Goal: Task Accomplishment & Management: Complete application form

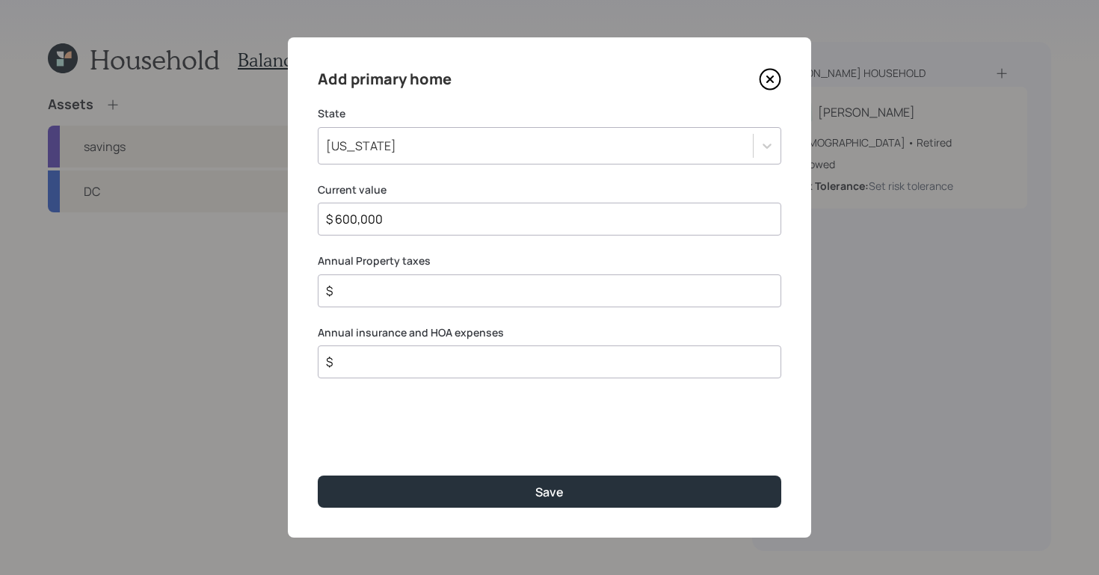
click at [771, 76] on icon at bounding box center [770, 79] width 22 height 22
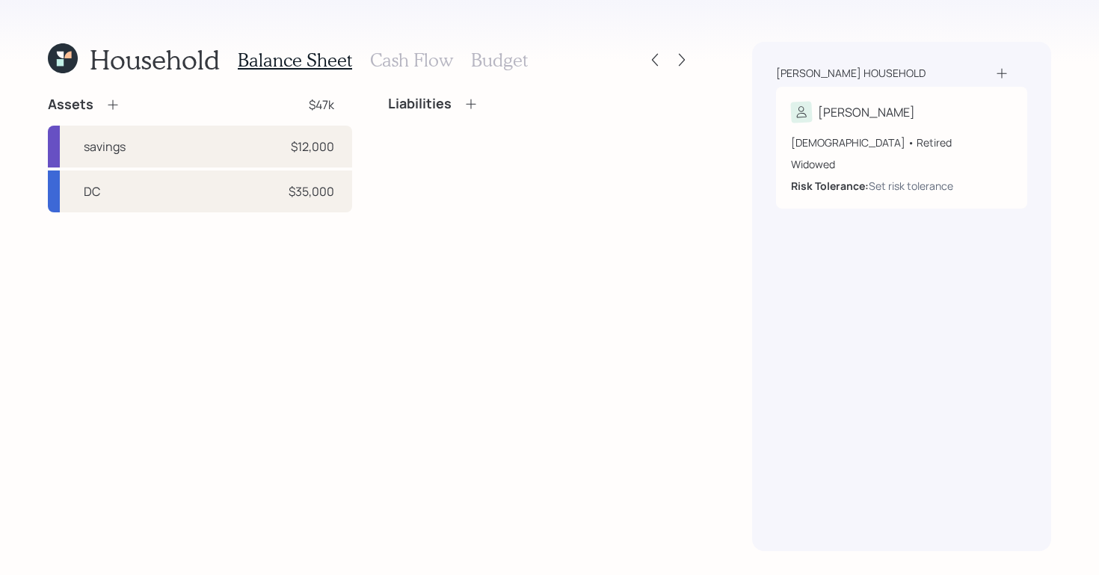
click at [1089, 569] on div "Household Balance Sheet Cash Flow Budget Assets $47k savings $12,000 DC $35,000…" at bounding box center [549, 287] width 1099 height 575
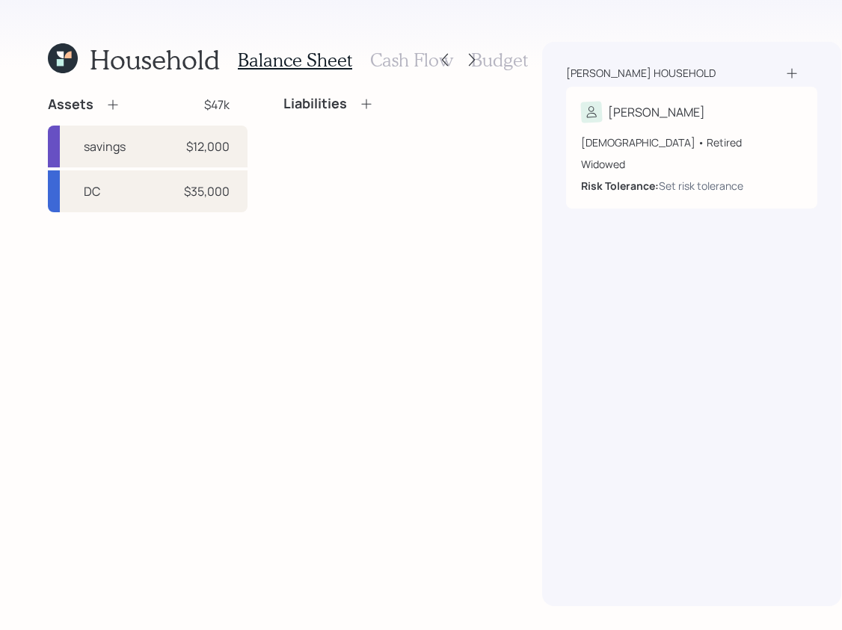
click at [114, 105] on icon at bounding box center [113, 105] width 10 height 10
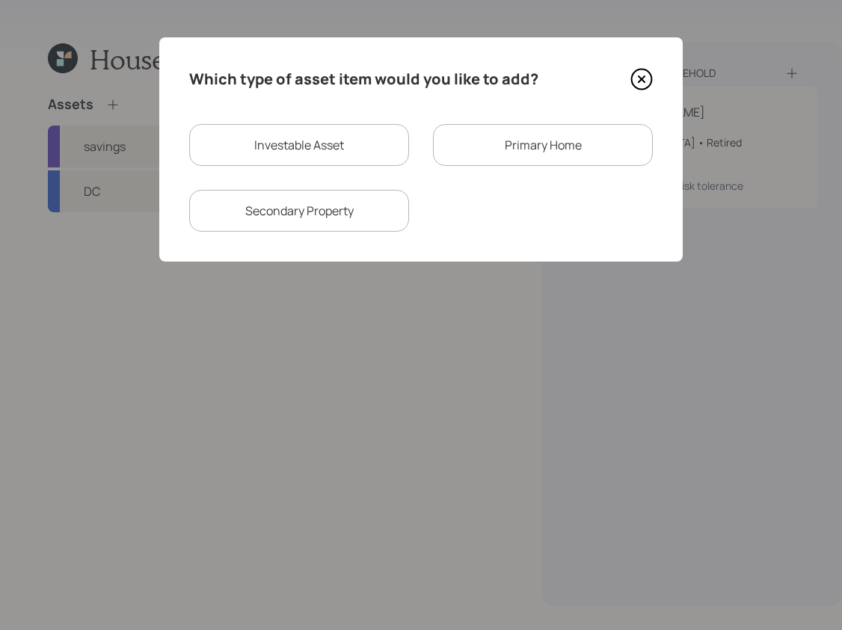
click at [552, 144] on div "Primary Home" at bounding box center [543, 145] width 220 height 42
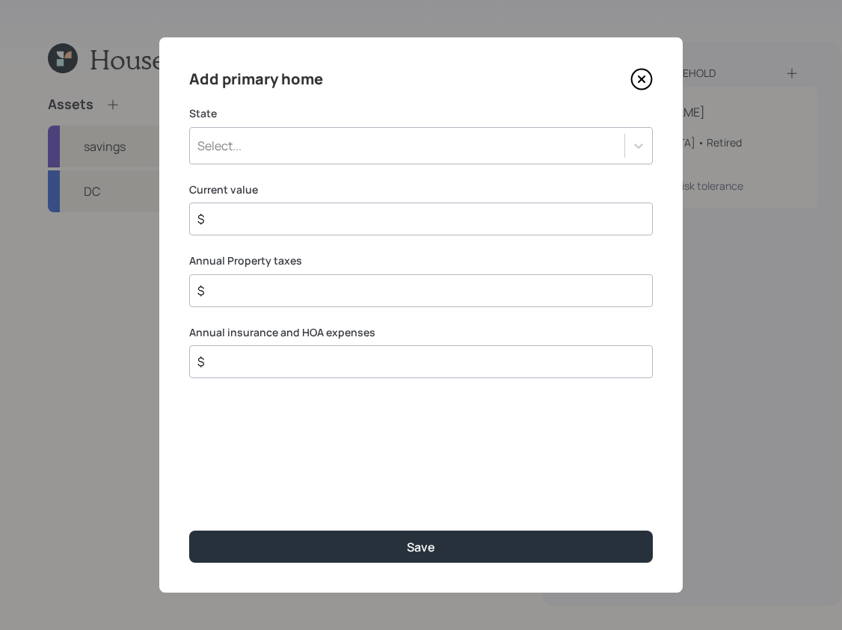
click at [483, 144] on div "Select..." at bounding box center [407, 145] width 434 height 25
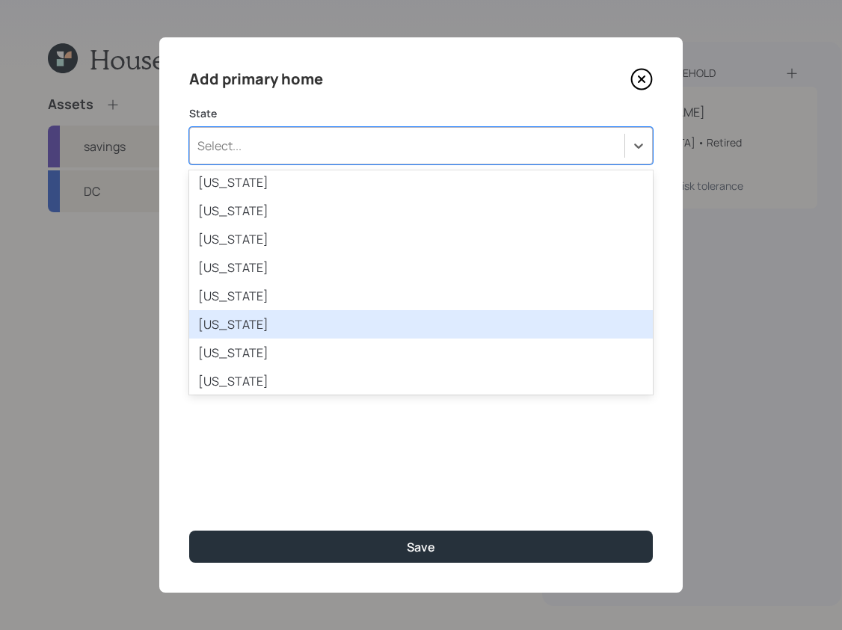
scroll to position [227, 0]
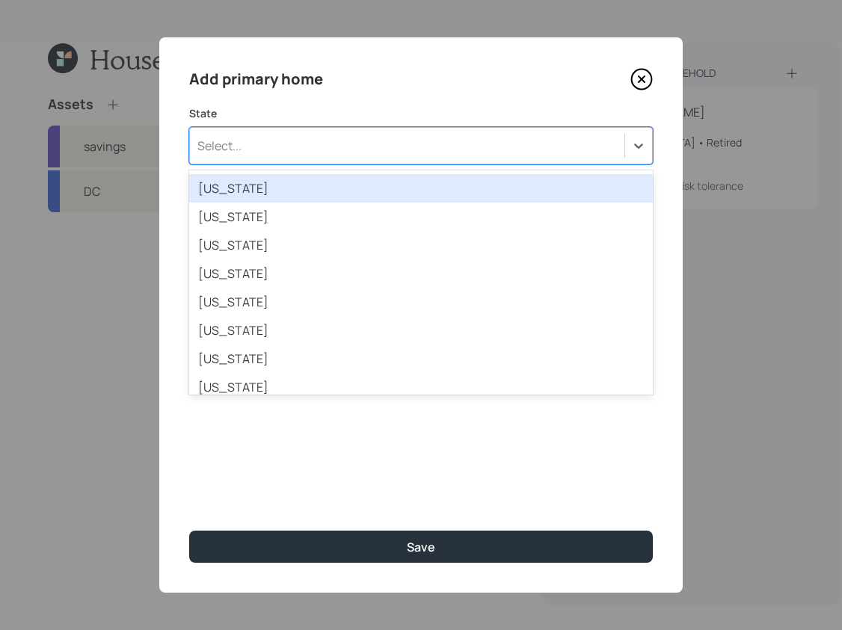
click at [313, 199] on div "[US_STATE]" at bounding box center [421, 188] width 464 height 28
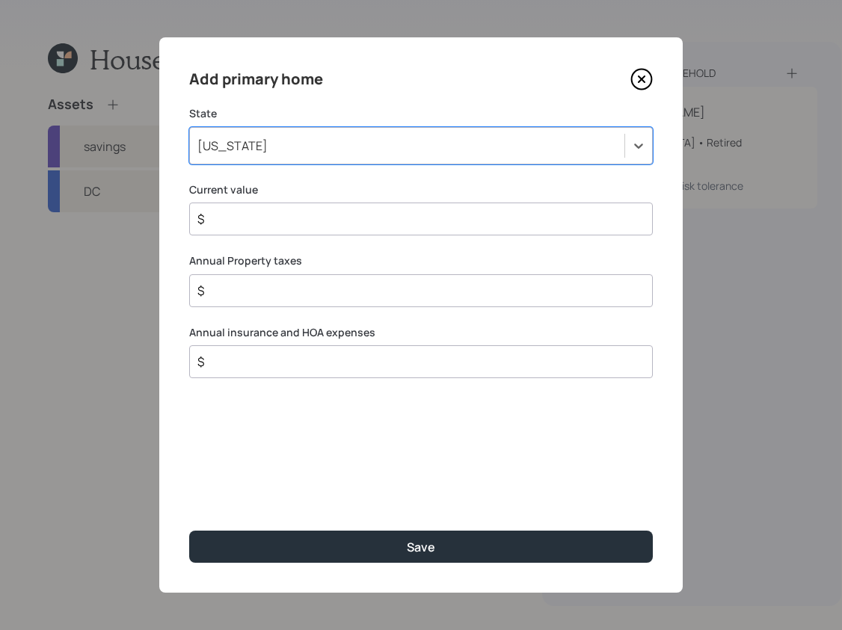
click at [326, 148] on div "[US_STATE]" at bounding box center [407, 145] width 434 height 25
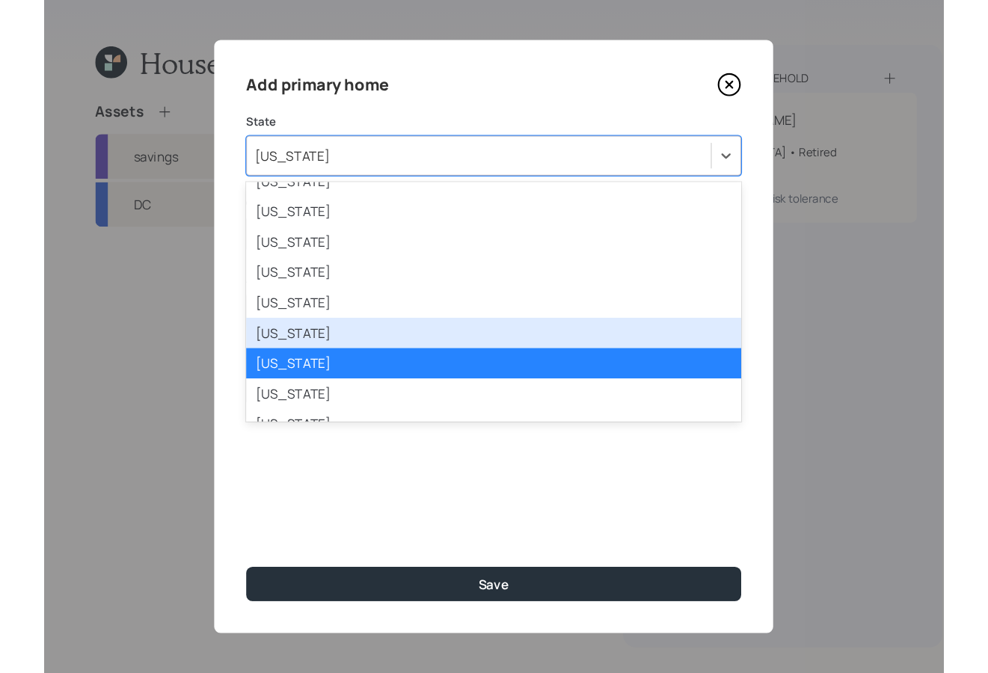
scroll to position [82, 0]
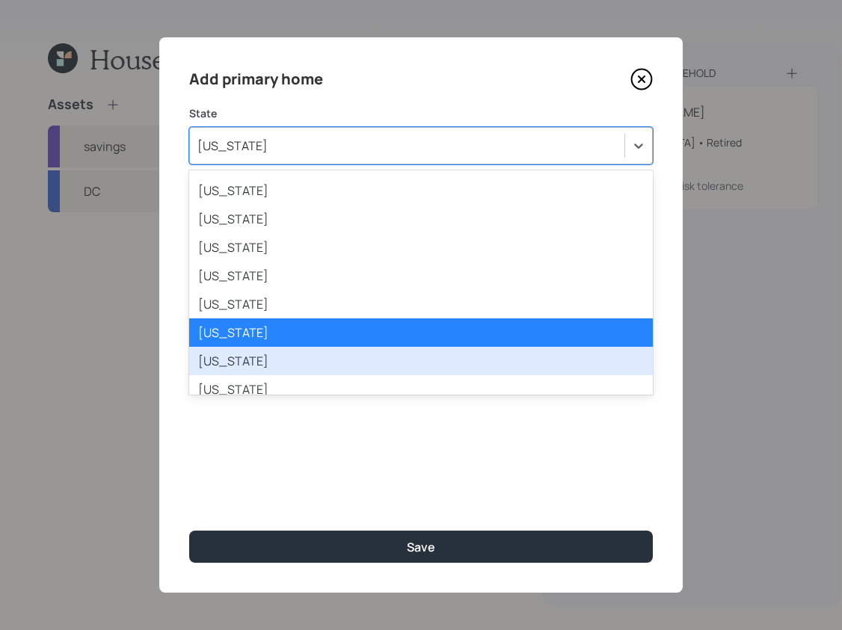
click at [241, 363] on div "[US_STATE]" at bounding box center [421, 361] width 464 height 28
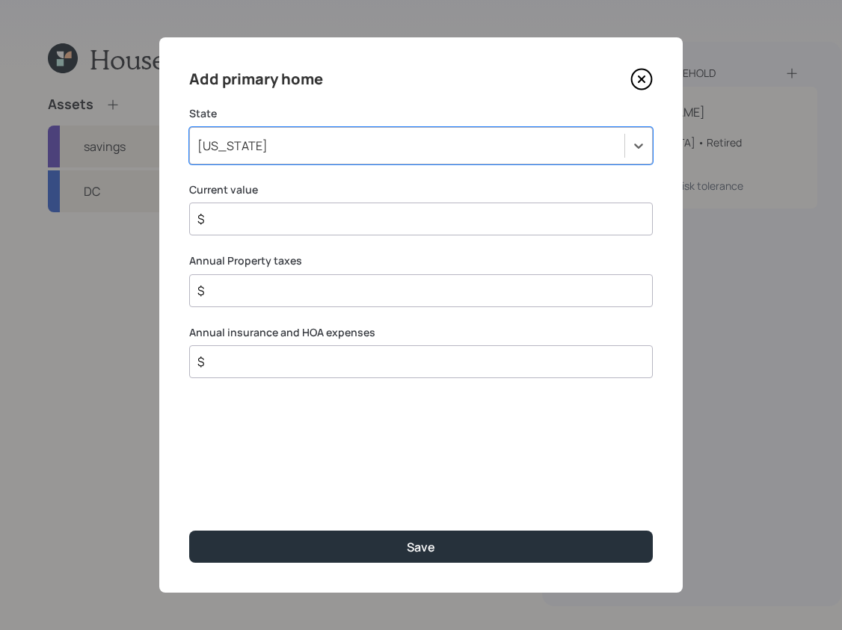
click at [327, 222] on input "$" at bounding box center [415, 219] width 438 height 18
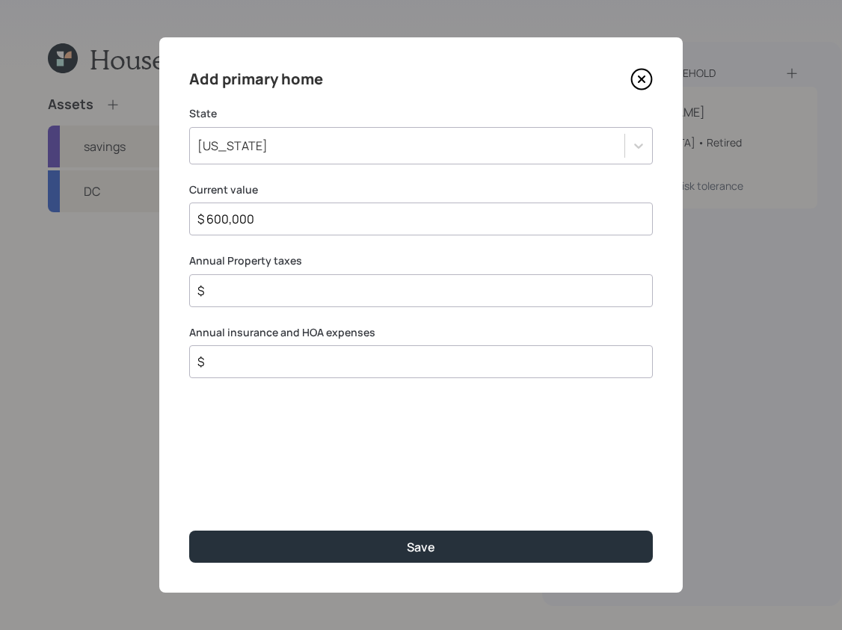
type input "$ 600,000"
click at [422, 287] on input "$" at bounding box center [415, 291] width 438 height 18
type input "$ 4,500"
click at [415, 378] on div "Add primary home State [US_STATE] Current value $ 600,000 Annual Property taxes…" at bounding box center [420, 314] width 523 height 555
click at [417, 365] on input "$" at bounding box center [415, 362] width 438 height 18
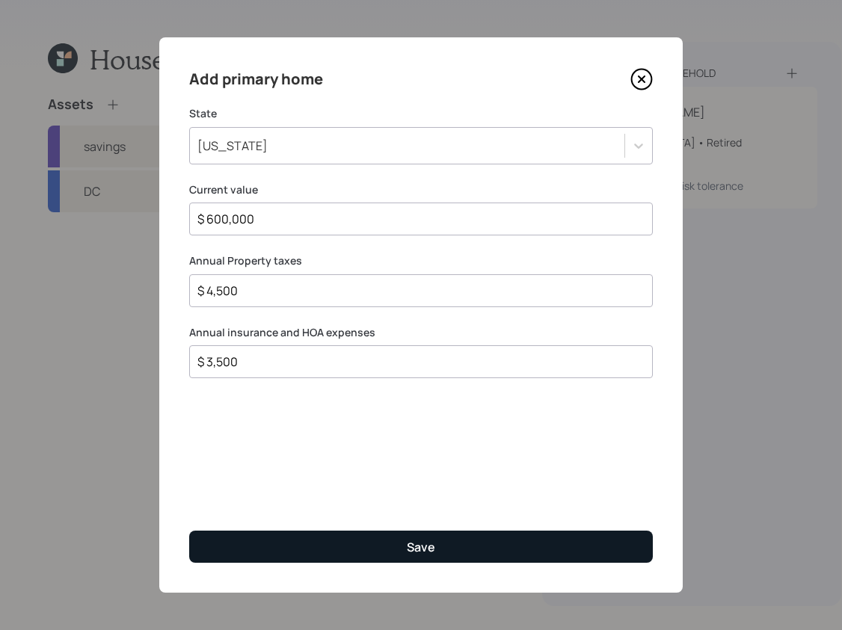
type input "$ 3,500"
click at [600, 539] on button "Save" at bounding box center [421, 547] width 464 height 32
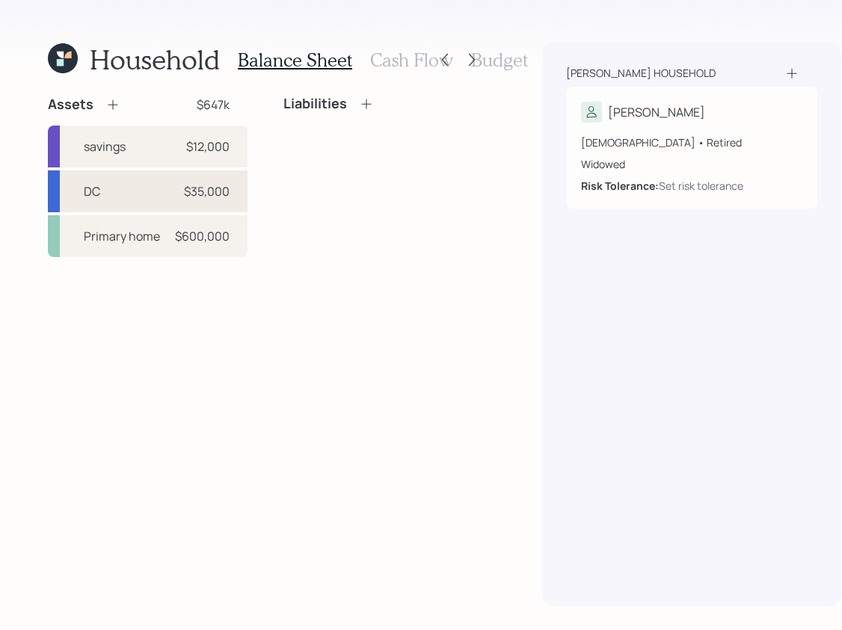
click at [168, 200] on div "DC $35,000" at bounding box center [148, 191] width 200 height 42
select select "company_sponsored"
select select "balanced"
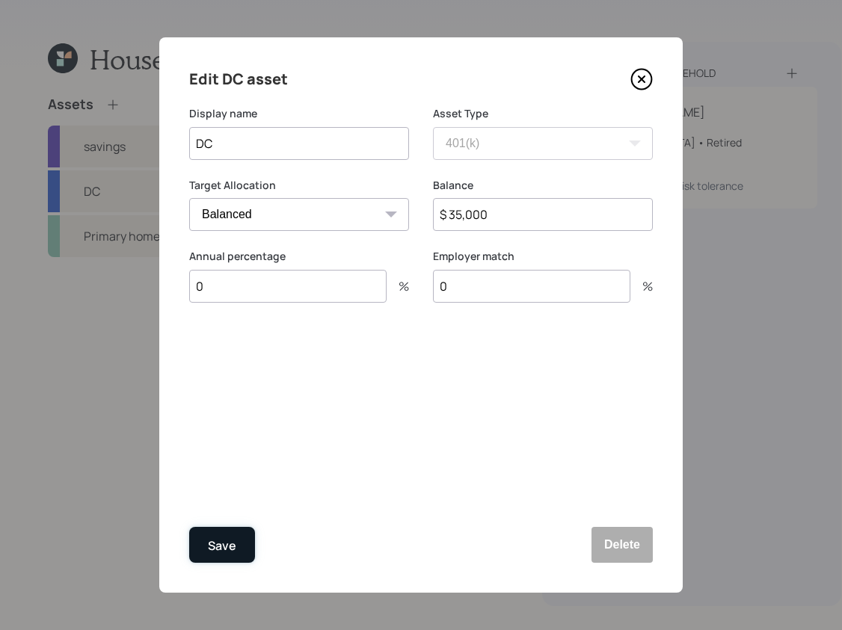
click at [238, 542] on button "Save" at bounding box center [222, 545] width 66 height 36
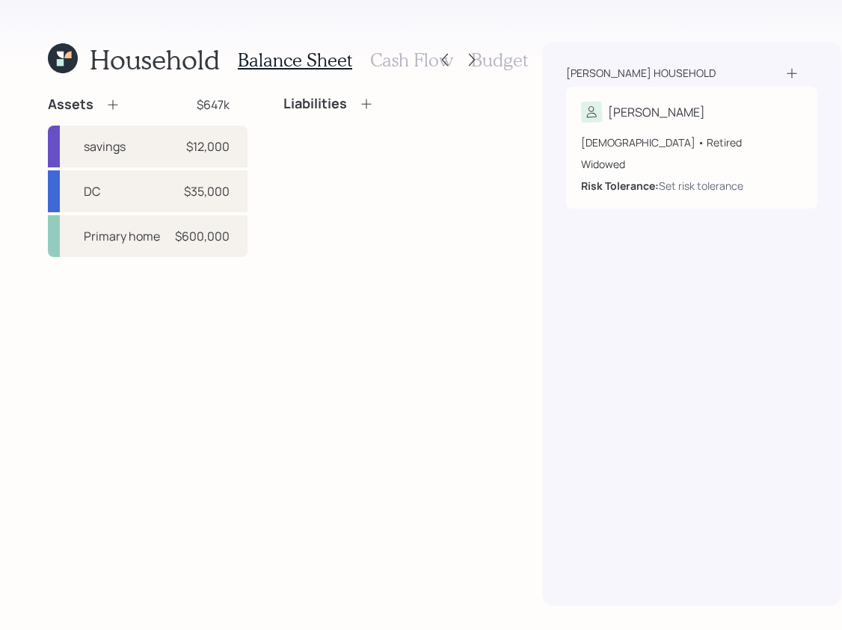
click at [109, 108] on icon at bounding box center [112, 104] width 15 height 15
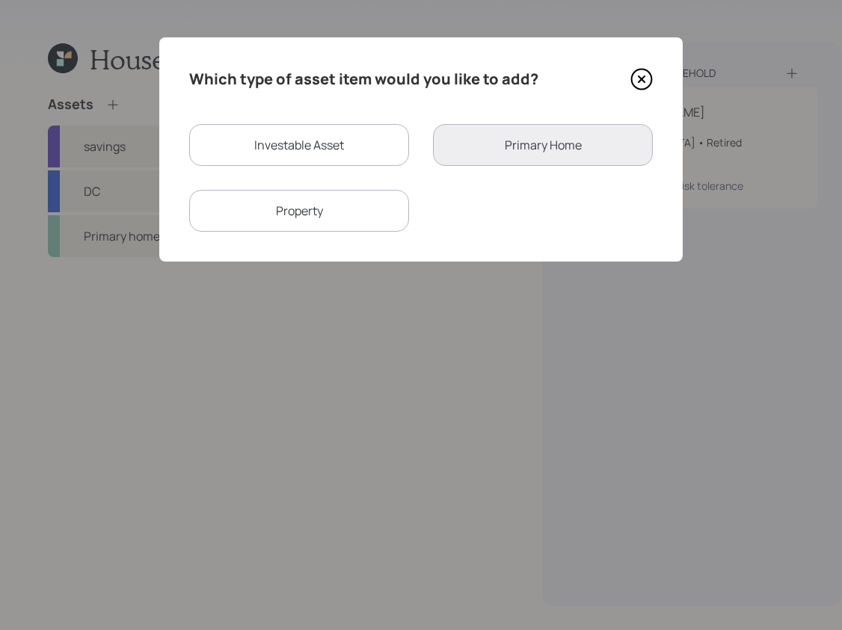
click at [331, 143] on div "Investable Asset" at bounding box center [299, 145] width 220 height 42
select select "taxable"
select select "balanced"
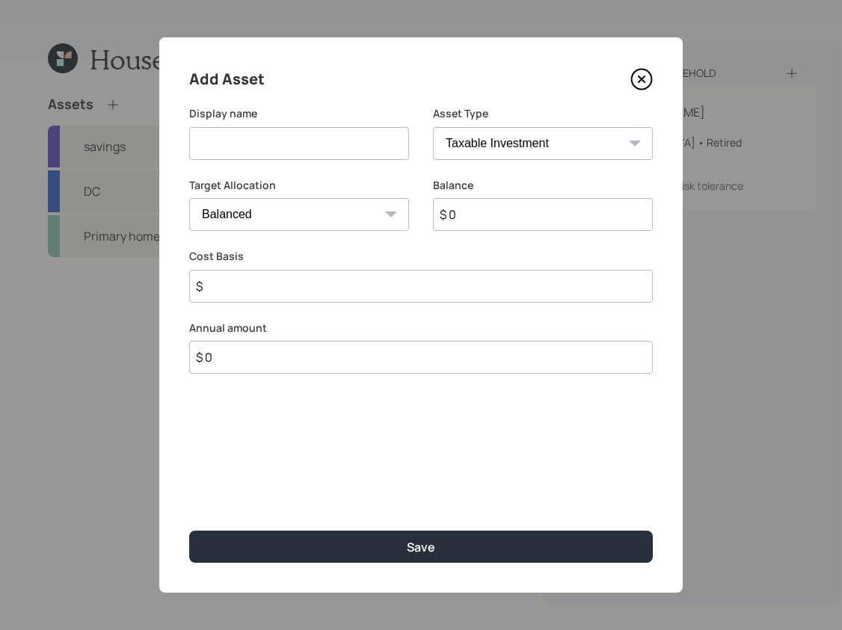
click at [561, 138] on select "SEP [PERSON_NAME] IRA 401(k) [PERSON_NAME] 401(k) 403(b) [PERSON_NAME] 403(b) 4…" at bounding box center [543, 143] width 220 height 33
click at [637, 91] on div "Add Asset Display name Asset Type SEP [PERSON_NAME] IRA 401(k) [PERSON_NAME] 40…" at bounding box center [420, 314] width 523 height 555
click at [651, 79] on icon at bounding box center [642, 80] width 20 height 20
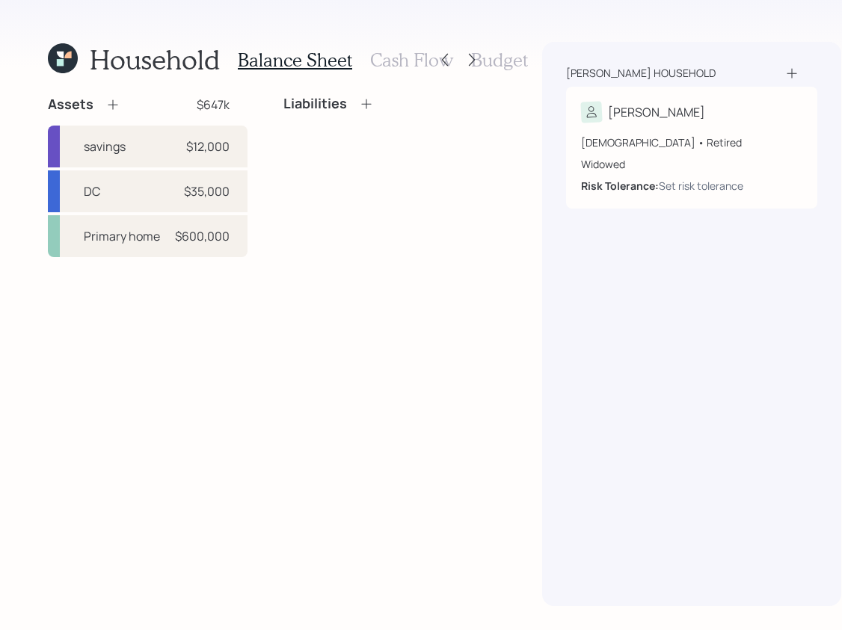
click at [360, 102] on icon at bounding box center [366, 103] width 15 height 15
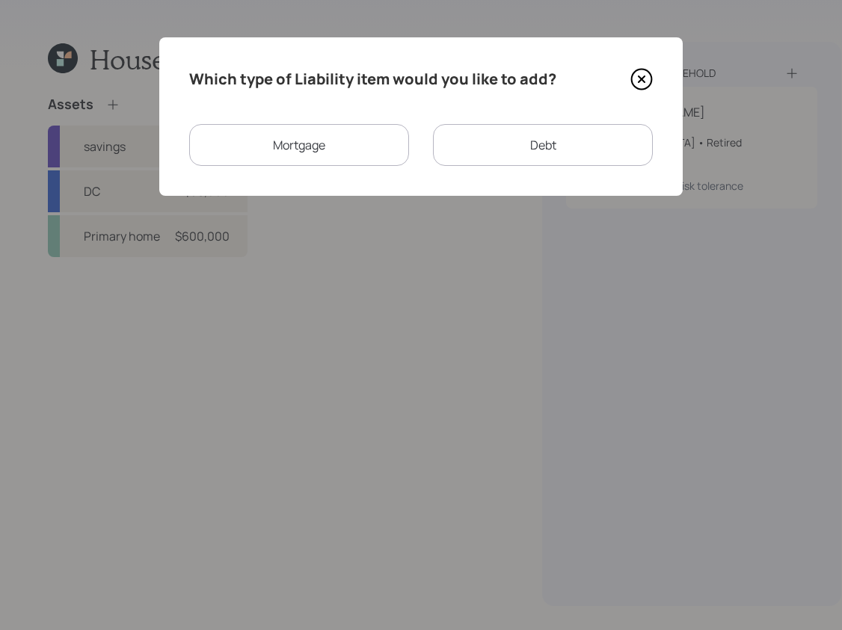
click at [366, 155] on div "Mortgage" at bounding box center [299, 145] width 220 height 42
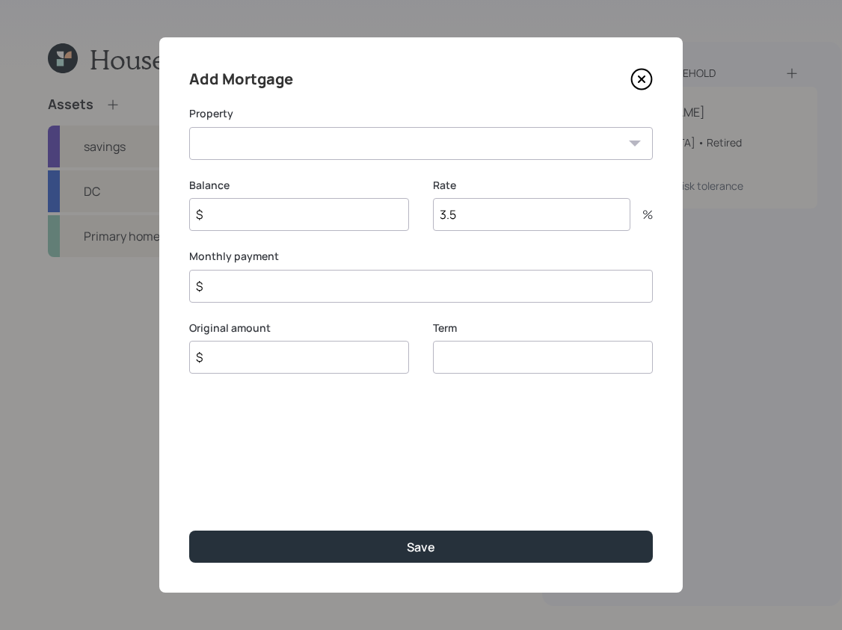
click at [406, 147] on select "GA Primary home" at bounding box center [421, 143] width 464 height 33
click at [189, 127] on select "GA Primary home" at bounding box center [421, 143] width 464 height 33
click at [331, 157] on select "GA Primary home" at bounding box center [421, 143] width 464 height 33
select select "0e4e556b-81de-4469-9c43-82865331b962"
click at [189, 127] on select "GA Primary home" at bounding box center [421, 143] width 464 height 33
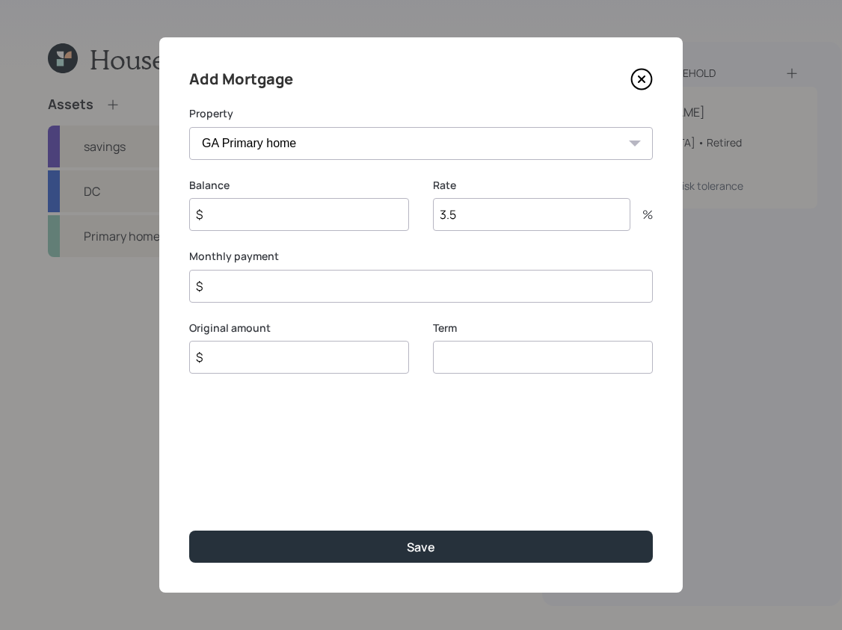
click at [364, 219] on input "$" at bounding box center [299, 214] width 220 height 33
type input "$ 250,000"
click at [256, 360] on input "$" at bounding box center [299, 357] width 220 height 33
drag, startPoint x: 540, startPoint y: 215, endPoint x: 385, endPoint y: 221, distance: 154.8
click at [385, 221] on div "Balance $ 250,000 Rate 3.5 %" at bounding box center [421, 214] width 464 height 72
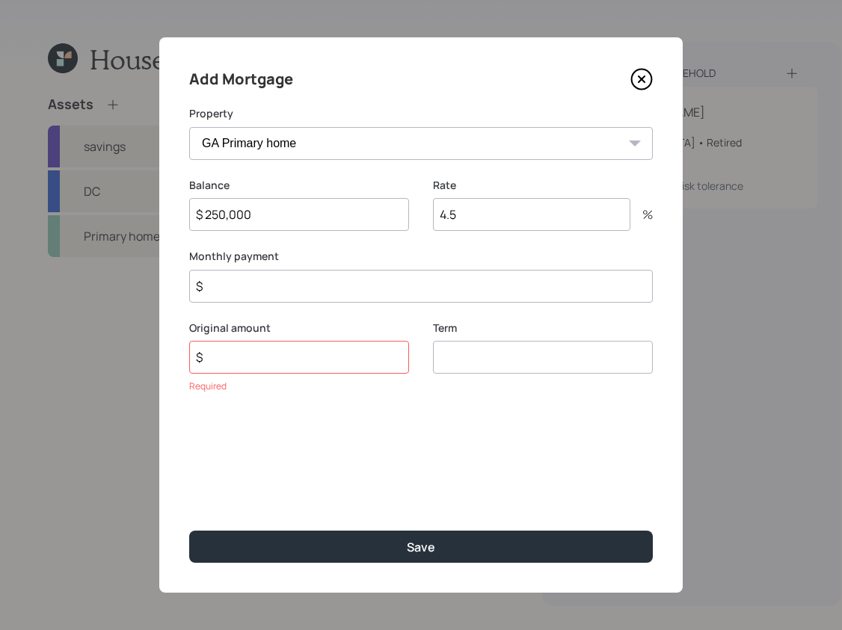
type input "4.5"
click at [490, 279] on input "$" at bounding box center [421, 286] width 464 height 33
type input "$ 2,000"
click at [289, 353] on input "$" at bounding box center [299, 357] width 220 height 33
type input "$ 250,000"
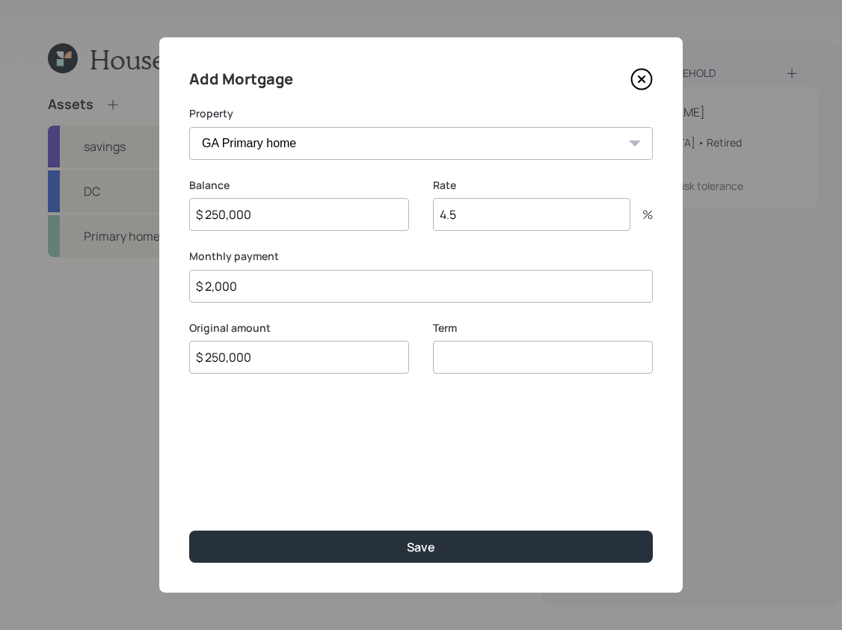
drag, startPoint x: 292, startPoint y: 284, endPoint x: 58, endPoint y: 247, distance: 237.7
click at [57, 247] on div "Add Mortgage Property GA Primary home Balance $ 250,000 Rate 4.5 % Monthly paym…" at bounding box center [421, 315] width 842 height 630
type input "$ 1,333"
click at [464, 425] on div "Add Mortgage Property GA Primary home Balance $ 250,000 Rate 4.5 % Monthly paym…" at bounding box center [420, 314] width 523 height 555
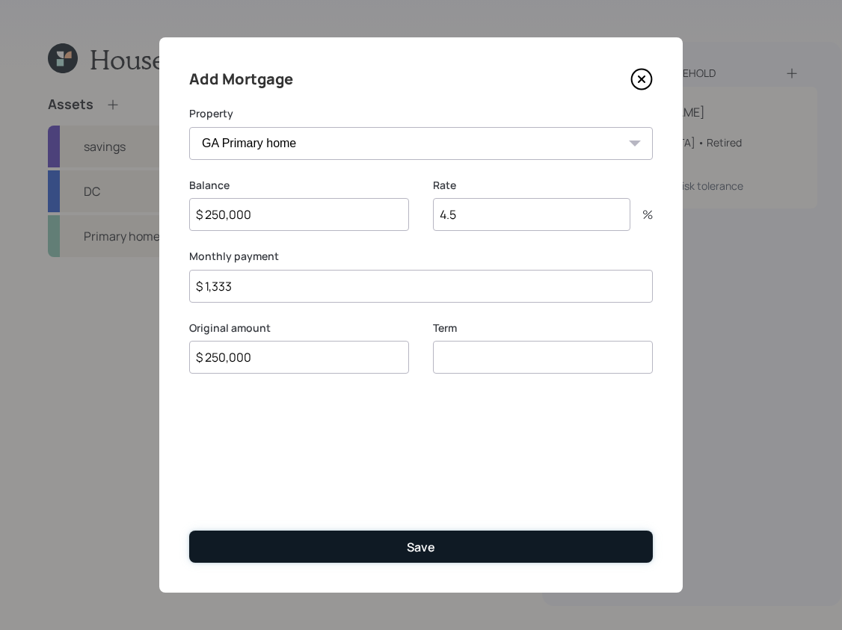
click at [541, 538] on button "Save" at bounding box center [421, 547] width 464 height 32
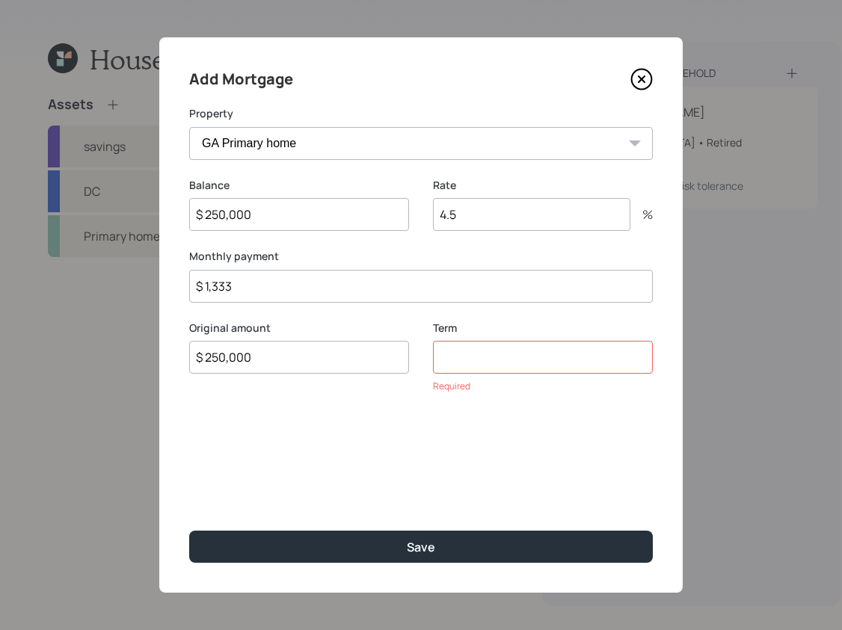
click at [215, 574] on div "Add Mortgage Property GA Primary home Balance $ 250,000 Rate 4.5 % Monthly paym…" at bounding box center [420, 314] width 523 height 555
click at [552, 351] on input "number" at bounding box center [543, 357] width 220 height 33
type input "30"
click at [615, 519] on div "Add Mortgage Property GA Primary home Balance $ 250,000 Rate 4.5 % Monthly paym…" at bounding box center [420, 314] width 523 height 555
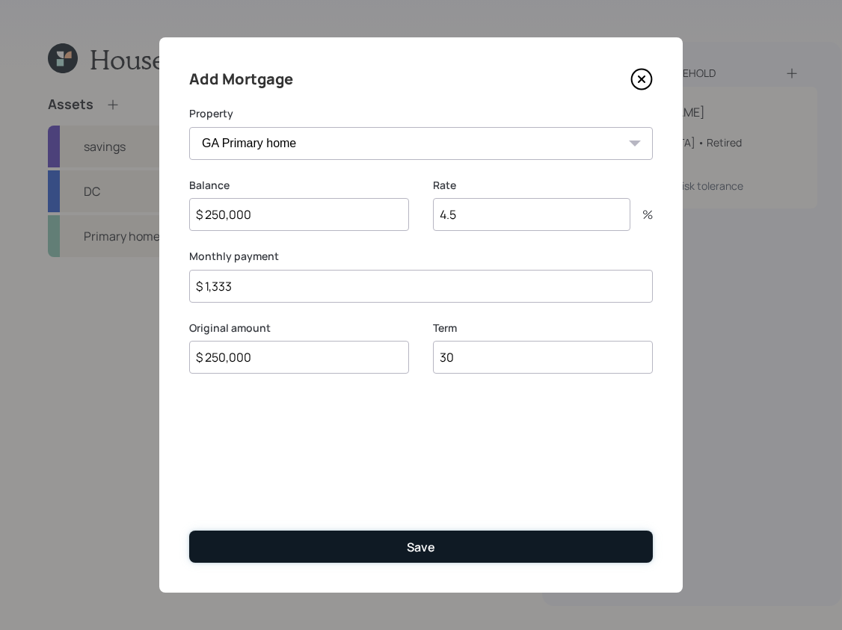
click at [606, 532] on button "Save" at bounding box center [421, 547] width 464 height 32
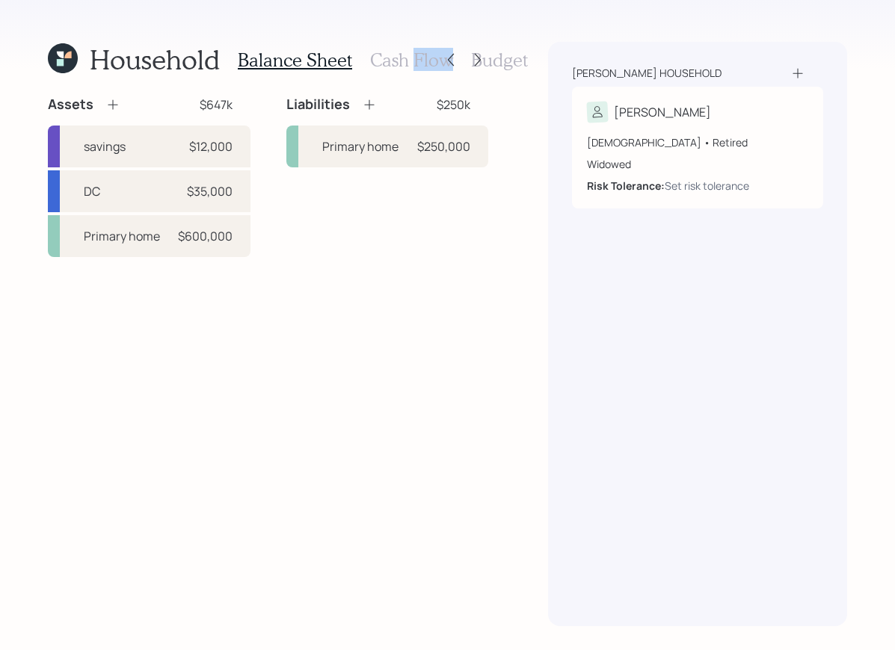
click at [413, 71] on div "Balance Sheet Cash Flow Budget" at bounding box center [383, 60] width 290 height 36
click at [413, 64] on h3 "Cash Flow" at bounding box center [411, 60] width 83 height 22
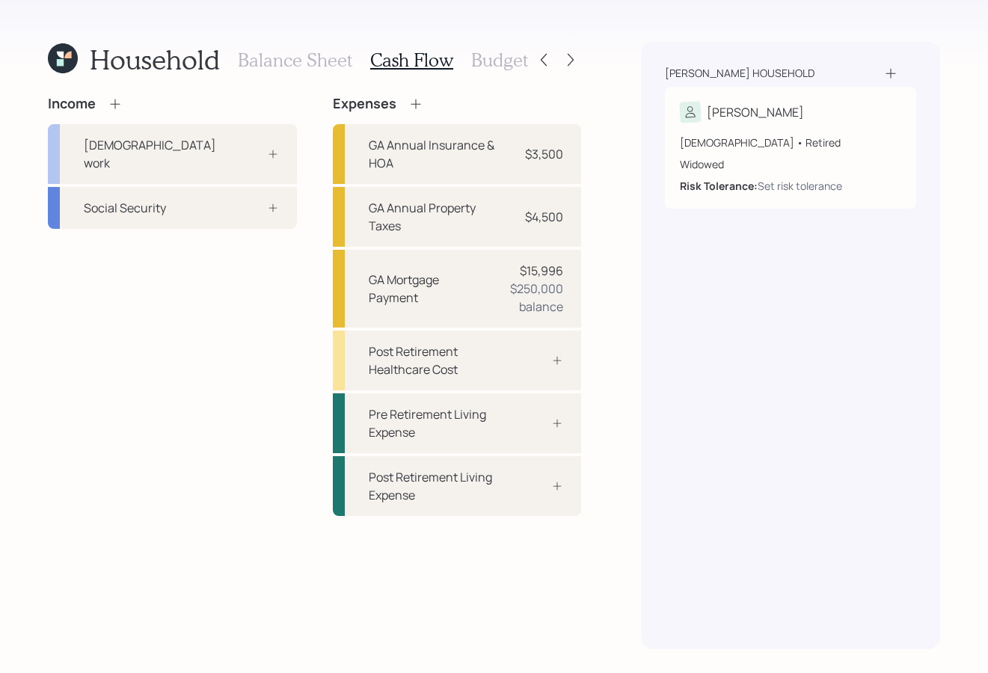
click at [109, 103] on icon at bounding box center [115, 103] width 15 height 15
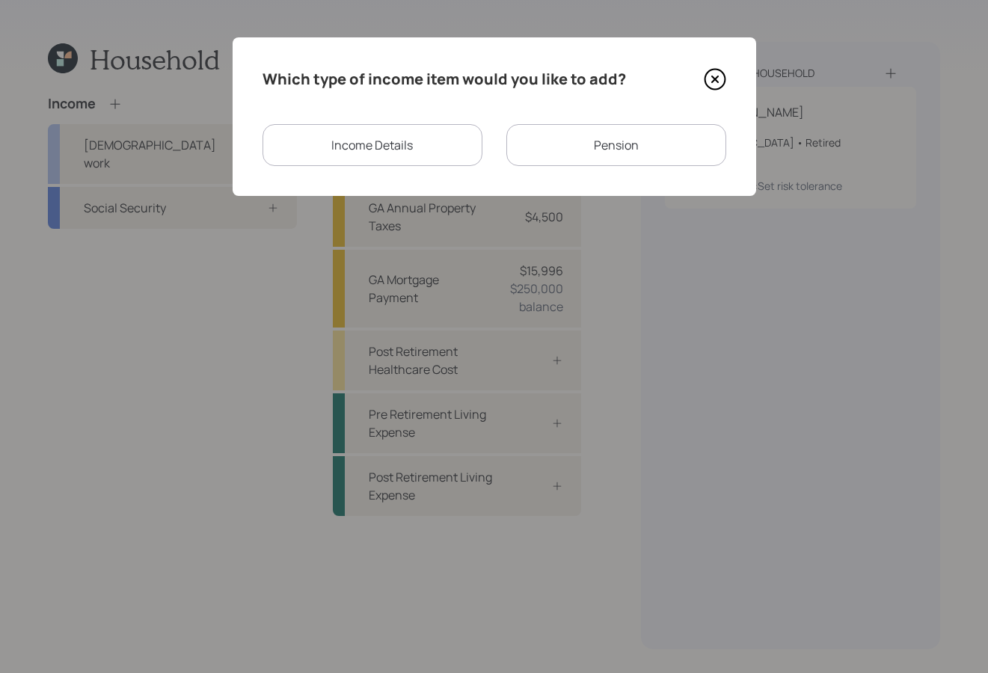
click at [613, 156] on div "Pension" at bounding box center [616, 145] width 220 height 42
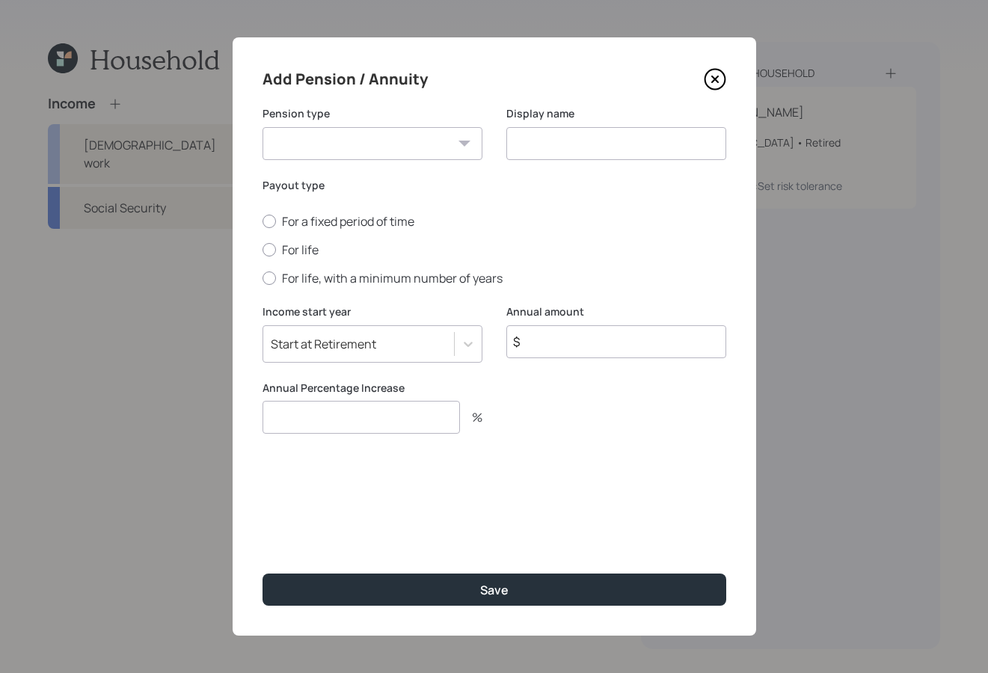
click at [407, 147] on select "Pension Annuity" at bounding box center [372, 143] width 220 height 33
select select "pension"
click at [262, 127] on select "Pension Annuity" at bounding box center [372, 143] width 220 height 33
drag, startPoint x: 588, startPoint y: 120, endPoint x: 588, endPoint y: 140, distance: 20.2
click at [588, 120] on label "Display name" at bounding box center [616, 113] width 220 height 15
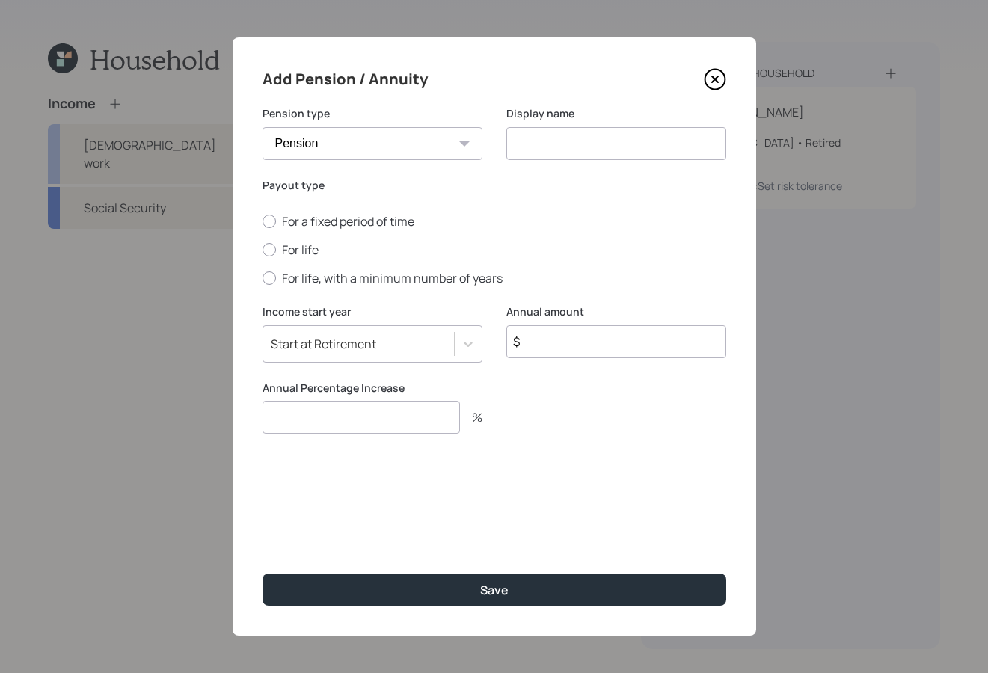
click at [588, 142] on input at bounding box center [616, 143] width 220 height 33
type input "NYS pension"
click at [277, 250] on label "For life" at bounding box center [494, 249] width 464 height 16
click at [262, 250] on input "For life" at bounding box center [262, 250] width 1 height 1
radio input "true"
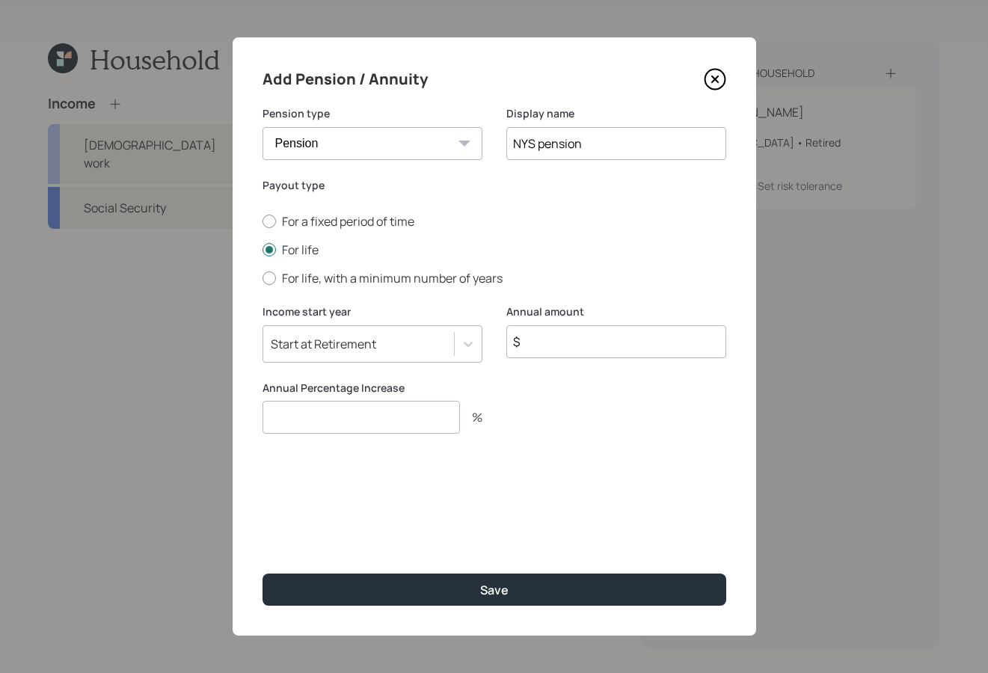
click at [484, 348] on div "Income start year Start at Retirement Annual amount $" at bounding box center [494, 342] width 464 height 76
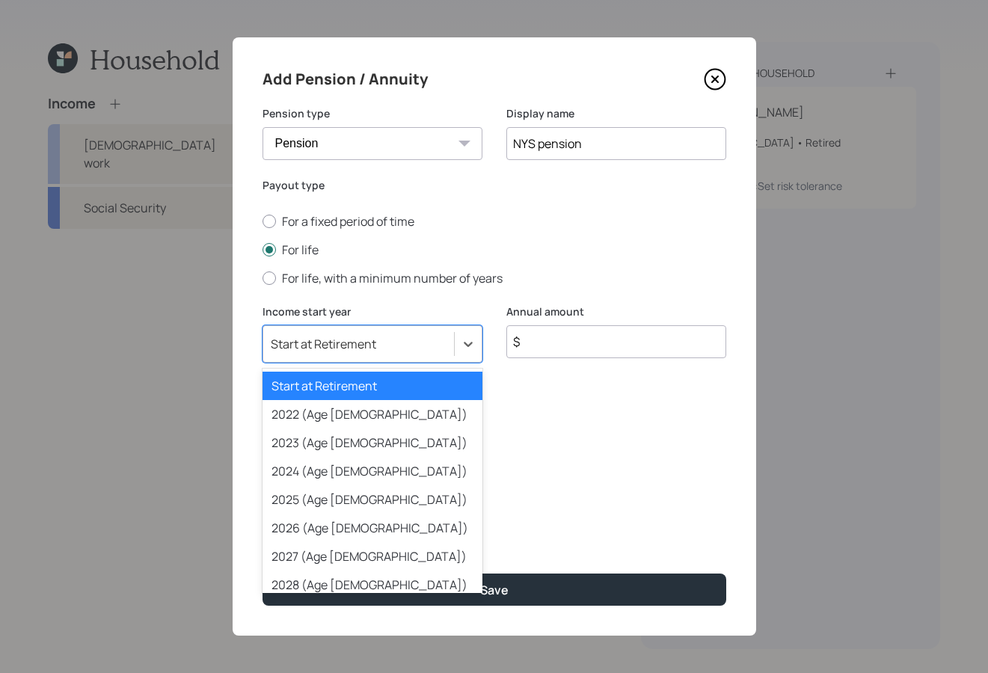
click at [450, 350] on div "Start at Retirement" at bounding box center [358, 343] width 191 height 25
click at [381, 383] on div "Start at Retirement" at bounding box center [372, 386] width 220 height 28
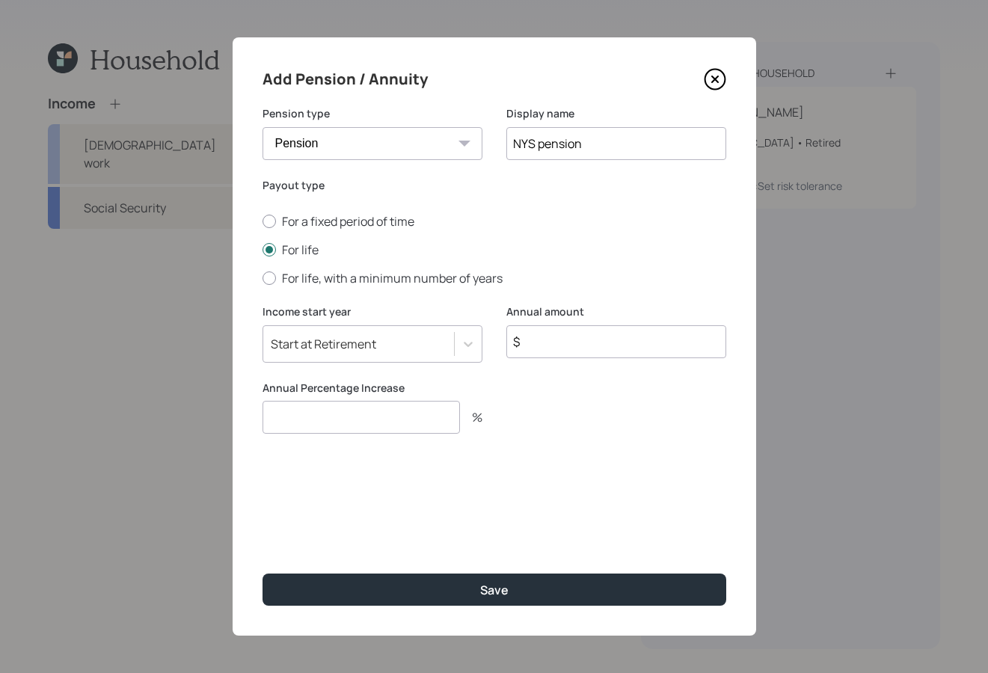
click at [577, 341] on input "$" at bounding box center [616, 341] width 220 height 33
type input "$ 54,000"
click at [421, 414] on input "number" at bounding box center [360, 417] width 197 height 33
type input "1.5"
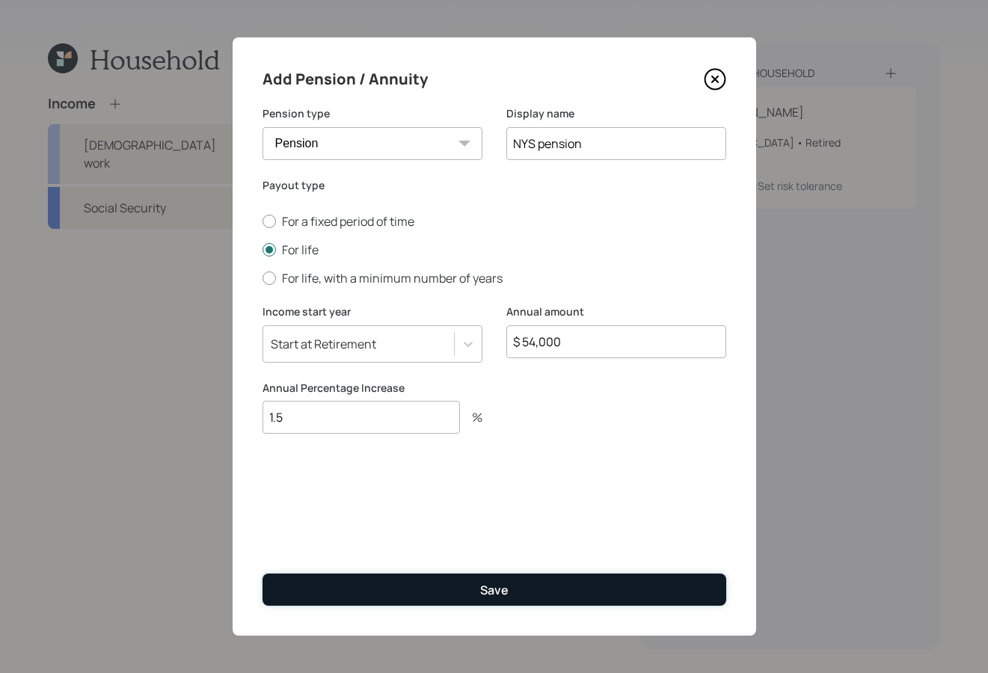
click at [622, 574] on button "Save" at bounding box center [494, 589] width 464 height 32
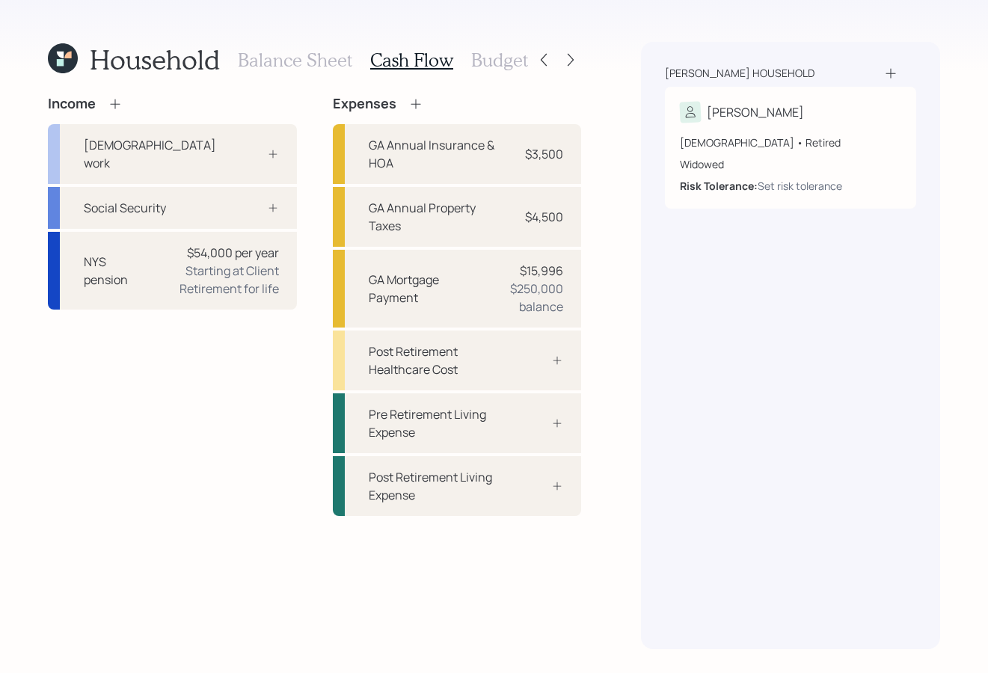
click at [141, 574] on div "Income [DEMOGRAPHIC_DATA] work Social Security NYS pension $54,000 per year Sta…" at bounding box center [314, 372] width 533 height 553
click at [269, 202] on icon at bounding box center [273, 208] width 12 height 12
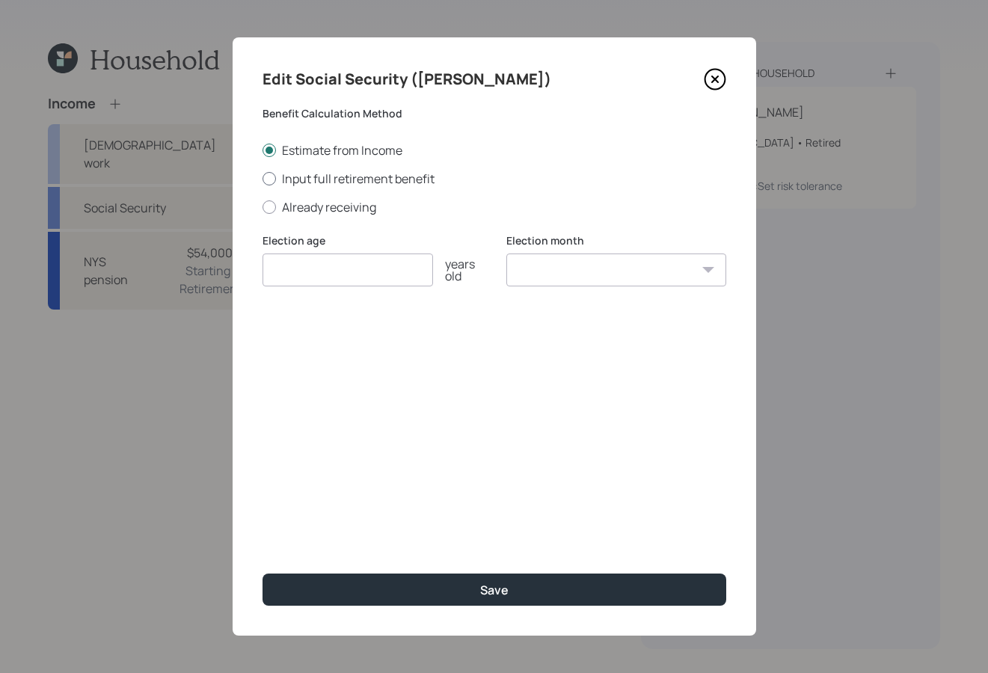
click at [267, 182] on div at bounding box center [268, 178] width 13 height 13
click at [262, 179] on input "Input full retirement benefit" at bounding box center [262, 178] width 1 height 1
radio input "true"
click at [366, 276] on input "number" at bounding box center [347, 269] width 170 height 33
type input "70"
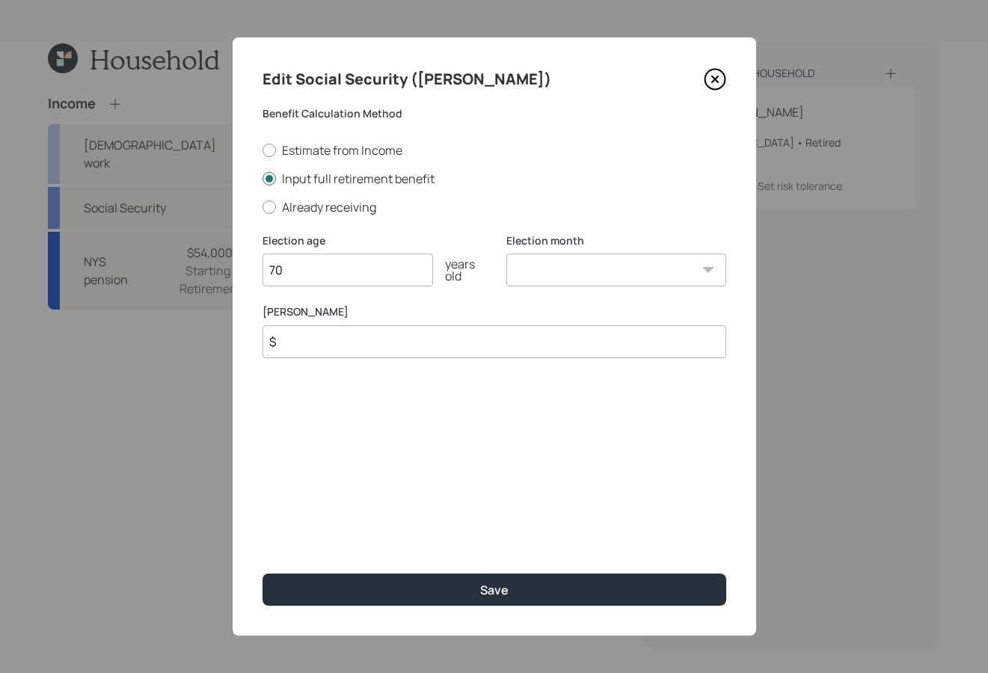
click at [607, 275] on select "January February March April May June July August September October November De…" at bounding box center [616, 269] width 220 height 33
select select "9"
click at [506, 253] on select "January February March April May June July August September October November De…" at bounding box center [616, 269] width 220 height 33
click at [520, 345] on input "$" at bounding box center [494, 341] width 464 height 33
type input "$ 3,400"
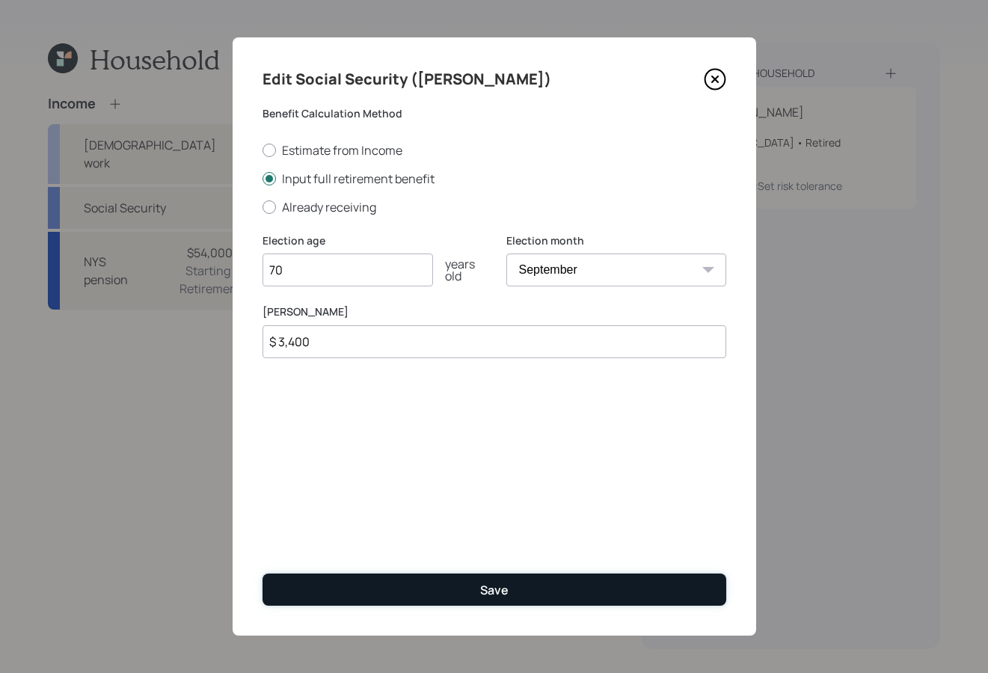
click at [618, 574] on button "Save" at bounding box center [494, 589] width 464 height 32
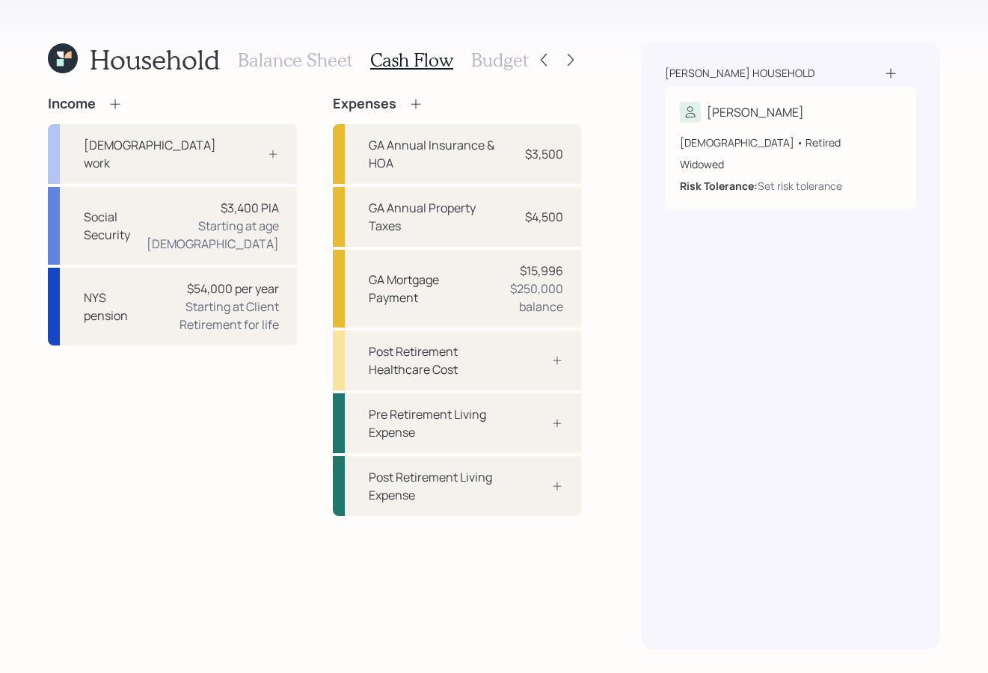
click at [104, 102] on div "Income" at bounding box center [85, 104] width 75 height 16
click at [118, 102] on icon at bounding box center [115, 103] width 15 height 15
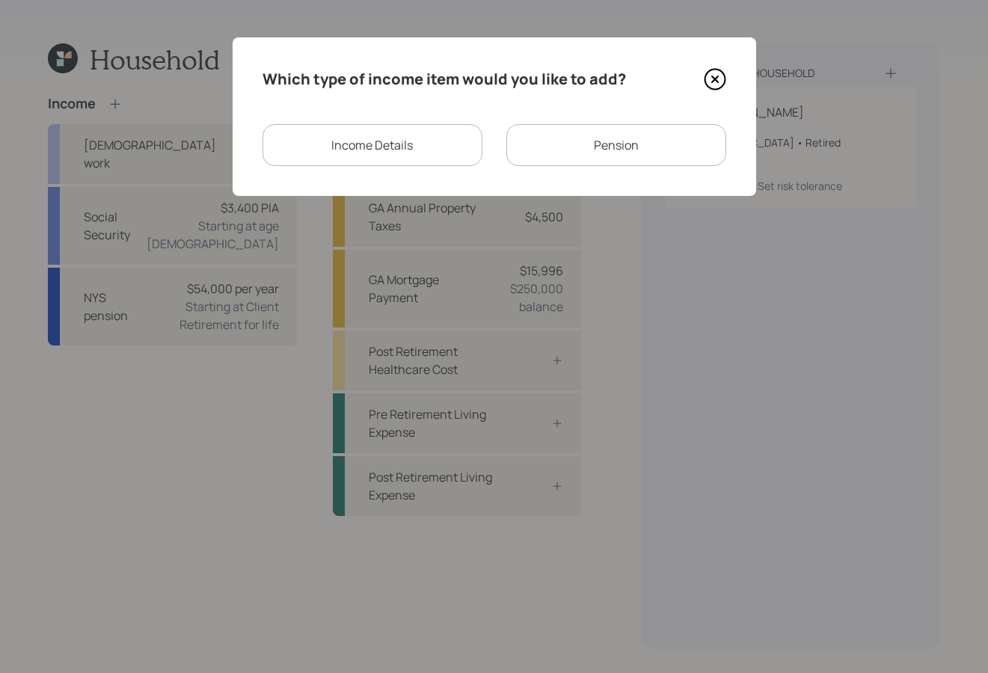
click at [434, 131] on div "Income Details" at bounding box center [372, 145] width 220 height 42
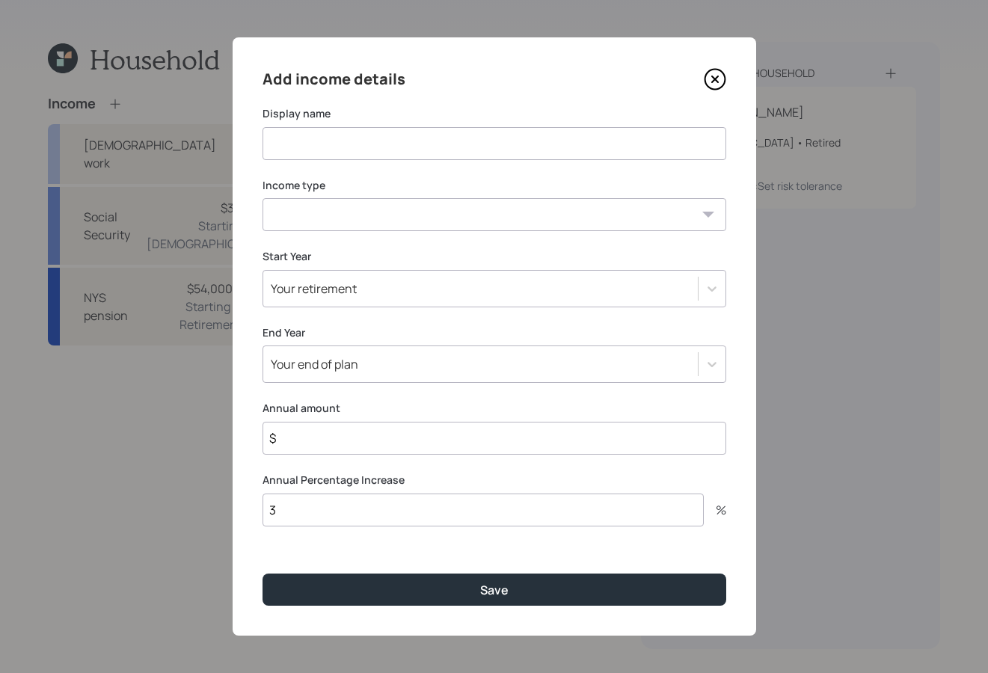
click at [519, 146] on input at bounding box center [494, 143] width 464 height 33
type input "SS Widow Benefit"
click at [602, 221] on select "[DEMOGRAPHIC_DATA] work [DEMOGRAPHIC_DATA] work Self employment Other" at bounding box center [494, 214] width 464 height 33
select select "other"
click at [262, 198] on select "[DEMOGRAPHIC_DATA] work [DEMOGRAPHIC_DATA] work Self employment Other" at bounding box center [494, 214] width 464 height 33
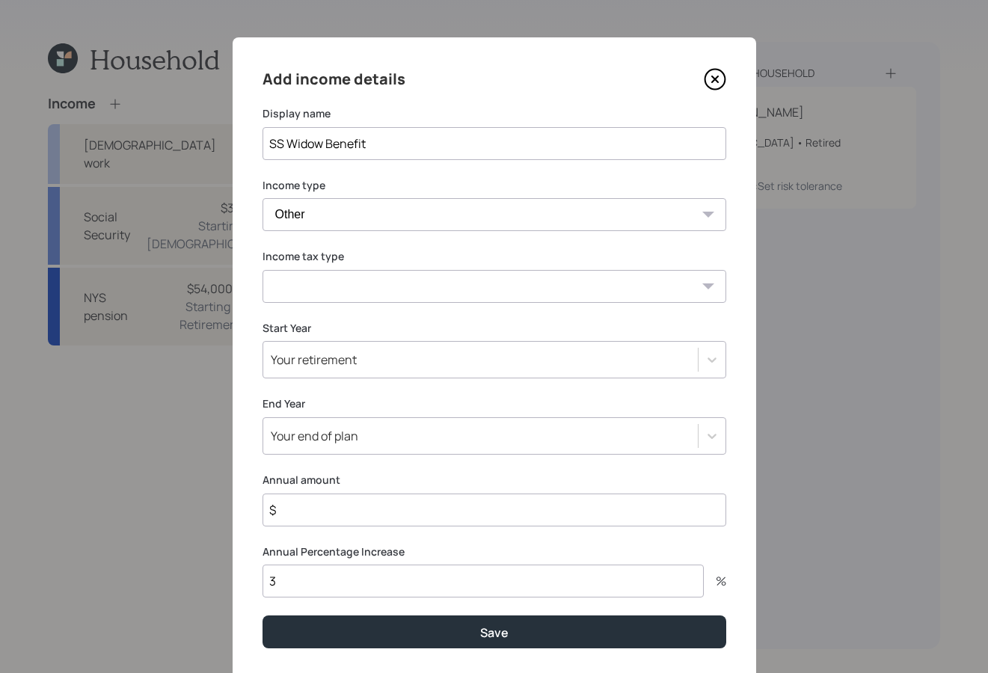
click at [680, 280] on select "Tax-free Earned Self Employment Alimony Royalties Pension / Annuity Interest Di…" at bounding box center [494, 286] width 464 height 33
select select "social_security"
click at [262, 270] on select "Tax-free Earned Self Employment Alimony Royalties Pension / Annuity Interest Di…" at bounding box center [494, 286] width 464 height 33
click at [698, 352] on div at bounding box center [711, 359] width 27 height 27
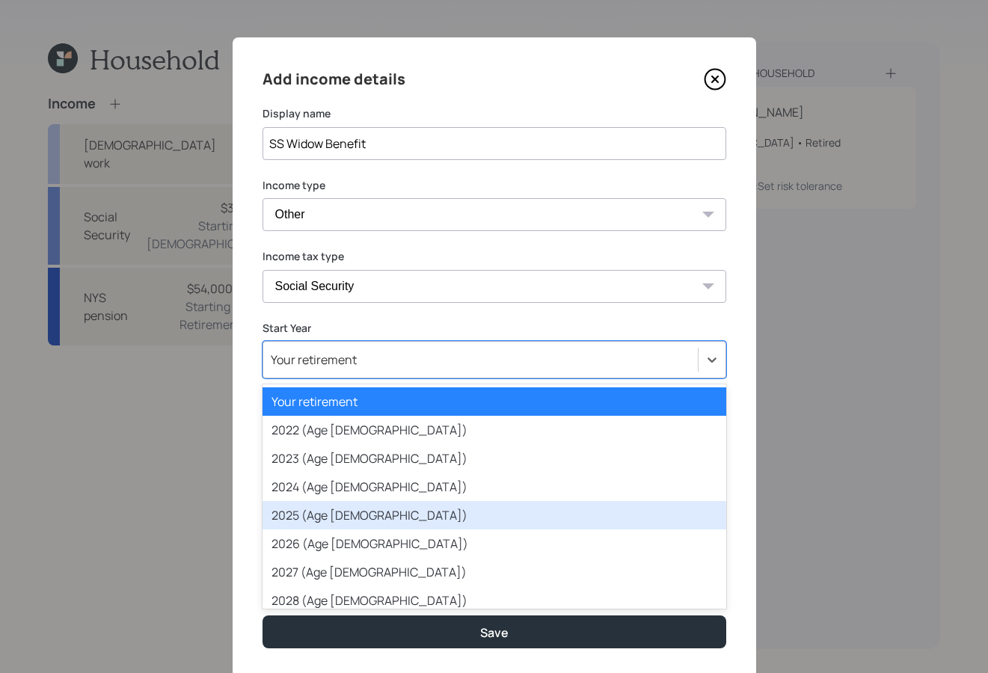
click at [511, 526] on div "2025 (Age [DEMOGRAPHIC_DATA])" at bounding box center [494, 515] width 464 height 28
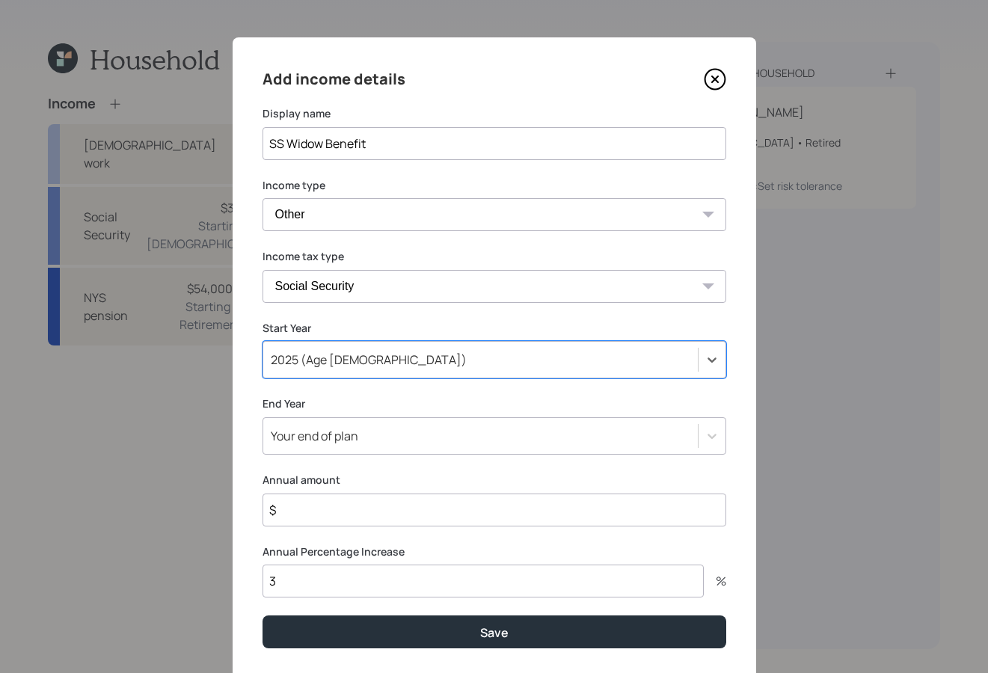
click at [685, 434] on div "Your end of plan" at bounding box center [480, 435] width 434 height 25
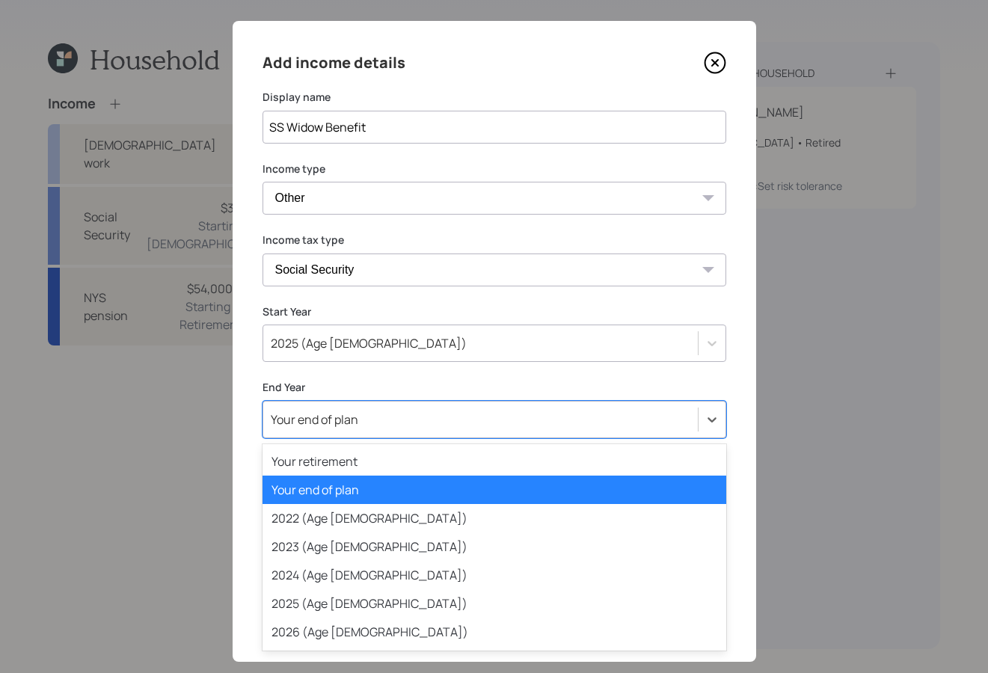
scroll to position [18, 0]
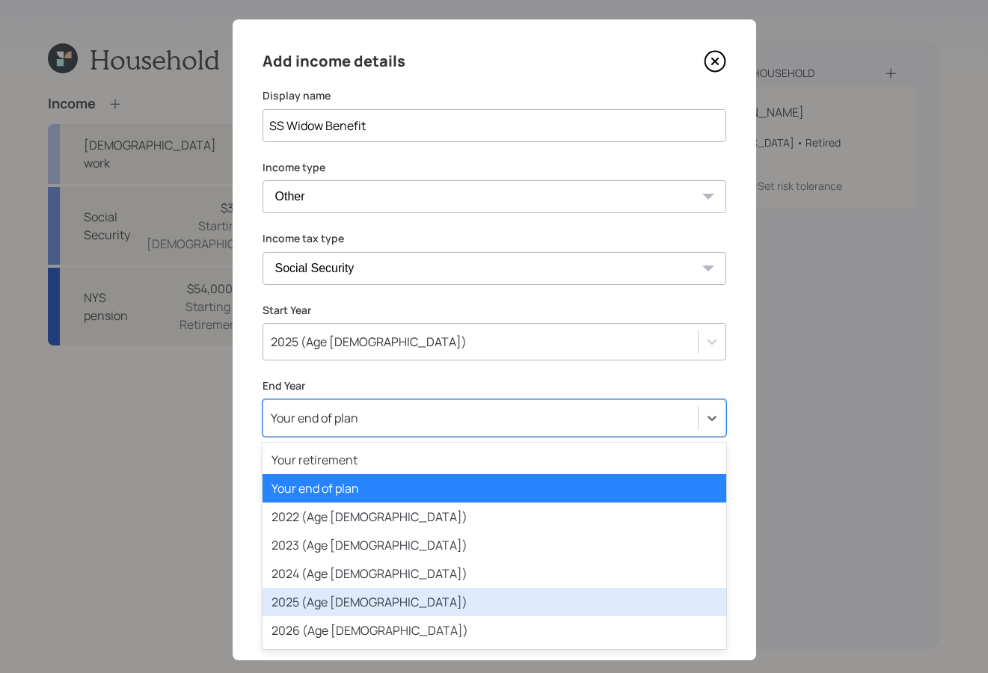
click at [567, 574] on div "2025 (Age [DEMOGRAPHIC_DATA])" at bounding box center [494, 602] width 464 height 28
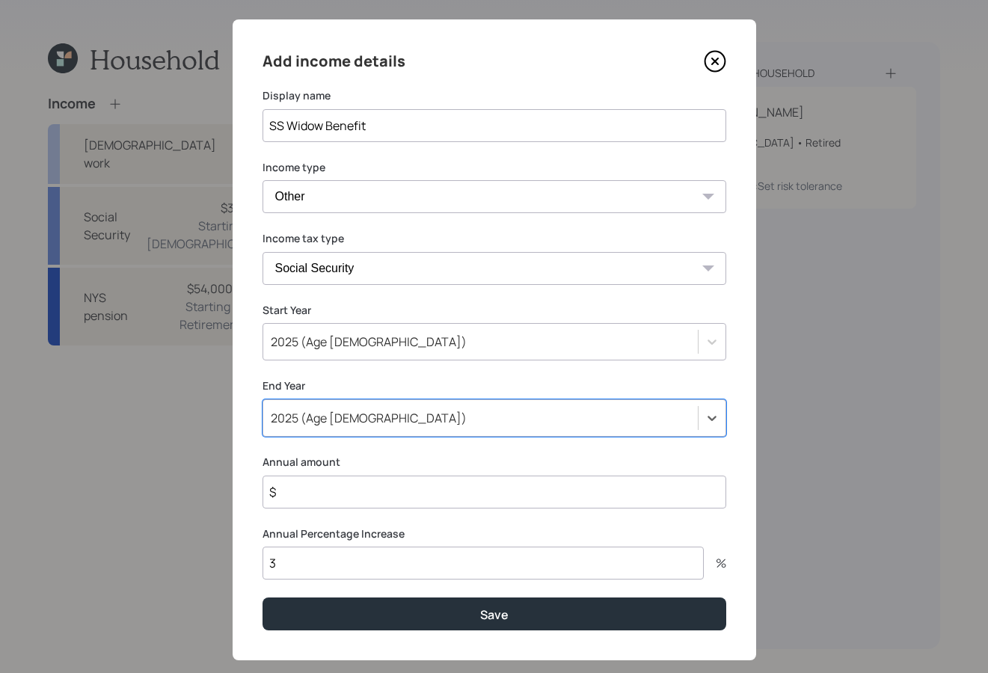
click at [390, 490] on input "$" at bounding box center [494, 491] width 464 height 33
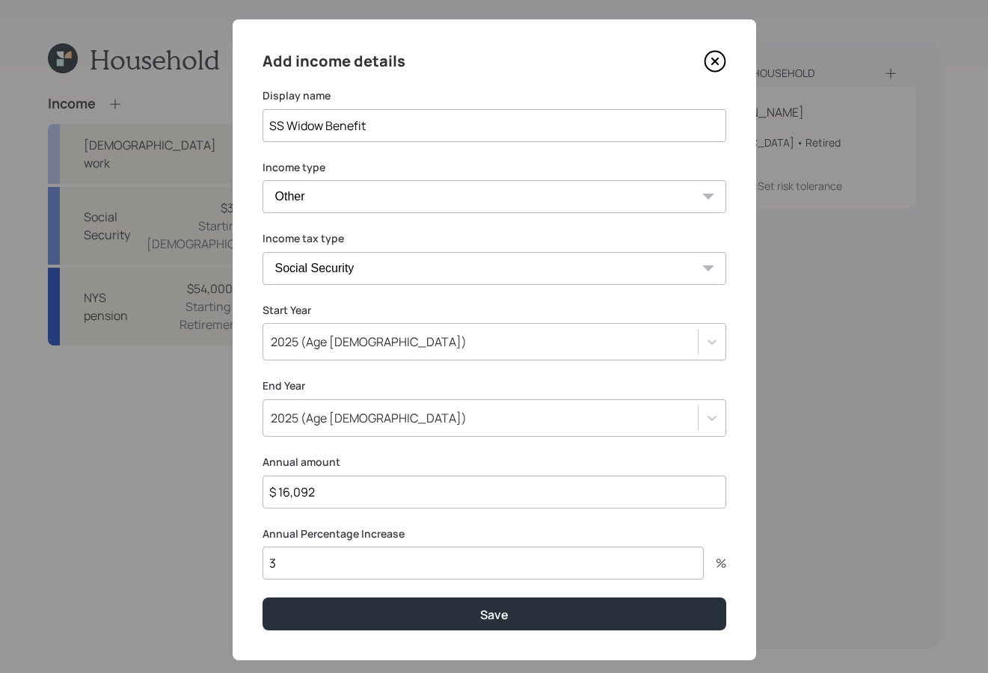
type input "$ 16,092"
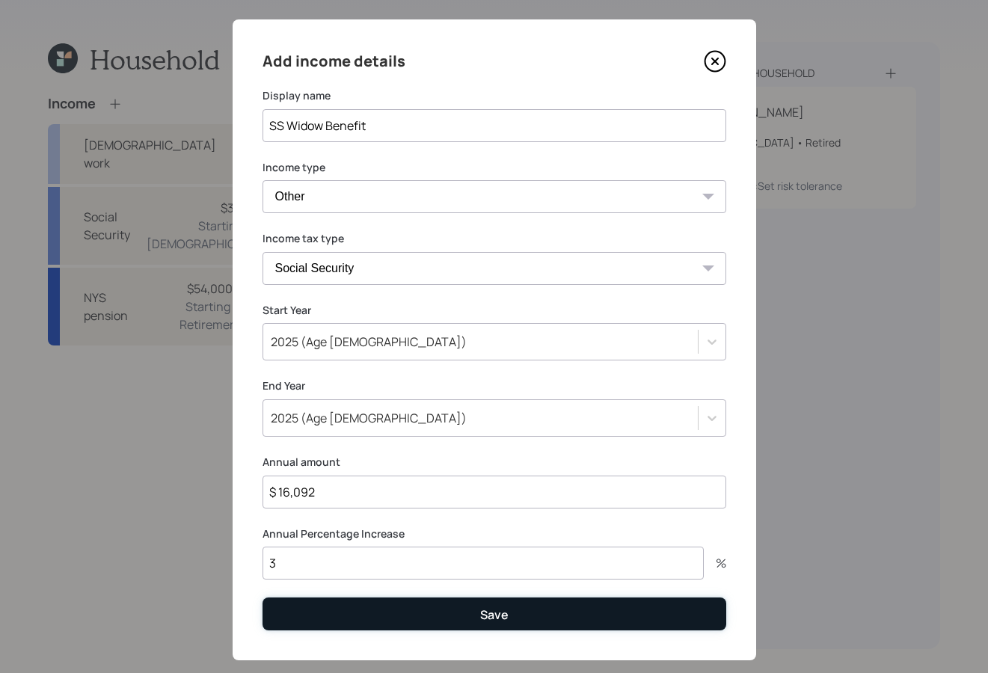
click at [517, 574] on button "Save" at bounding box center [494, 613] width 464 height 32
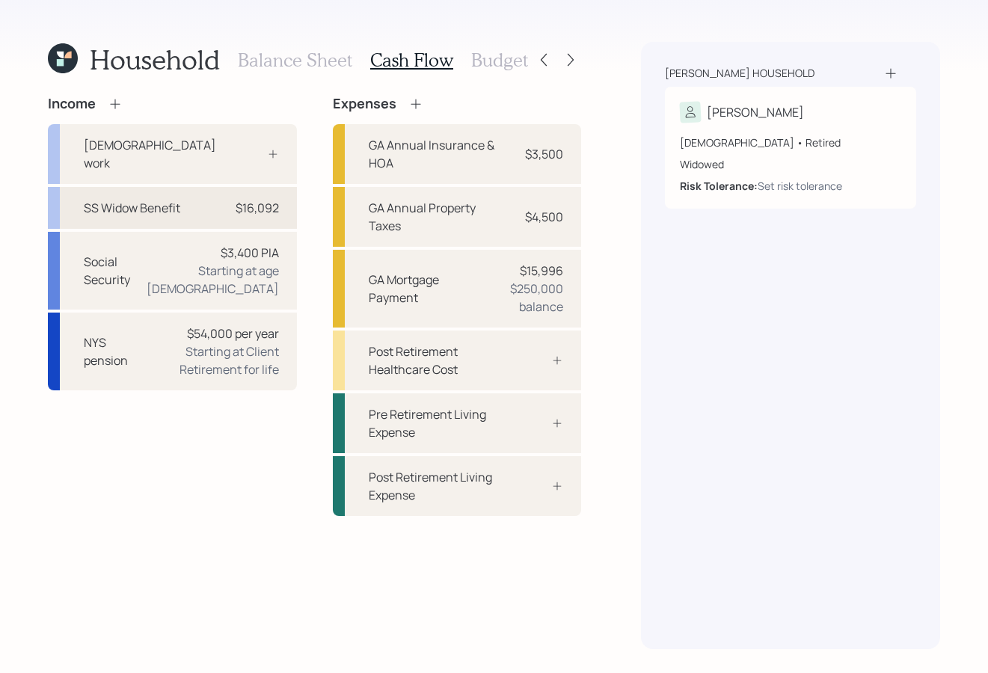
click at [253, 199] on div "$16,092" at bounding box center [257, 208] width 43 height 18
select select "other"
select select "social_security"
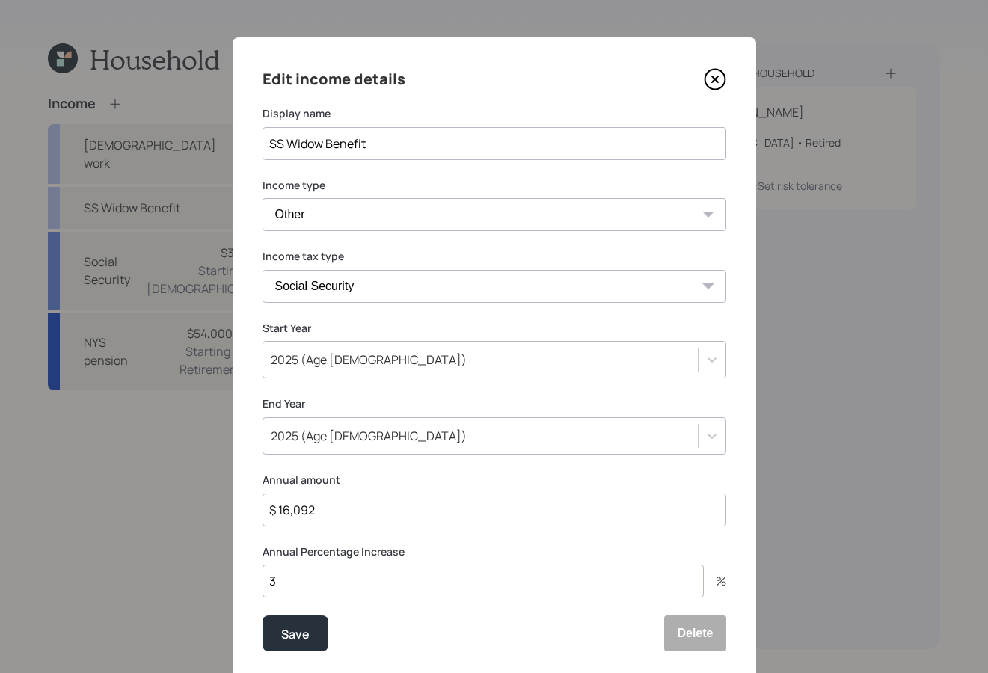
drag, startPoint x: 448, startPoint y: 516, endPoint x: 240, endPoint y: 484, distance: 210.3
click at [239, 484] on div "Edit income details Display name SS Widow Benefit Income type [DEMOGRAPHIC_DATA…" at bounding box center [494, 359] width 523 height 644
type input "$ 17,757"
click at [283, 574] on div "Save" at bounding box center [295, 634] width 28 height 20
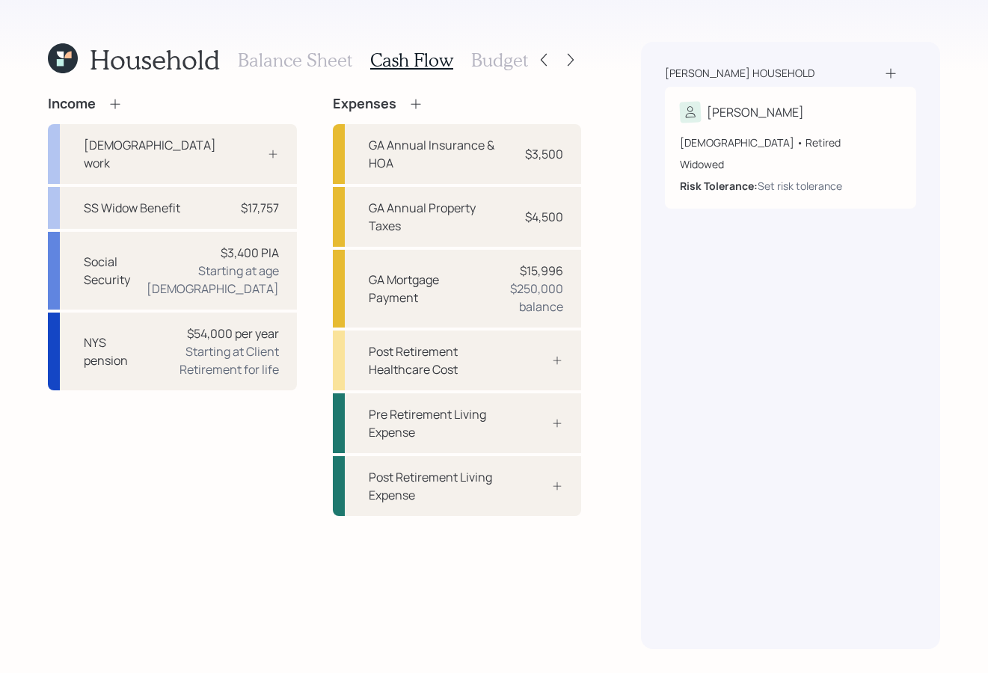
click at [285, 574] on div "Income [DEMOGRAPHIC_DATA] work SS Widow Benefit $17,757 Social Security $3,400 …" at bounding box center [314, 372] width 533 height 553
click at [497, 67] on h3 "Budget" at bounding box center [499, 60] width 57 height 22
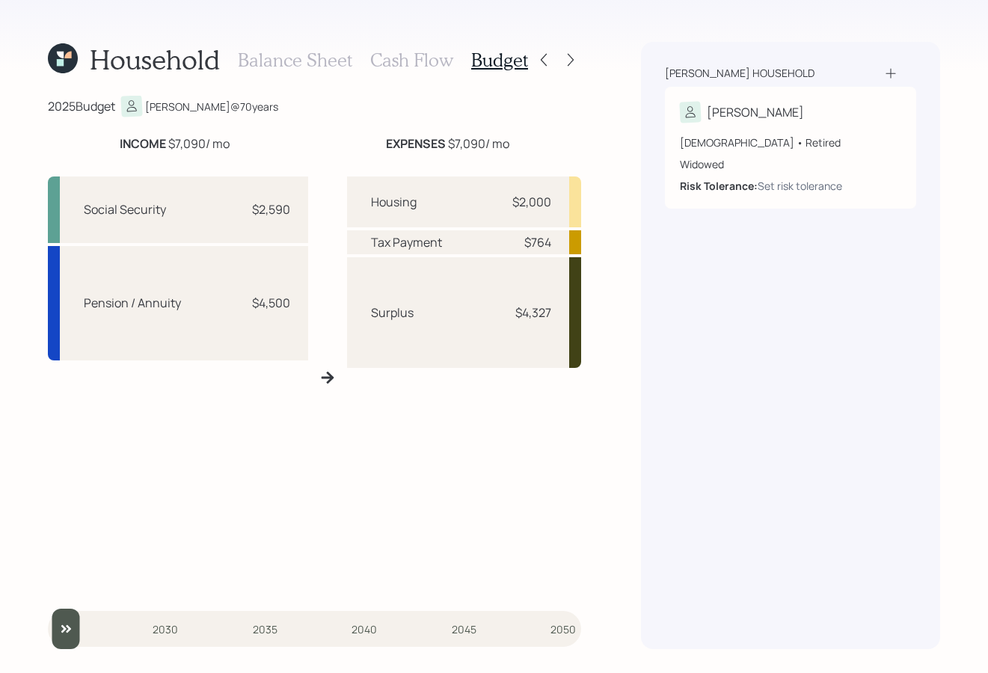
click at [437, 62] on h3 "Cash Flow" at bounding box center [411, 60] width 83 height 22
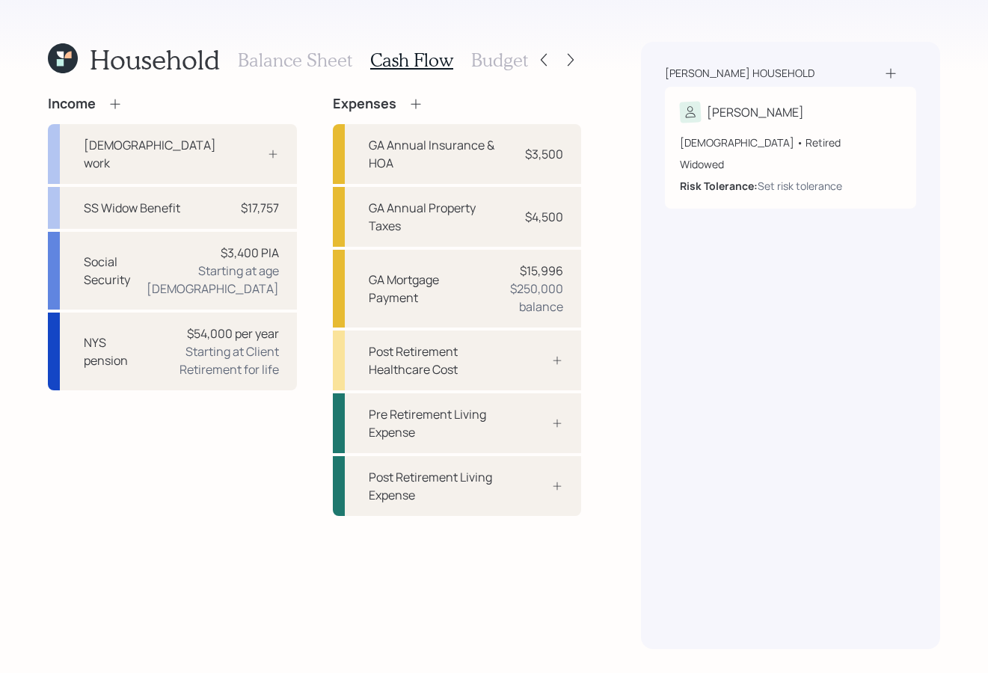
click at [311, 61] on h3 "Balance Sheet" at bounding box center [295, 60] width 114 height 22
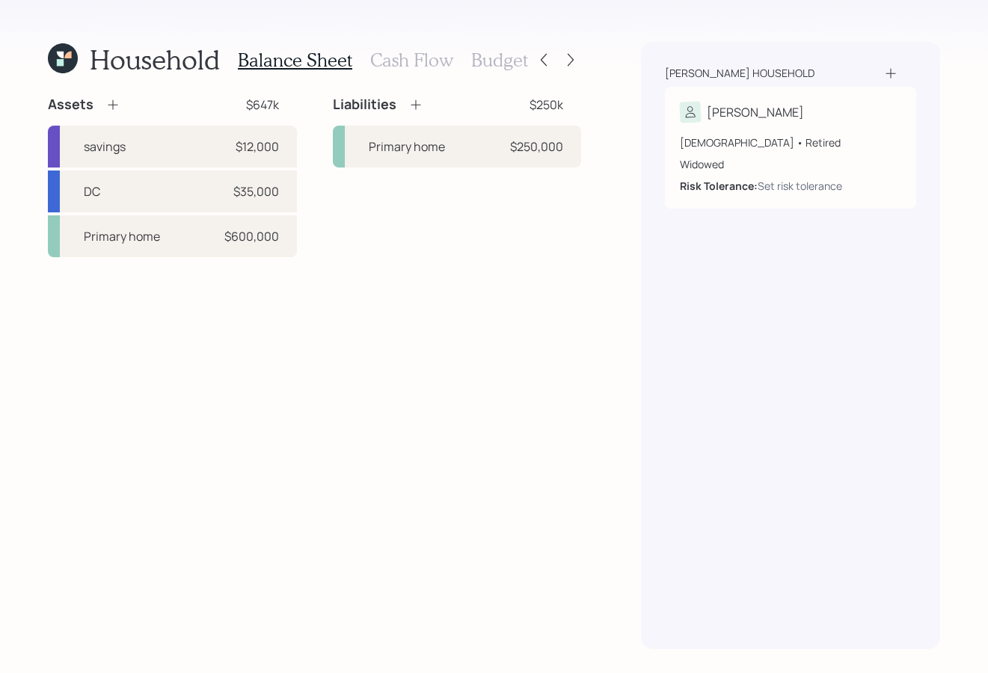
click at [423, 104] on div "Liabilities $250k" at bounding box center [457, 105] width 249 height 18
click at [419, 104] on icon at bounding box center [415, 104] width 15 height 15
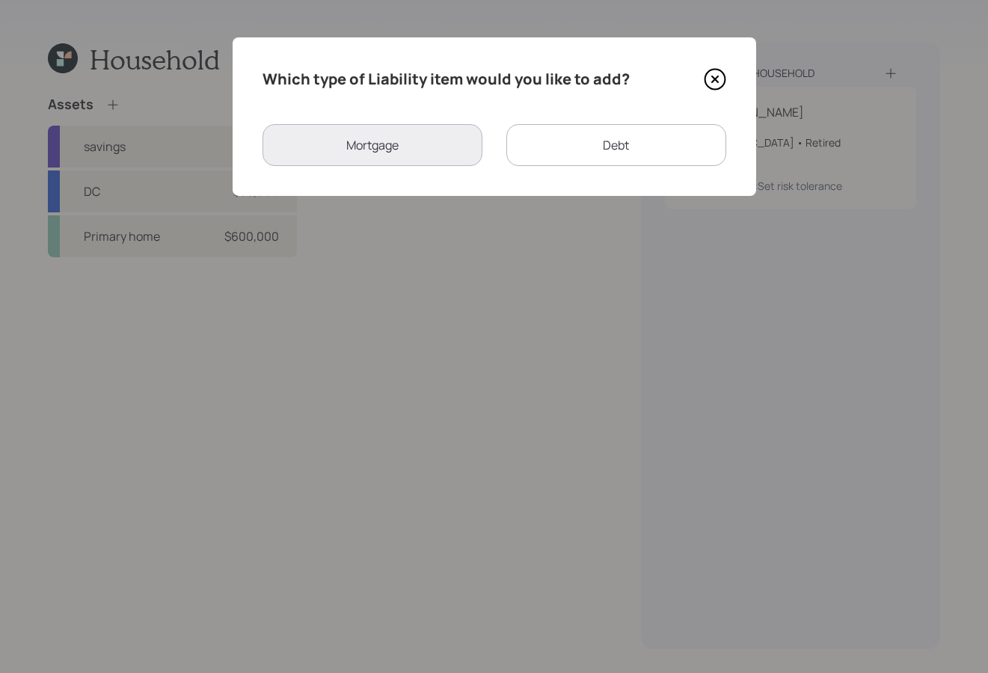
click at [654, 149] on div "Debt" at bounding box center [616, 145] width 220 height 42
select select "credit_card"
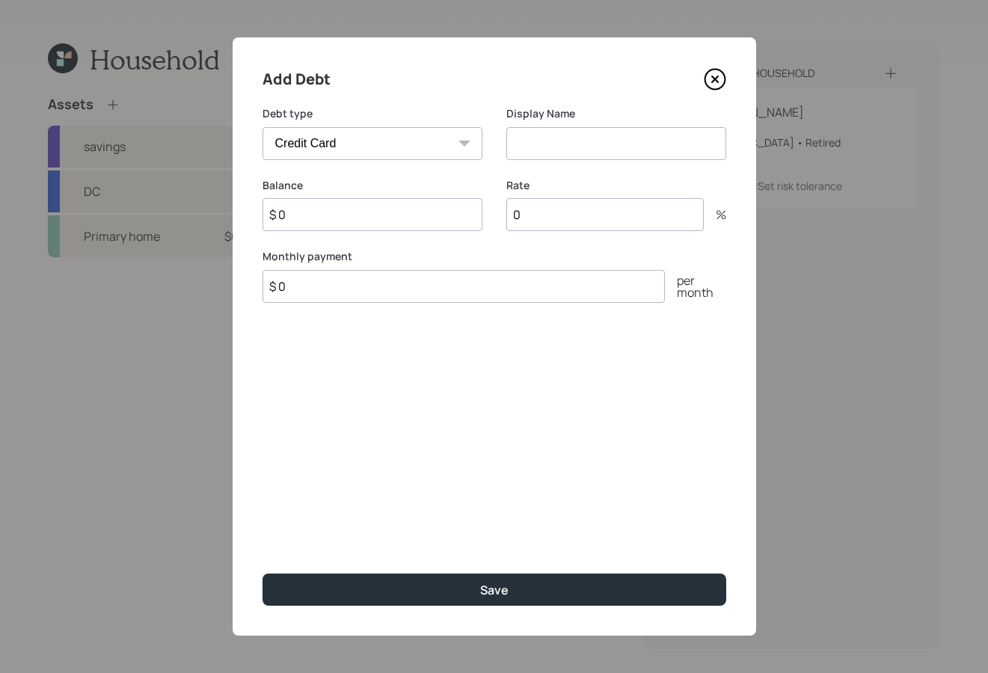
click at [331, 217] on input "$ 0" at bounding box center [372, 214] width 220 height 33
type input "$ 30,000"
click at [373, 138] on select "Car Credit Card Medical Student Other" at bounding box center [372, 143] width 220 height 33
select select "other"
click at [262, 127] on select "Car Credit Card Medical Student Other" at bounding box center [372, 143] width 220 height 33
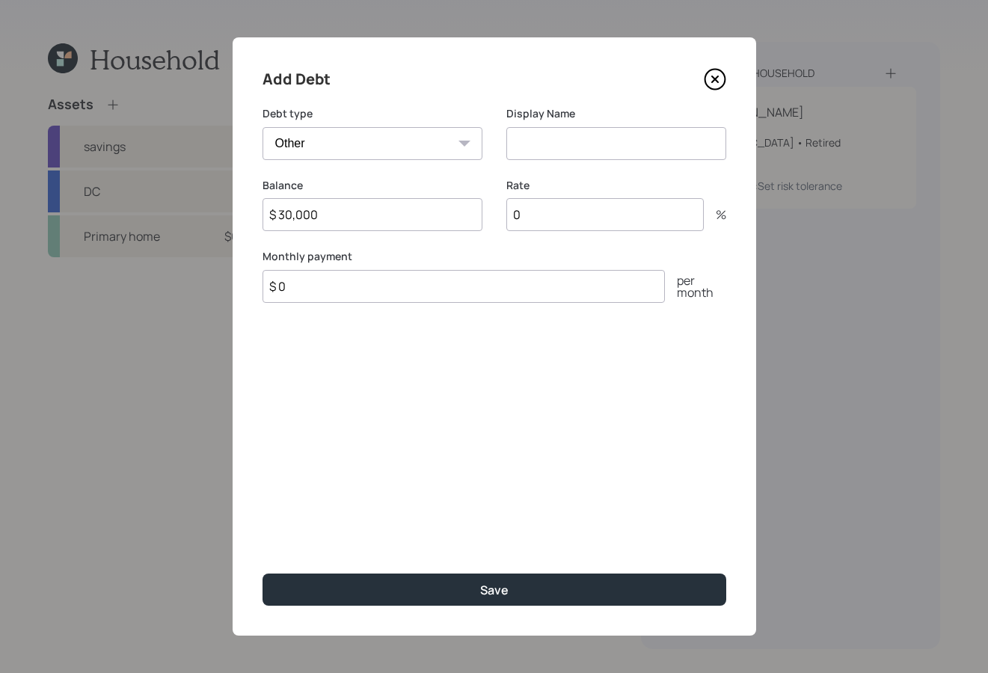
click at [630, 132] on input at bounding box center [616, 143] width 220 height 33
type input "Tax Debt"
click at [436, 289] on input "$ 0" at bounding box center [463, 286] width 402 height 33
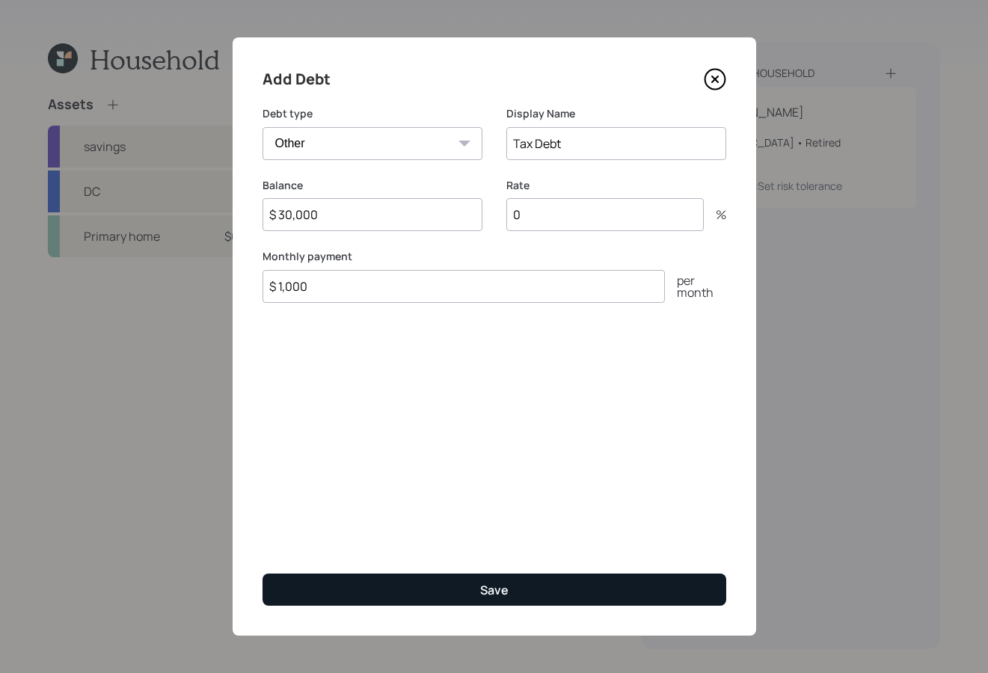
type input "$ 1,000"
click at [615, 574] on button "Save" at bounding box center [494, 589] width 464 height 32
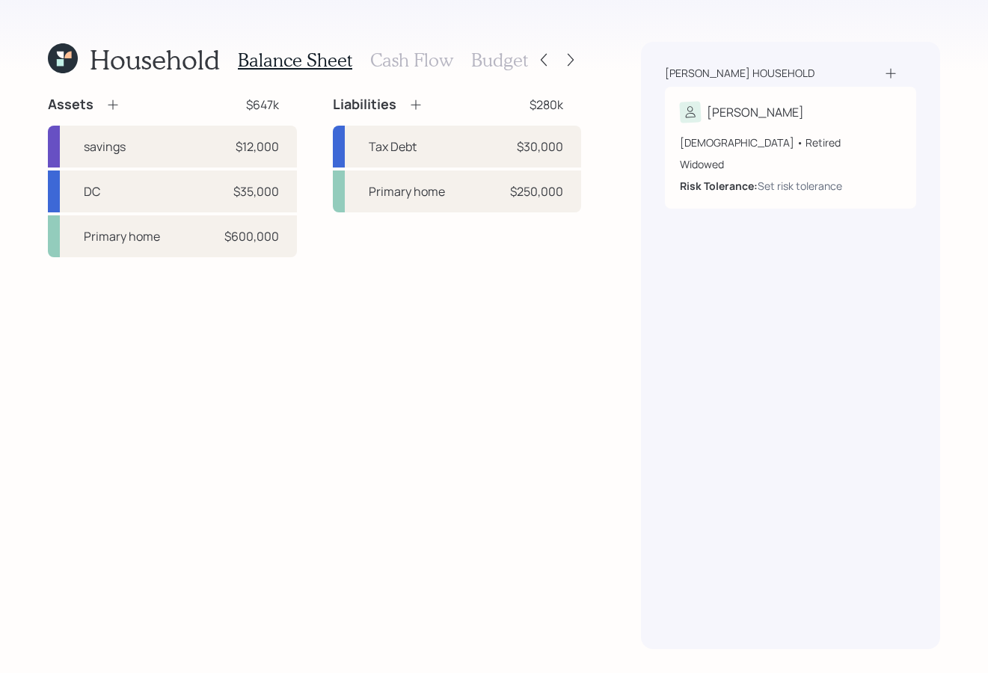
click at [390, 67] on h3 "Cash Flow" at bounding box center [411, 60] width 83 height 22
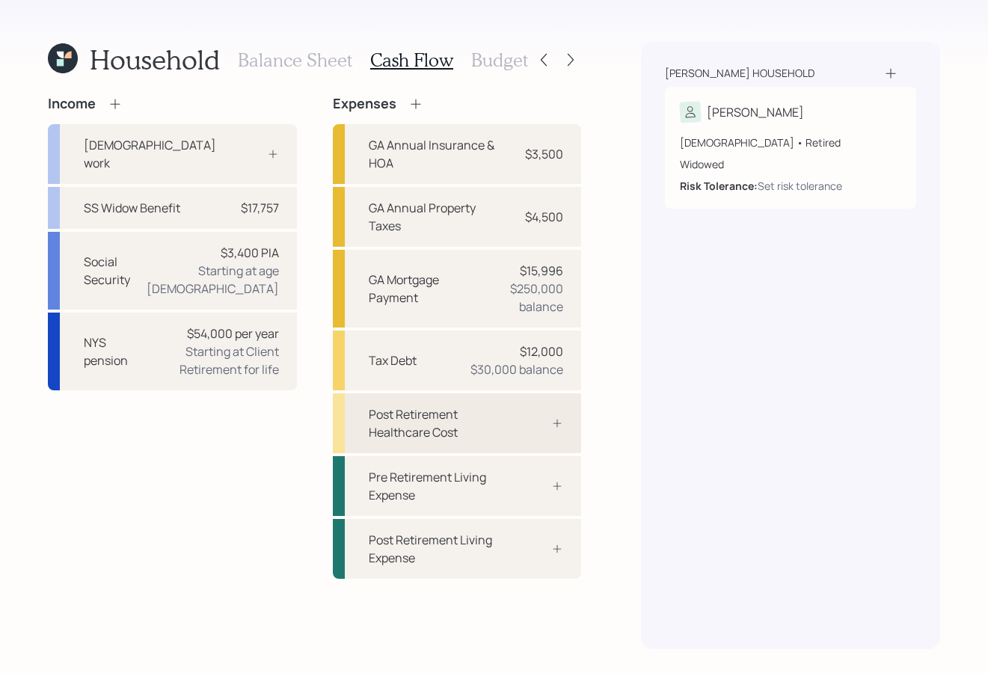
click at [565, 430] on div "Post Retirement Healthcare Cost" at bounding box center [457, 423] width 249 height 60
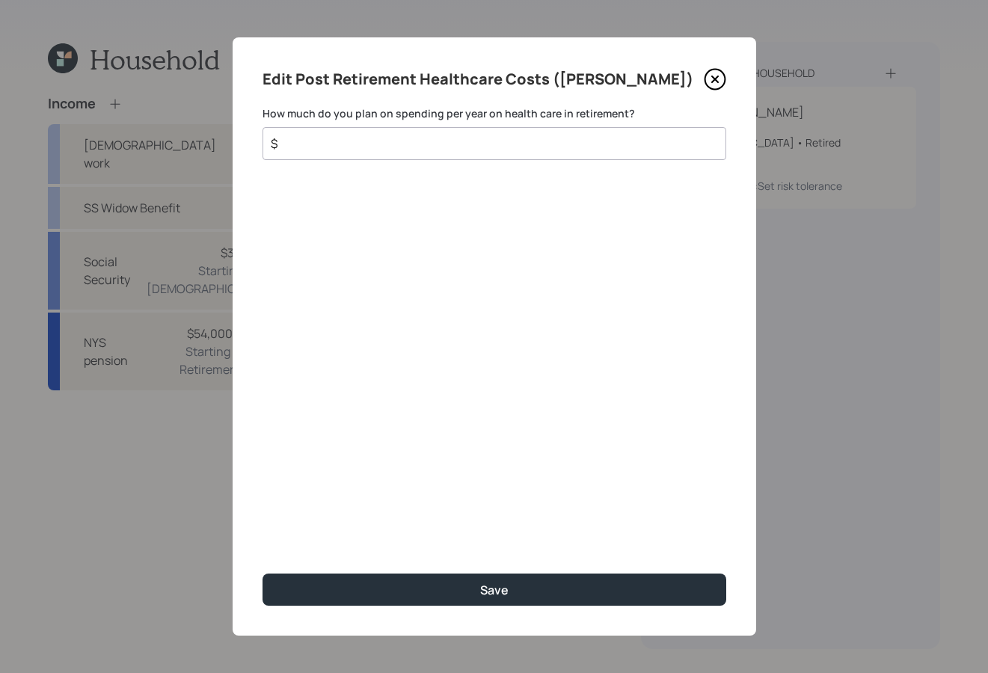
click at [489, 145] on input "$" at bounding box center [488, 144] width 438 height 18
click at [479, 151] on input "$" at bounding box center [488, 144] width 438 height 18
click at [587, 143] on input "$" at bounding box center [488, 144] width 438 height 18
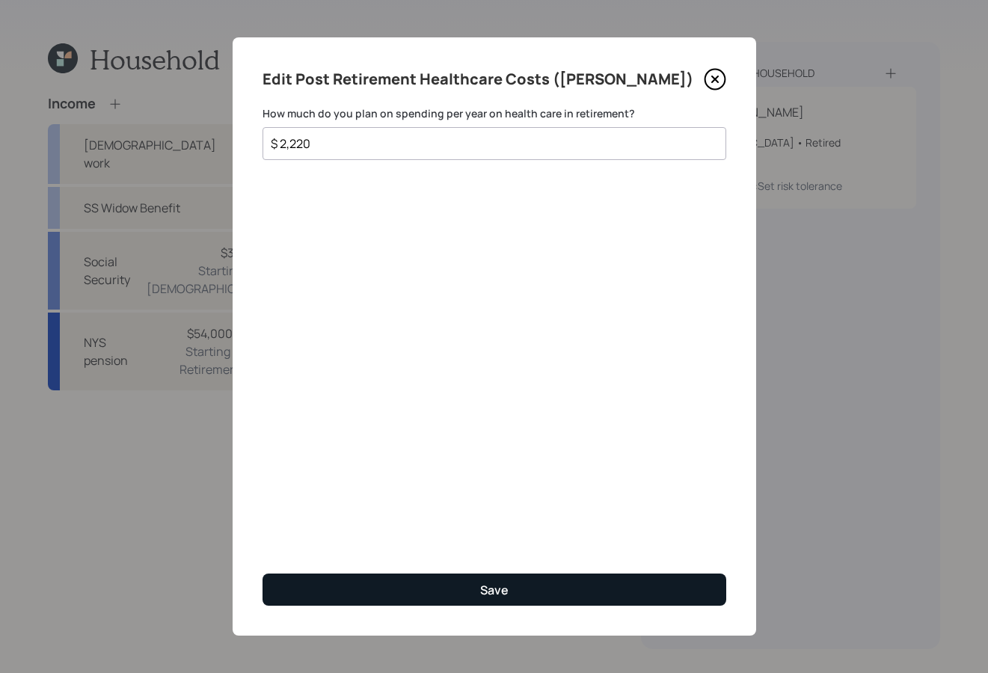
type input "$ 2,220"
click at [680, 574] on button "Save" at bounding box center [494, 589] width 464 height 32
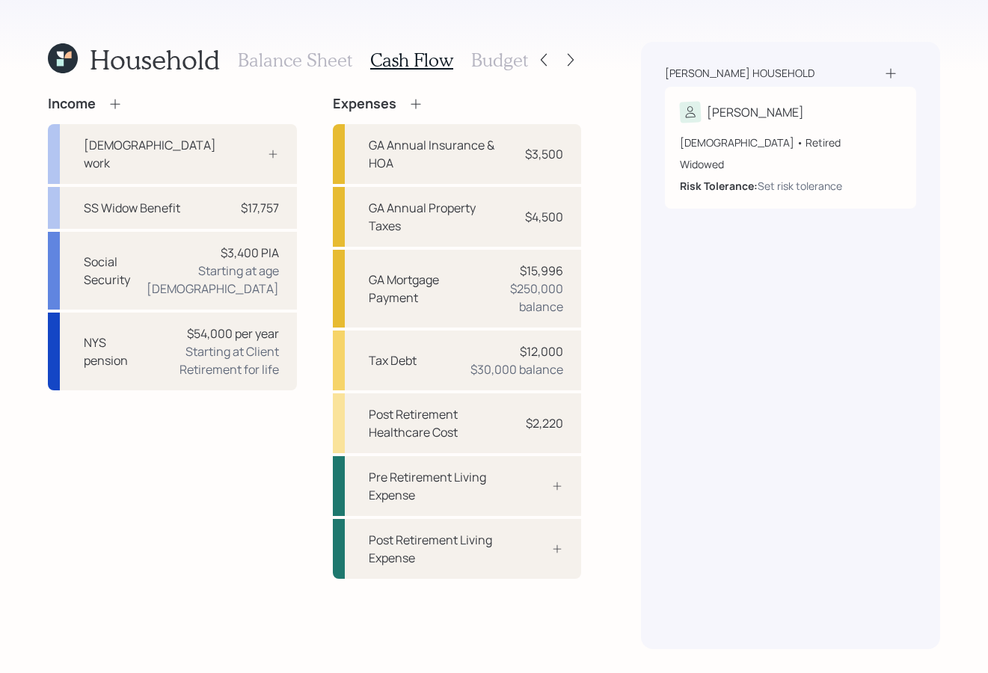
click at [495, 65] on h3 "Budget" at bounding box center [499, 60] width 57 height 22
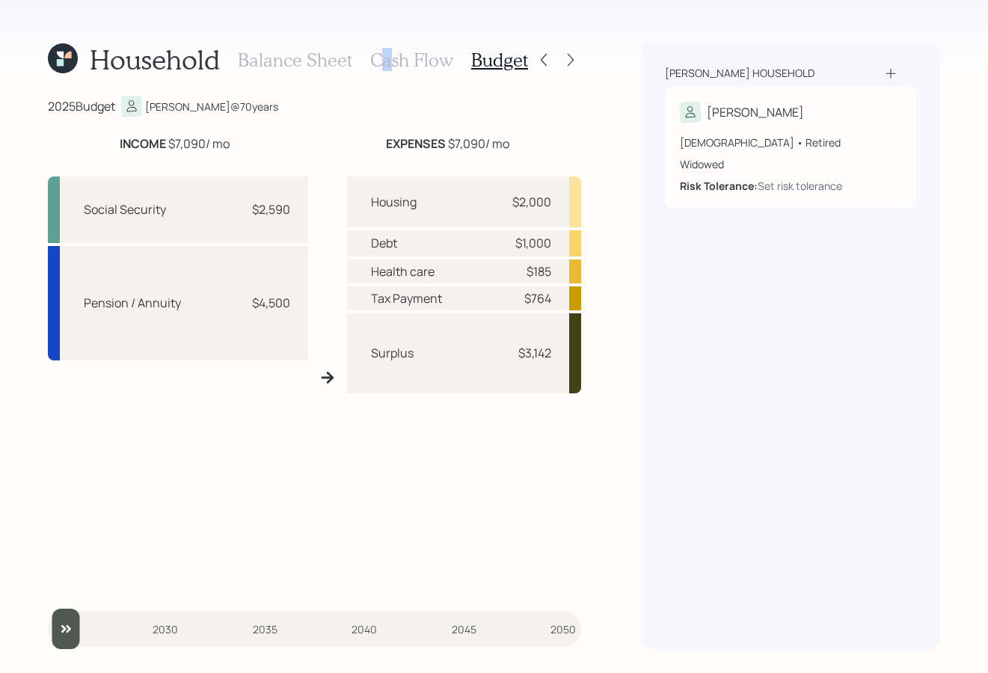
click at [387, 55] on h3 "Cash Flow" at bounding box center [411, 60] width 83 height 22
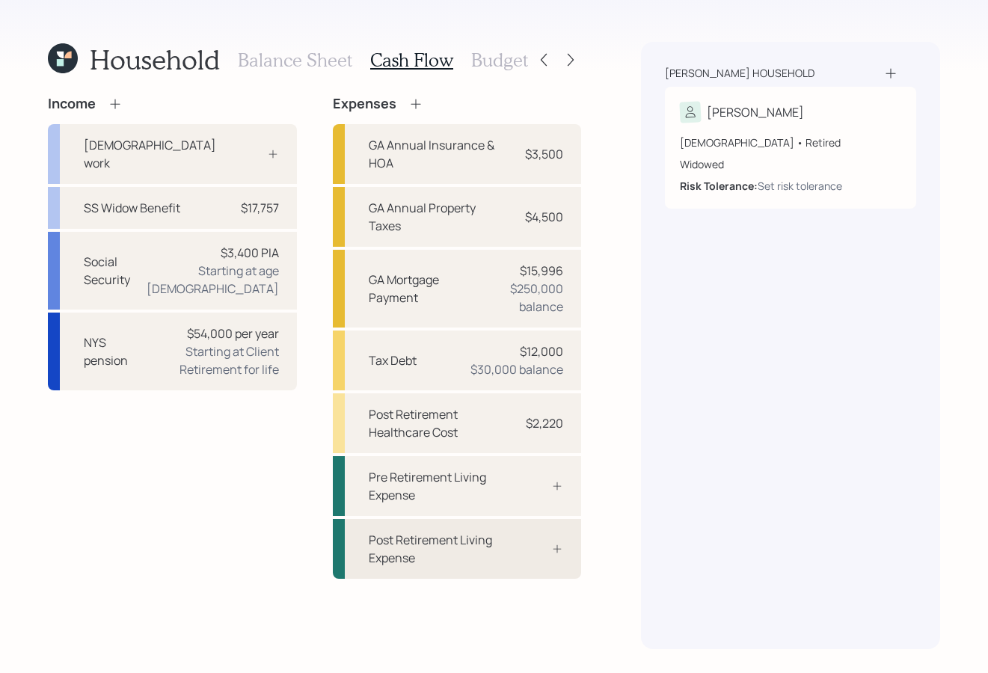
click at [572, 552] on div "Post Retirement Living Expense" at bounding box center [457, 549] width 249 height 60
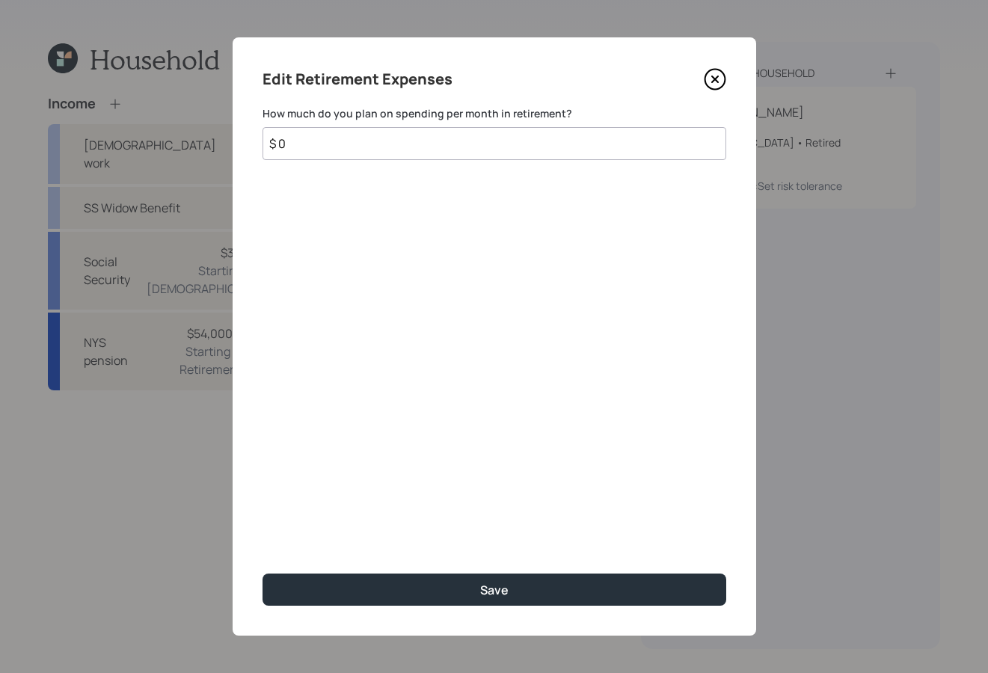
click at [714, 83] on icon at bounding box center [715, 79] width 22 height 22
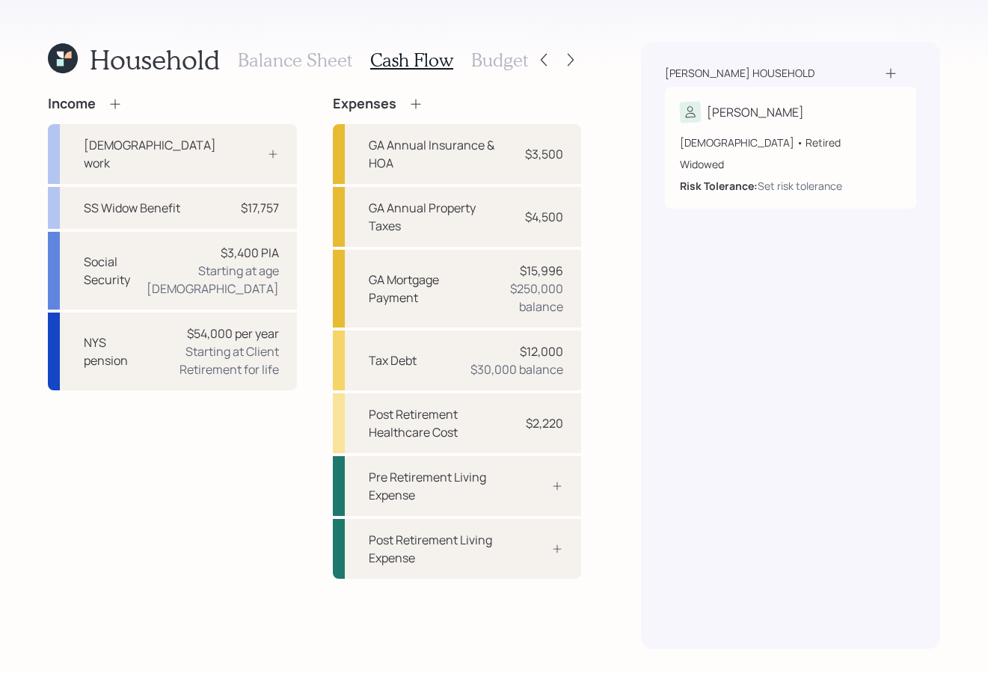
click at [492, 54] on h3 "Budget" at bounding box center [499, 60] width 57 height 22
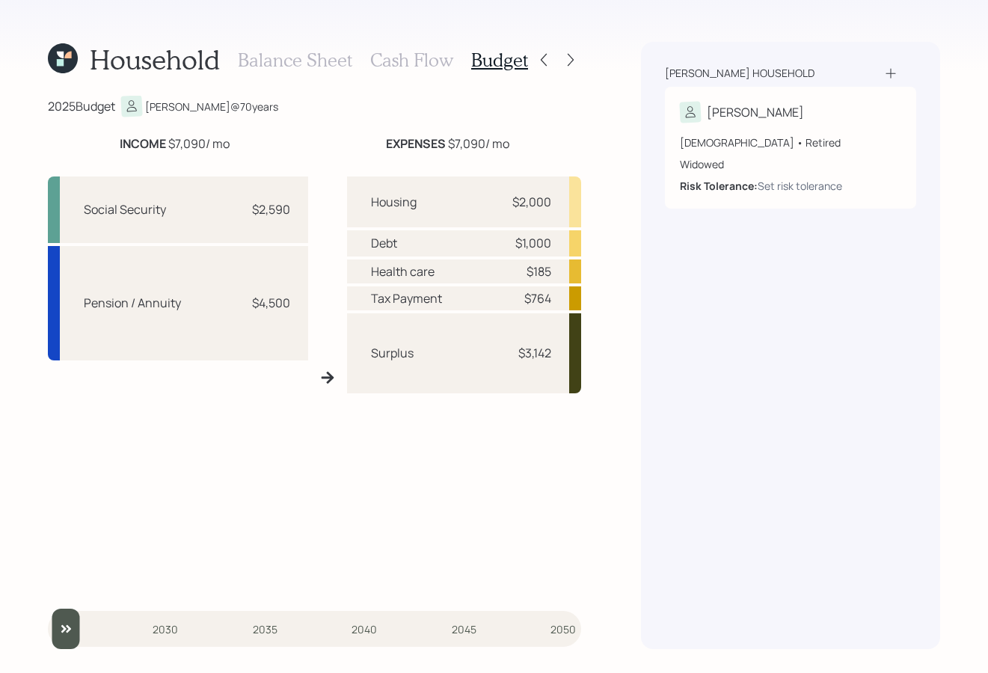
click at [388, 60] on h3 "Cash Flow" at bounding box center [411, 60] width 83 height 22
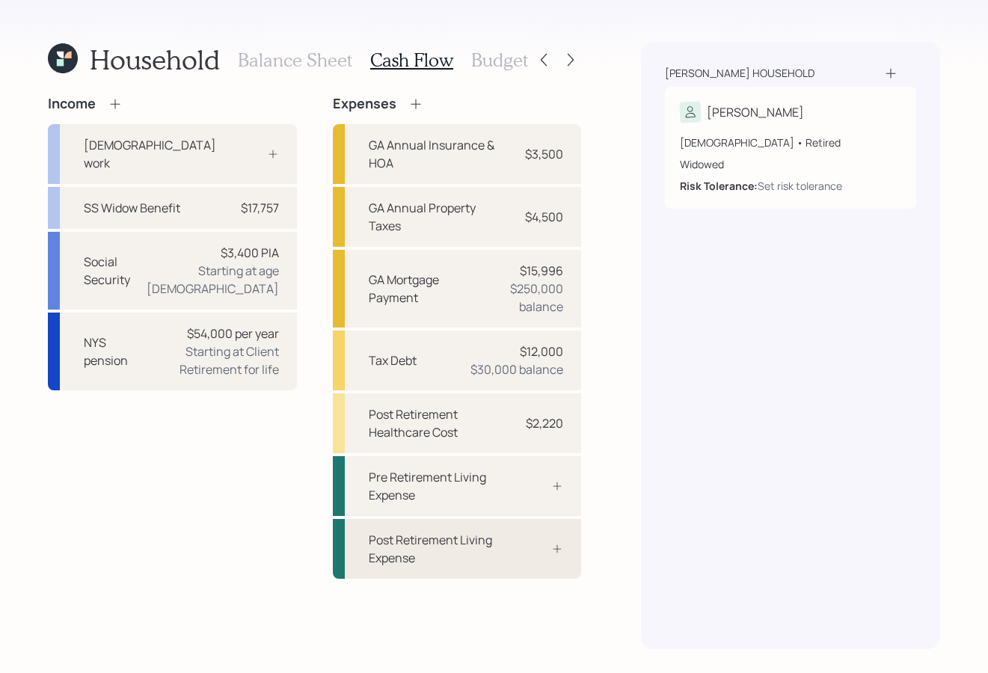
click at [548, 557] on div "Post Retirement Living Expense" at bounding box center [457, 549] width 249 height 60
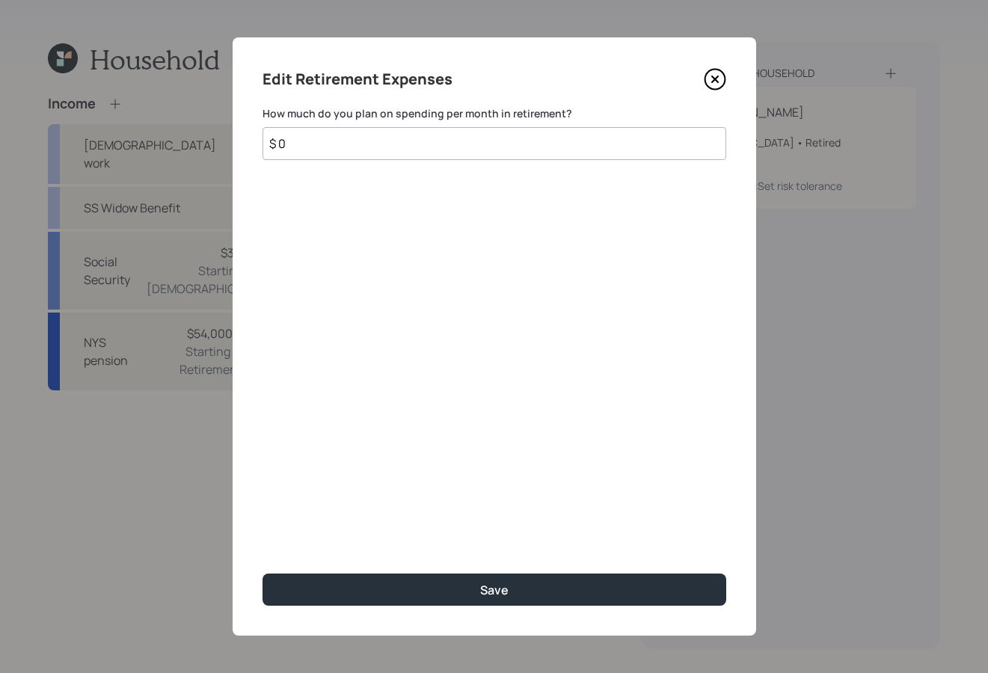
click at [428, 141] on input "$ 0" at bounding box center [494, 143] width 464 height 33
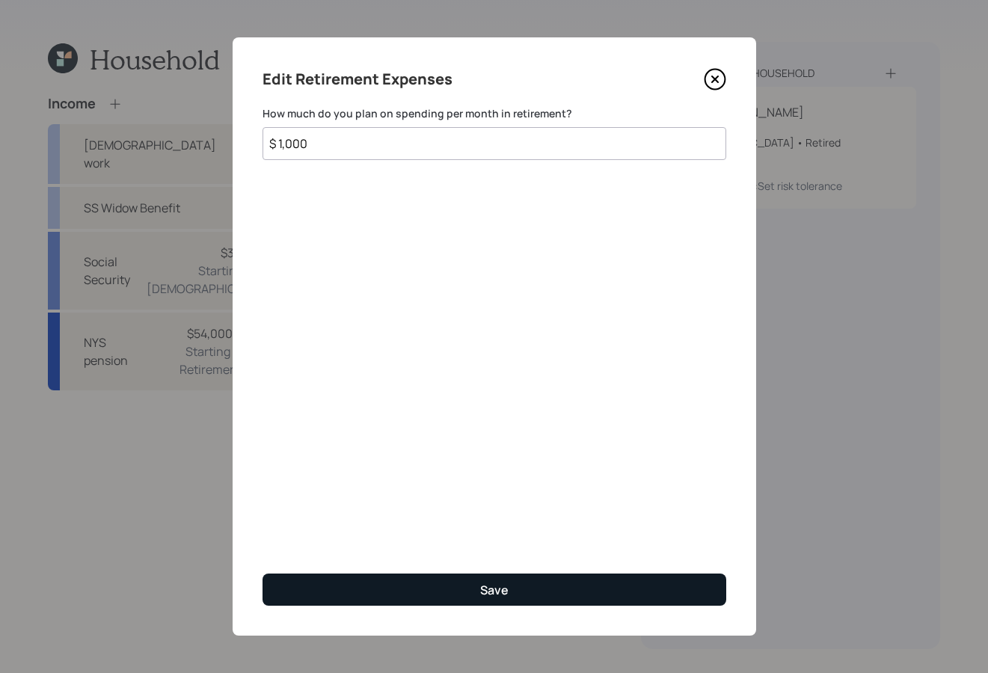
type input "$ 1,000"
click at [573, 574] on button "Save" at bounding box center [494, 589] width 464 height 32
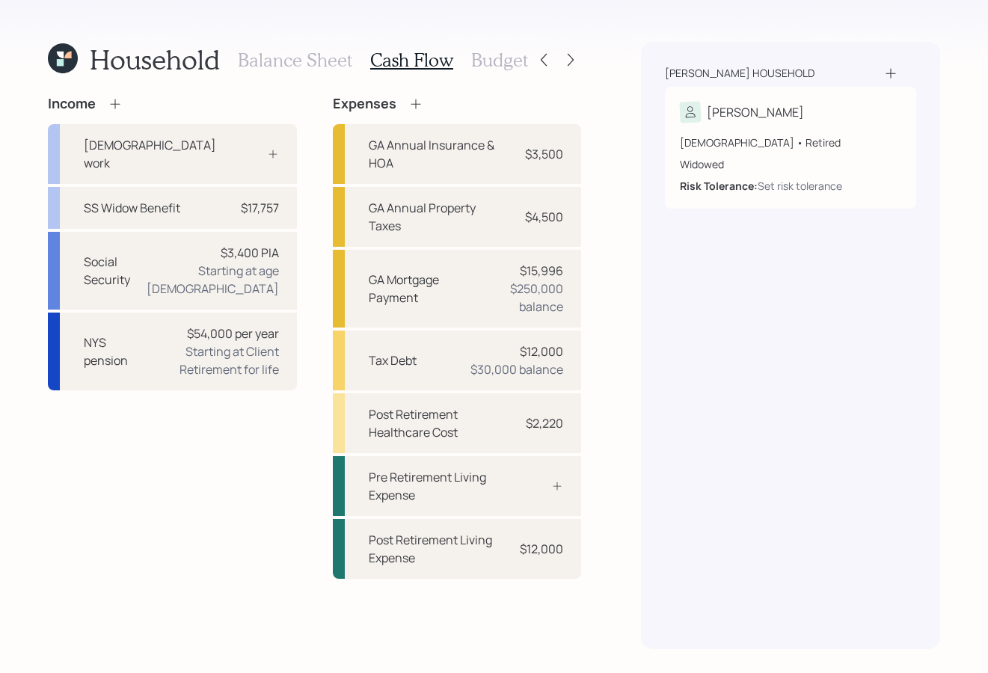
click at [855, 444] on div "[PERSON_NAME] household [PERSON_NAME] [DEMOGRAPHIC_DATA] • Retired Widowed Risk…" at bounding box center [790, 345] width 299 height 607
click at [863, 444] on div "[PERSON_NAME] household [PERSON_NAME] [DEMOGRAPHIC_DATA] • Retired Widowed Risk…" at bounding box center [790, 345] width 299 height 607
click at [262, 64] on h3 "Balance Sheet" at bounding box center [295, 60] width 114 height 22
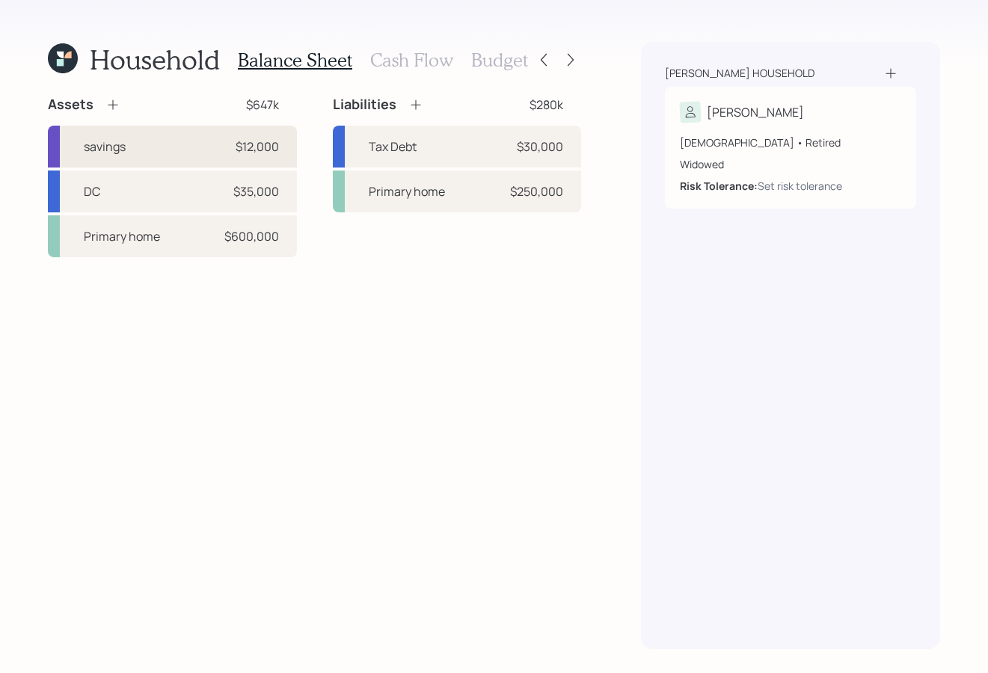
click at [207, 150] on div "savings $12,000" at bounding box center [172, 147] width 249 height 42
select select "cash"
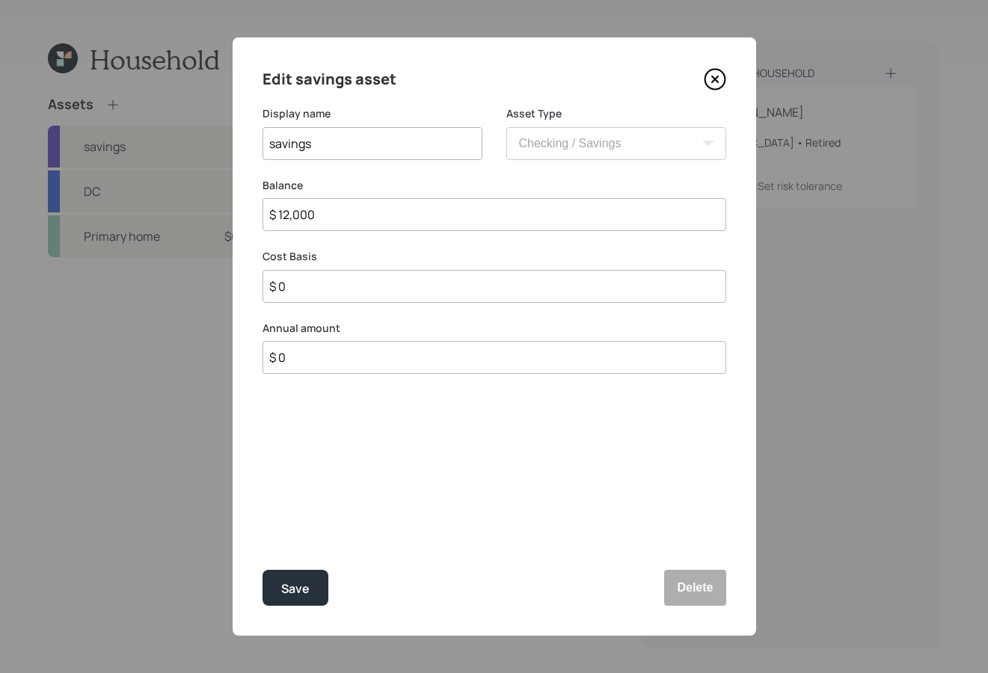
click at [405, 263] on div "Cost Basis $ 0" at bounding box center [494, 276] width 464 height 54
click at [354, 357] on input "$ 0" at bounding box center [494, 357] width 464 height 33
type input "$ 12,000"
click at [718, 422] on div at bounding box center [711, 431] width 27 height 27
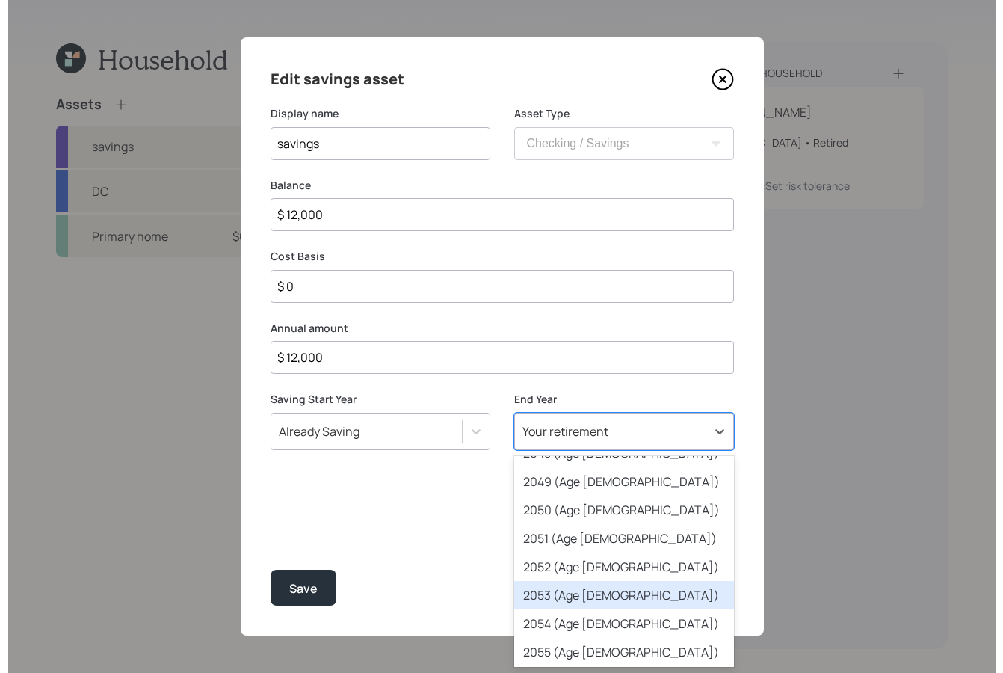
scroll to position [790, 0]
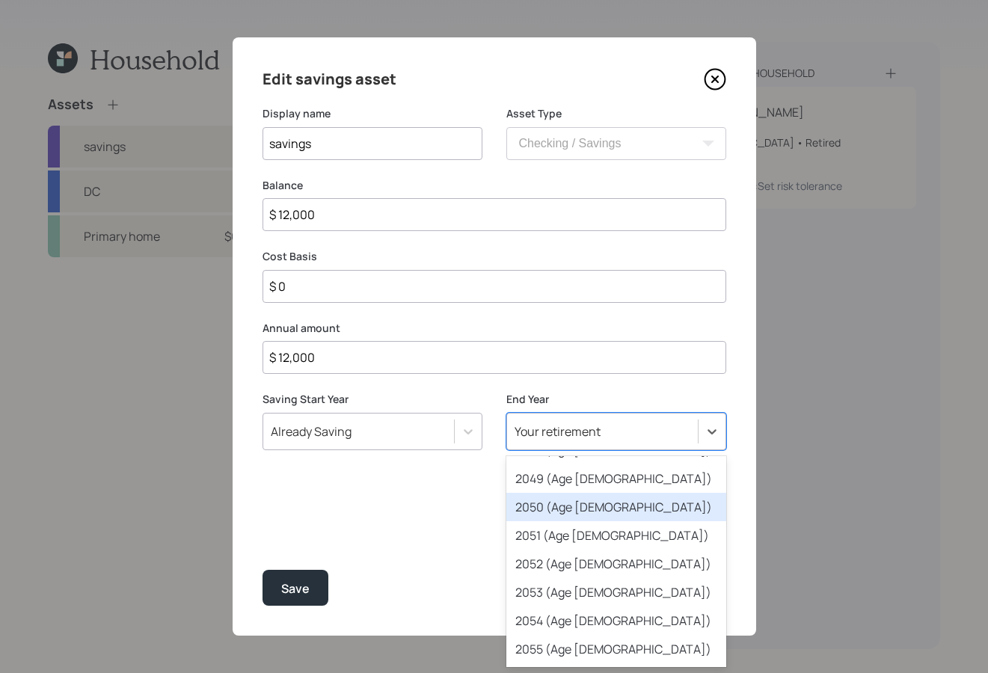
click at [612, 499] on div "2050 (Age [DEMOGRAPHIC_DATA])" at bounding box center [616, 507] width 220 height 28
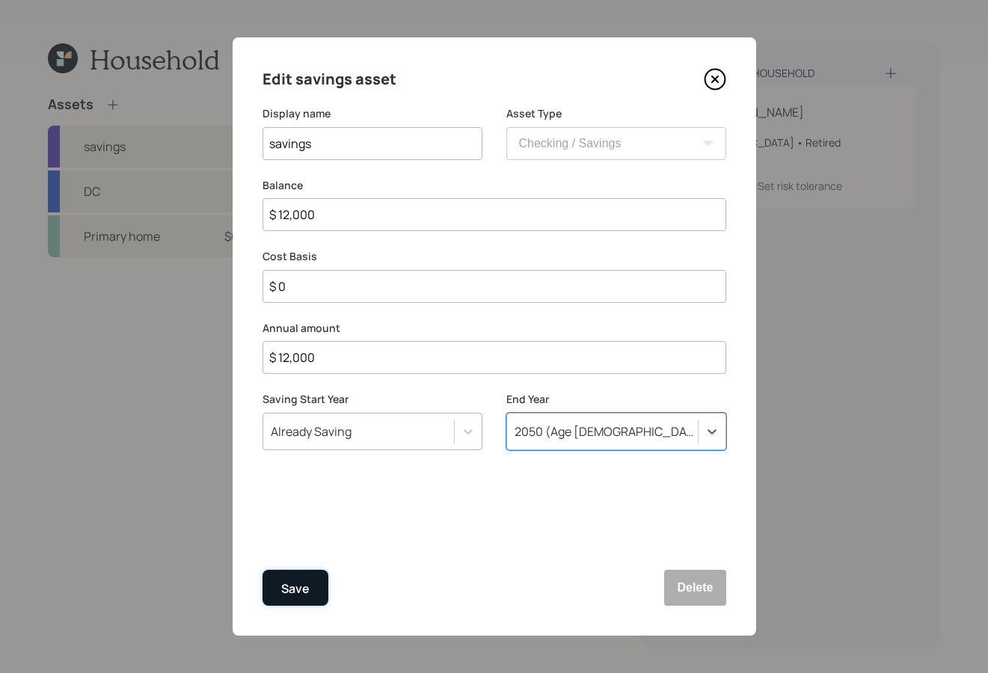
click at [298, 574] on div "Save" at bounding box center [295, 589] width 28 height 20
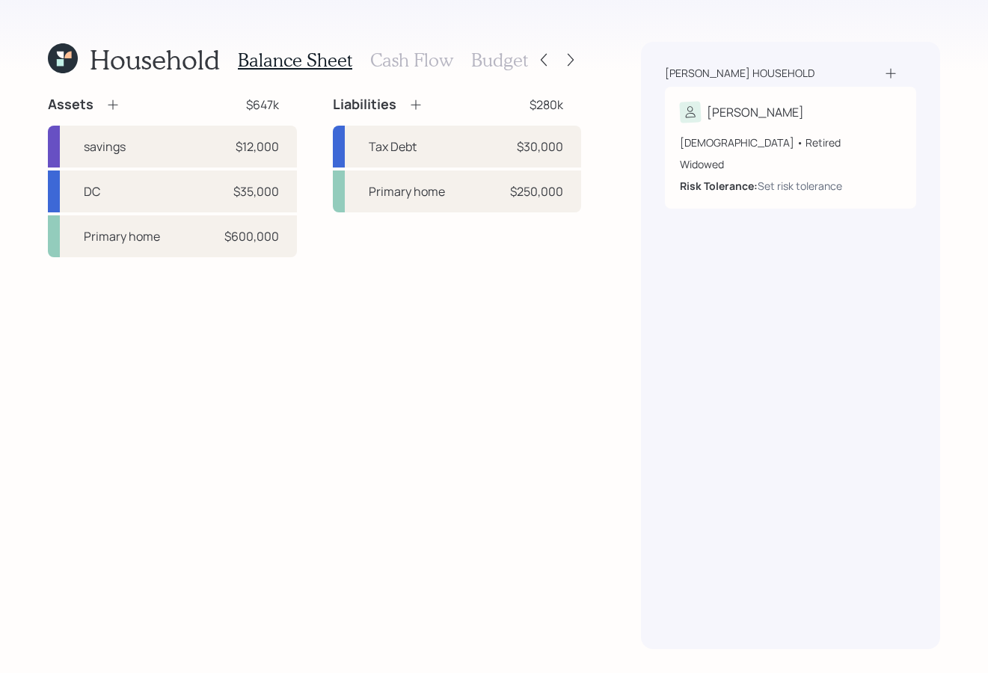
click at [488, 66] on h3 "Budget" at bounding box center [499, 60] width 57 height 22
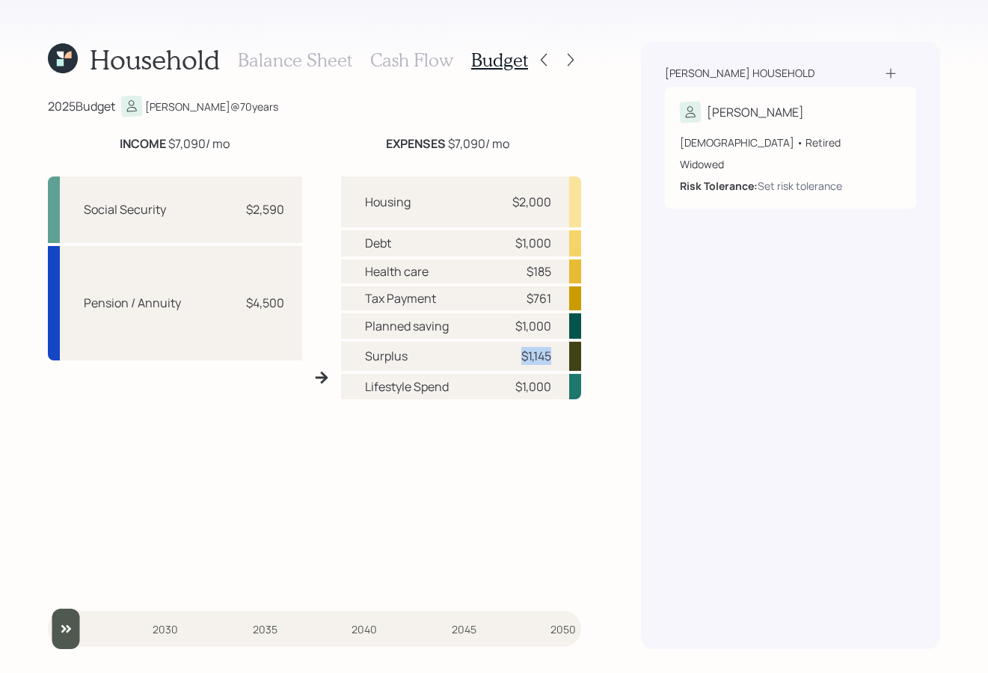
drag, startPoint x: 522, startPoint y: 357, endPoint x: 555, endPoint y: 360, distance: 33.0
click at [555, 360] on div "Surplus $1,145" at bounding box center [461, 356] width 241 height 29
click at [652, 336] on div "[PERSON_NAME] household [PERSON_NAME] [DEMOGRAPHIC_DATA] • Retired Widowed Risk…" at bounding box center [790, 345] width 299 height 607
click at [789, 192] on div "Set risk tolerance" at bounding box center [799, 186] width 84 height 16
click at [820, 182] on div "Set risk tolerance" at bounding box center [799, 186] width 84 height 16
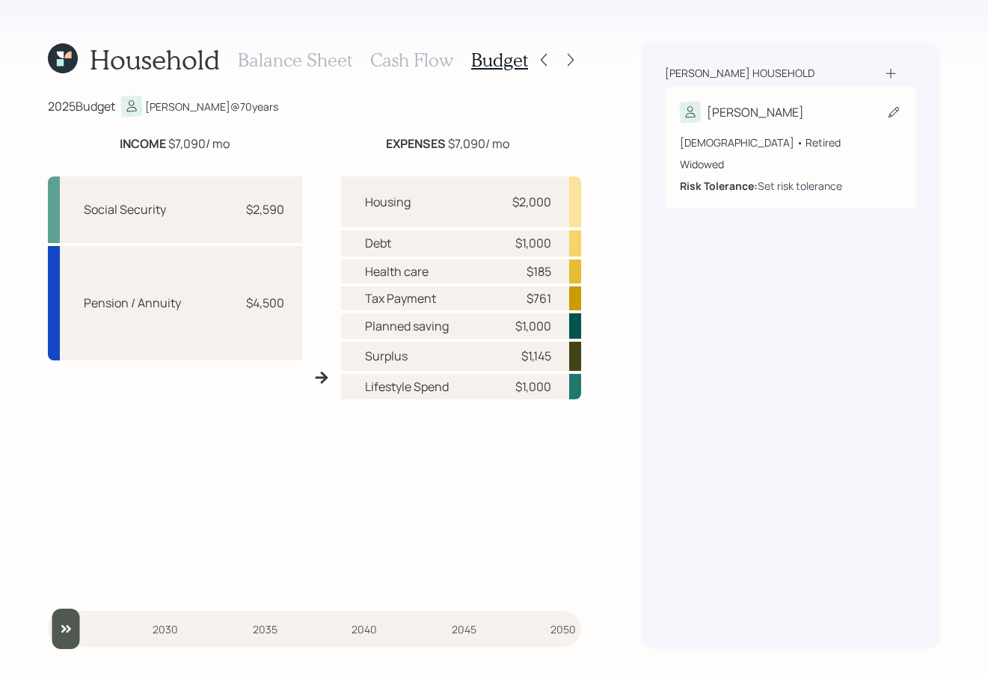
click at [784, 182] on div "Set risk tolerance" at bounding box center [799, 186] width 84 height 16
click at [812, 185] on div "Set risk tolerance" at bounding box center [799, 186] width 84 height 16
click at [770, 187] on div "Set risk tolerance" at bounding box center [799, 186] width 84 height 16
click at [771, 187] on div "Set risk tolerance" at bounding box center [799, 186] width 84 height 16
drag, startPoint x: 727, startPoint y: 319, endPoint x: 775, endPoint y: 231, distance: 100.4
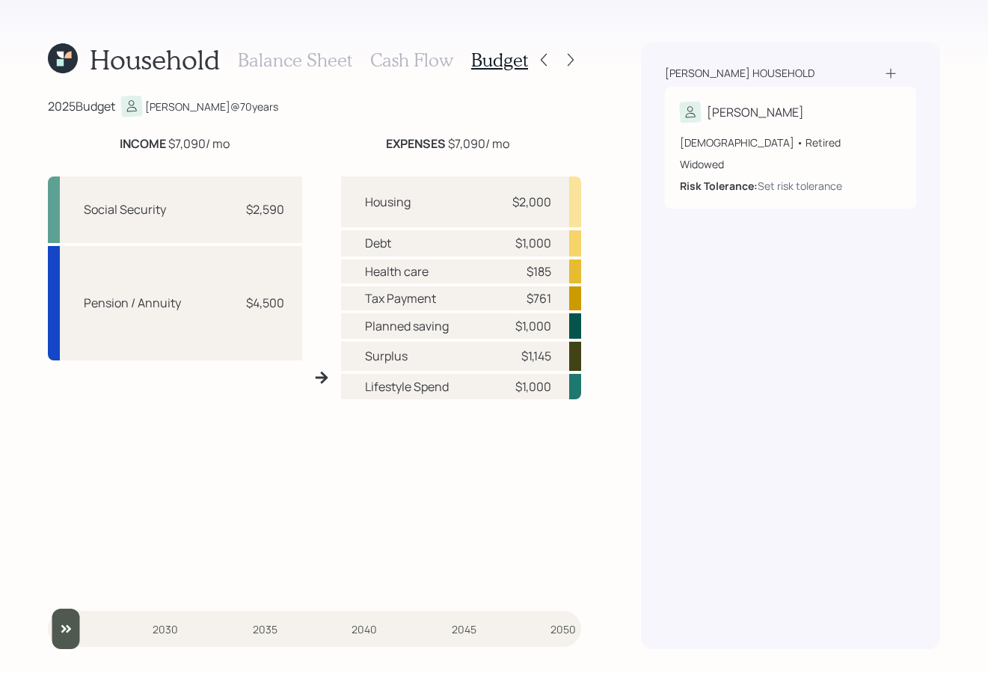
click at [727, 319] on div "[PERSON_NAME] household [PERSON_NAME] [DEMOGRAPHIC_DATA] • Retired Widowed Risk…" at bounding box center [790, 345] width 299 height 607
click at [884, 126] on div "[DEMOGRAPHIC_DATA] • Retired Widowed Risk Tolerance: Set risk tolerance" at bounding box center [790, 158] width 221 height 71
click at [882, 111] on div "[PERSON_NAME]" at bounding box center [790, 112] width 221 height 21
click at [891, 116] on icon at bounding box center [893, 112] width 10 height 10
click at [803, 191] on div "Set risk tolerance" at bounding box center [799, 186] width 84 height 16
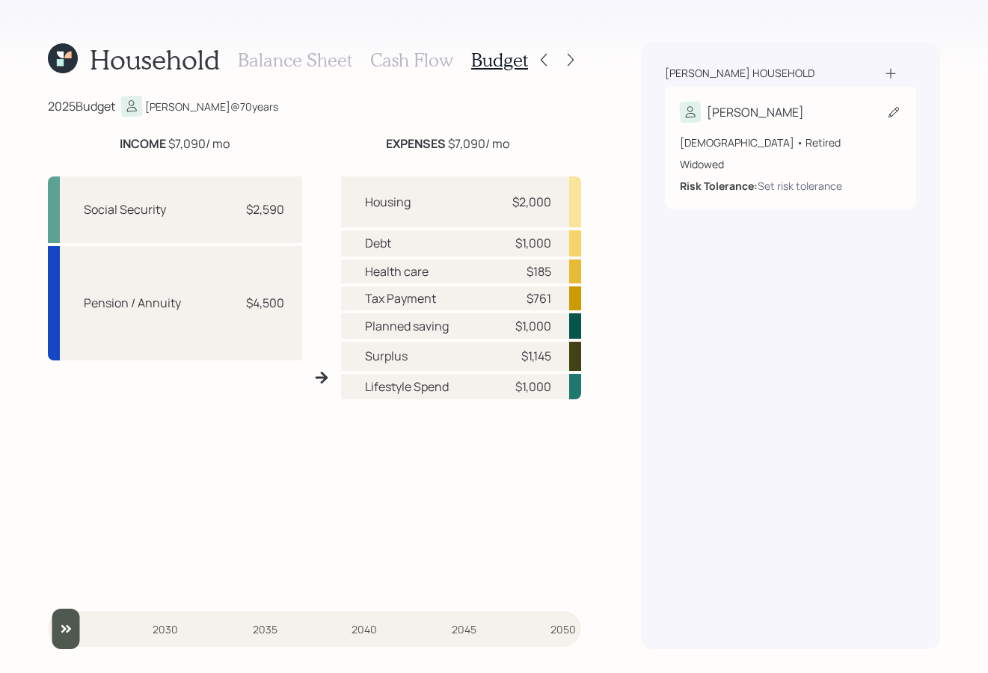
click at [741, 185] on b "Risk Tolerance:" at bounding box center [719, 186] width 78 height 14
click at [734, 188] on b "Risk Tolerance:" at bounding box center [719, 186] width 78 height 14
click at [732, 345] on div "[PERSON_NAME] household [PERSON_NAME] [DEMOGRAPHIC_DATA] • Retired Widowed Risk…" at bounding box center [790, 345] width 299 height 607
click at [887, 106] on icon at bounding box center [893, 112] width 15 height 15
click at [899, 118] on icon at bounding box center [893, 112] width 15 height 15
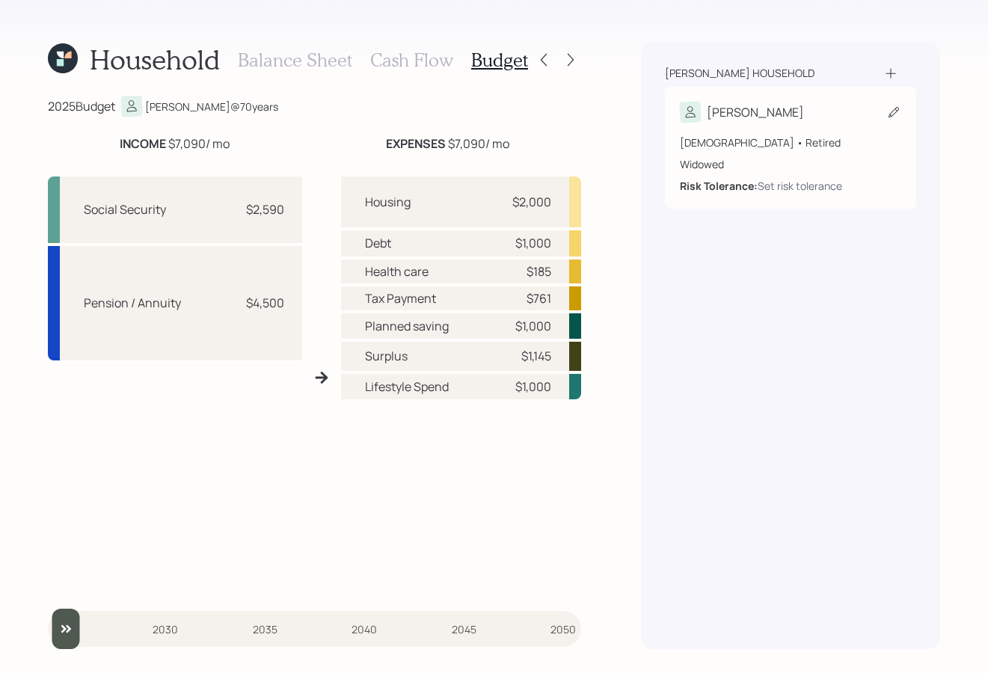
click at [902, 112] on div "[PERSON_NAME] [DEMOGRAPHIC_DATA] • Retired Widowed Risk Tolerance: Set risk tol…" at bounding box center [790, 148] width 251 height 122
drag, startPoint x: 984, startPoint y: 366, endPoint x: 1018, endPoint y: 370, distance: 34.7
click at [988, 370] on html "Household Balance Sheet Cash Flow Budget 2025 Budget [PERSON_NAME] @ 70 years I…" at bounding box center [494, 336] width 988 height 673
drag, startPoint x: 985, startPoint y: 362, endPoint x: 1000, endPoint y: 364, distance: 15.1
click at [988, 364] on html "Household Balance Sheet Cash Flow Budget 2025 Budget [PERSON_NAME] @ 70 years I…" at bounding box center [494, 336] width 988 height 673
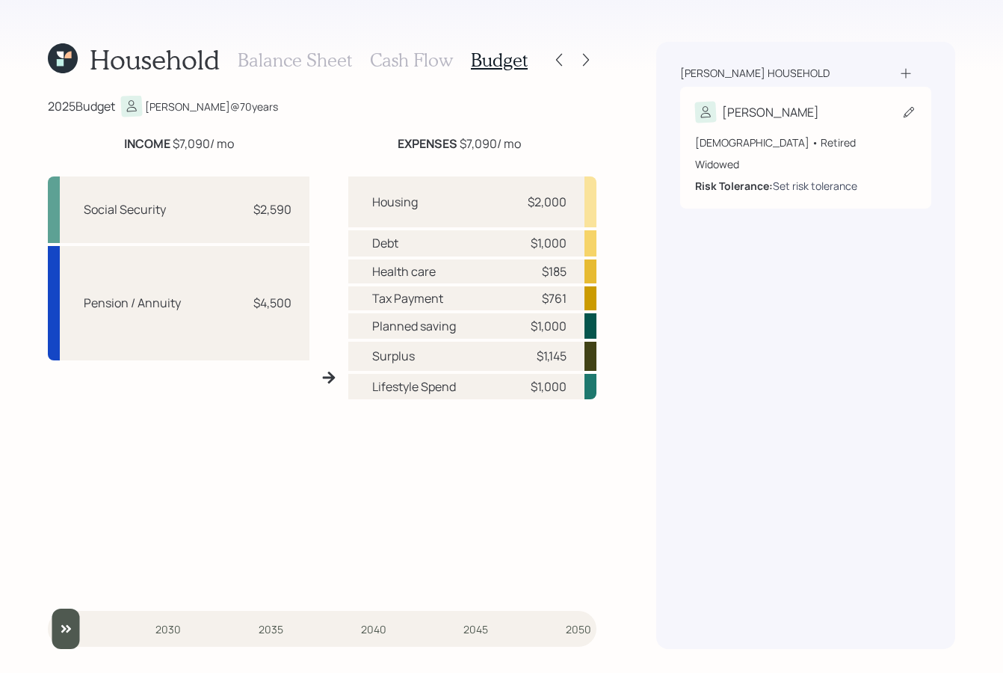
click at [804, 187] on div "Set risk tolerance" at bounding box center [815, 186] width 84 height 16
click at [806, 186] on div "Set risk tolerance" at bounding box center [815, 186] width 84 height 16
drag, startPoint x: 803, startPoint y: 182, endPoint x: 751, endPoint y: 179, distance: 51.7
click at [804, 181] on div "Set risk tolerance" at bounding box center [815, 186] width 84 height 16
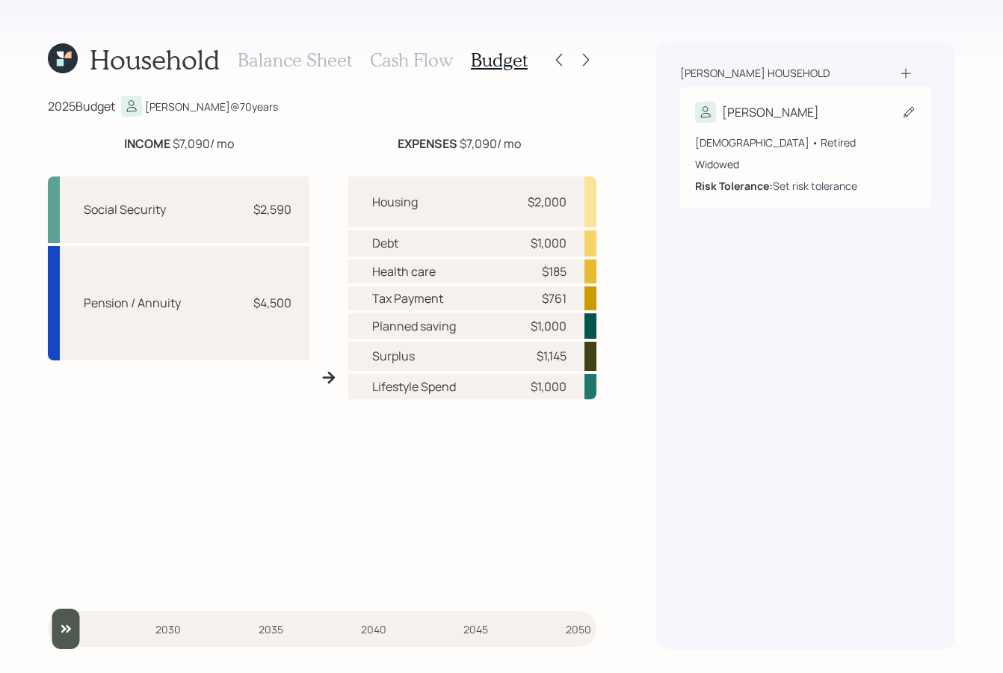
click at [793, 189] on div "Set risk tolerance" at bounding box center [815, 186] width 84 height 16
click at [867, 120] on div "[PERSON_NAME]" at bounding box center [805, 112] width 221 height 21
click at [909, 111] on icon at bounding box center [909, 112] width 15 height 15
click at [807, 106] on div "[PERSON_NAME]" at bounding box center [805, 112] width 221 height 21
click at [701, 115] on div at bounding box center [706, 112] width 22 height 22
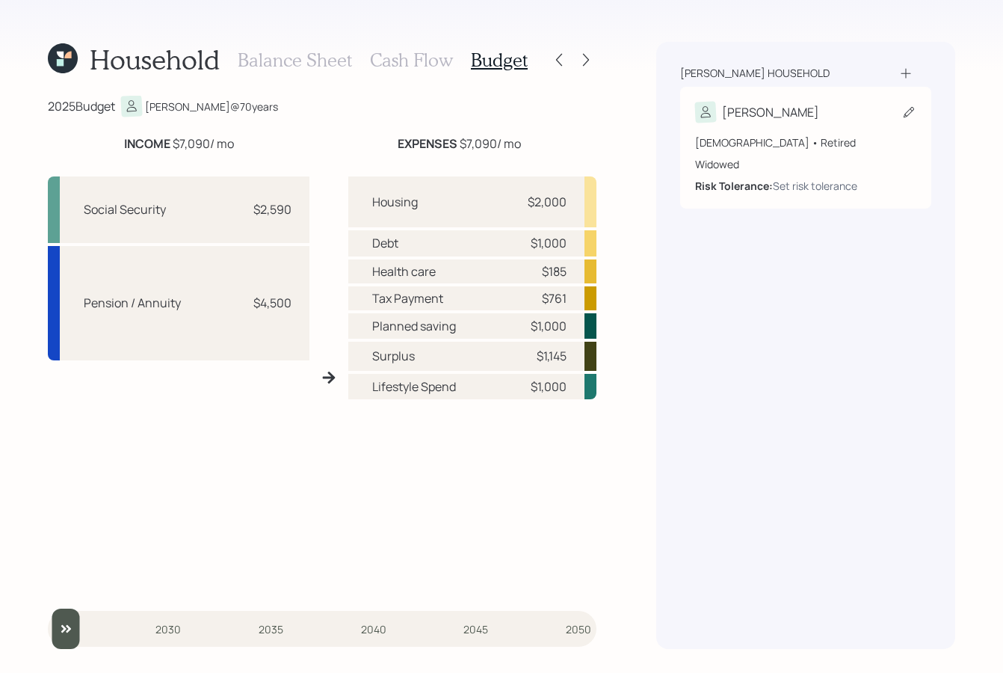
click at [711, 175] on div "[DEMOGRAPHIC_DATA] • Retired Widowed Risk Tolerance: Set risk tolerance" at bounding box center [805, 164] width 221 height 59
click at [712, 170] on div "Widowed" at bounding box center [805, 164] width 221 height 16
click at [721, 171] on div "Widowed" at bounding box center [805, 164] width 221 height 16
click at [721, 172] on div "[DEMOGRAPHIC_DATA] • Retired Widowed Risk Tolerance: Set risk tolerance" at bounding box center [805, 164] width 221 height 59
click at [778, 184] on div "[DEMOGRAPHIC_DATA] • Retired Widowed Risk Tolerance: Set risk tolerance" at bounding box center [805, 164] width 221 height 59
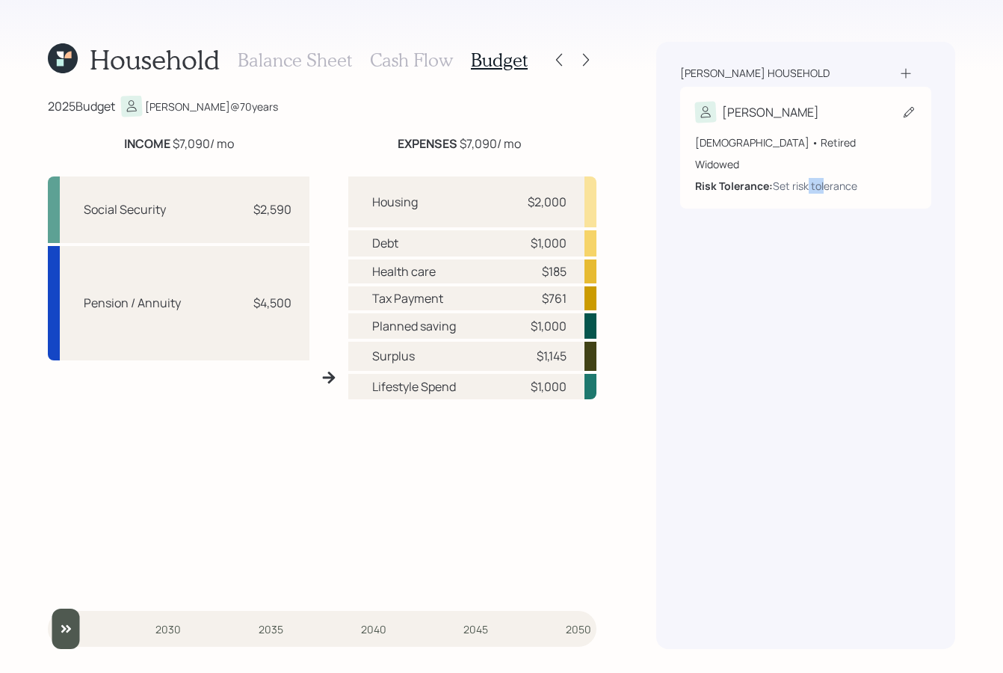
drag, startPoint x: 837, startPoint y: 195, endPoint x: 854, endPoint y: 194, distance: 16.5
click at [838, 195] on div "[PERSON_NAME] [DEMOGRAPHIC_DATA] • Retired Widowed Risk Tolerance: Set risk tol…" at bounding box center [805, 148] width 251 height 122
drag, startPoint x: 854, startPoint y: 194, endPoint x: 872, endPoint y: 194, distance: 18.7
click at [854, 194] on div "[PERSON_NAME] [DEMOGRAPHIC_DATA] • Retired Widowed Risk Tolerance: Set risk tol…" at bounding box center [805, 148] width 251 height 122
click at [875, 194] on div "[PERSON_NAME] [DEMOGRAPHIC_DATA] • Retired Widowed Risk Tolerance: Set risk tol…" at bounding box center [805, 148] width 251 height 122
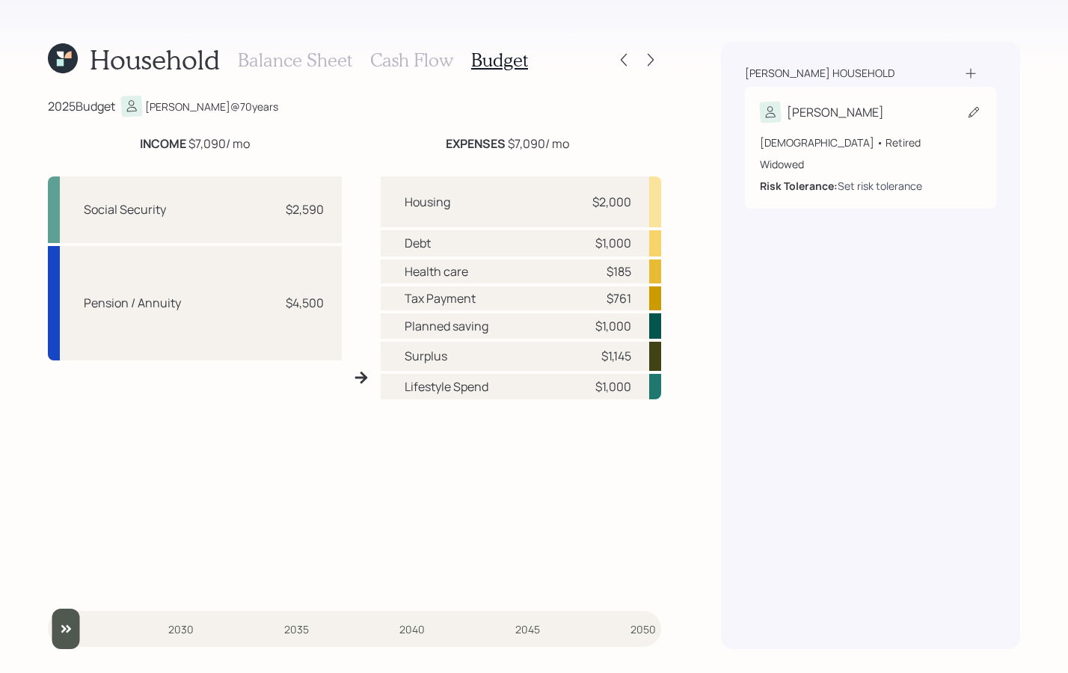
click at [914, 191] on div "Set risk tolerance" at bounding box center [879, 186] width 84 height 16
click at [987, 155] on div "[PERSON_NAME] [DEMOGRAPHIC_DATA] • Retired Widowed Risk Tolerance: Set risk tol…" at bounding box center [870, 148] width 251 height 122
click at [967, 89] on div "[PERSON_NAME] [DEMOGRAPHIC_DATA] • Retired Widowed Risk Tolerance: Set risk tol…" at bounding box center [870, 148] width 251 height 122
click at [979, 112] on icon at bounding box center [973, 112] width 15 height 15
click at [975, 110] on icon at bounding box center [973, 112] width 15 height 15
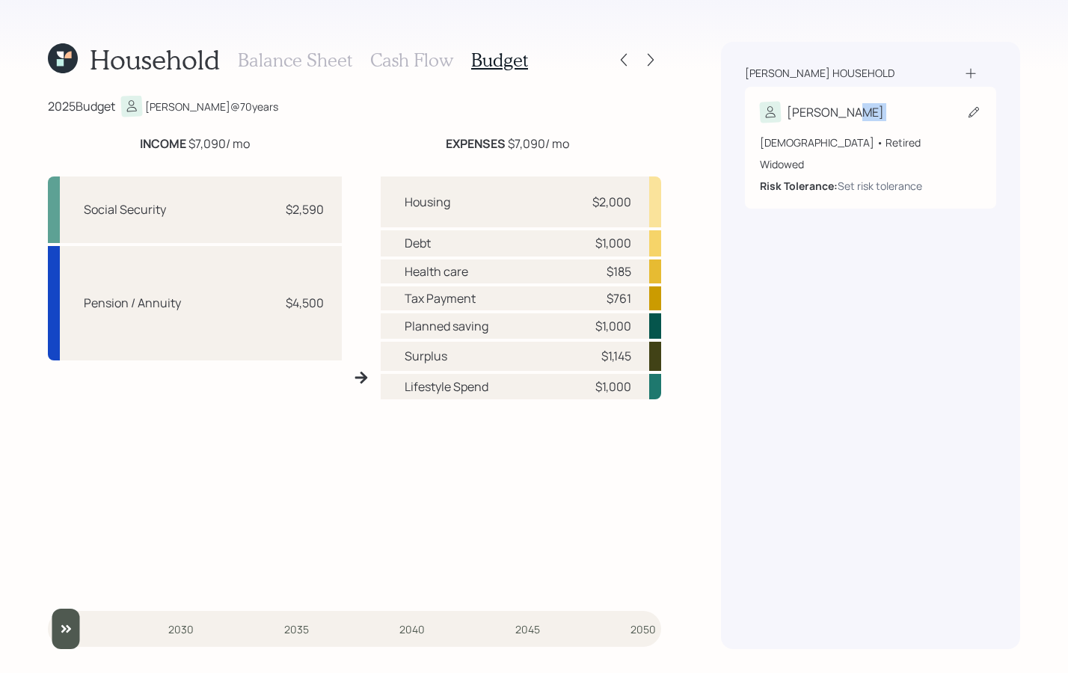
click at [975, 108] on icon at bounding box center [973, 112] width 15 height 15
click at [976, 108] on icon at bounding box center [973, 112] width 10 height 10
drag, startPoint x: 976, startPoint y: 108, endPoint x: 629, endPoint y: 140, distance: 348.4
click at [884, 118] on div "[PERSON_NAME]" at bounding box center [870, 112] width 221 height 21
click at [69, 64] on icon at bounding box center [63, 58] width 30 height 30
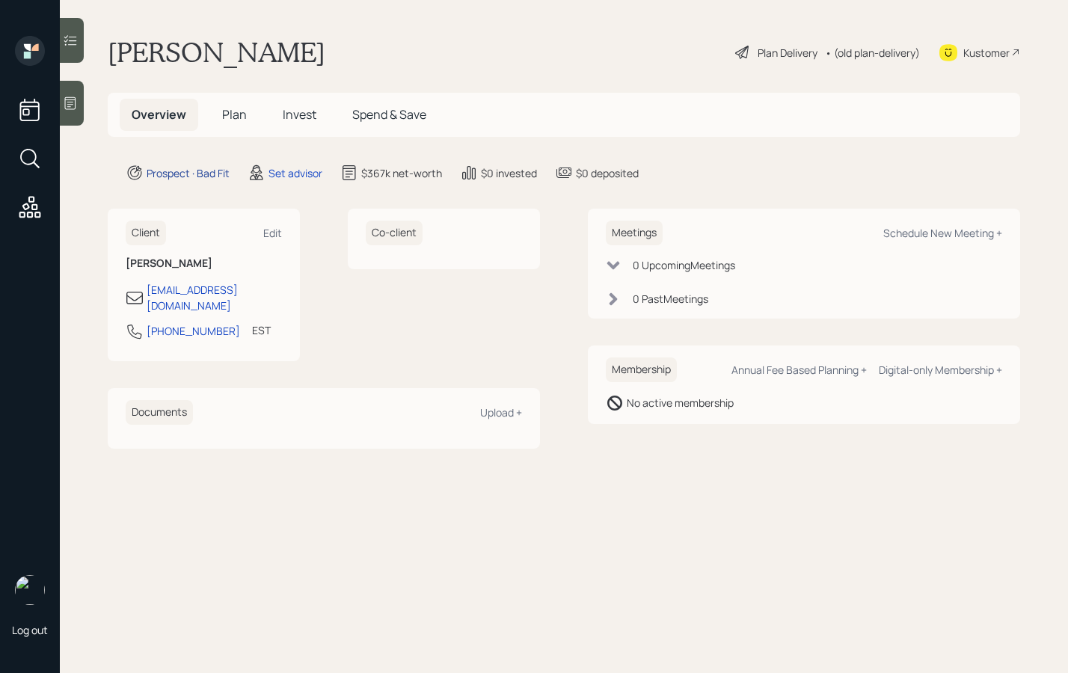
click at [185, 170] on div "Prospect · Bad Fit" at bounding box center [188, 173] width 83 height 16
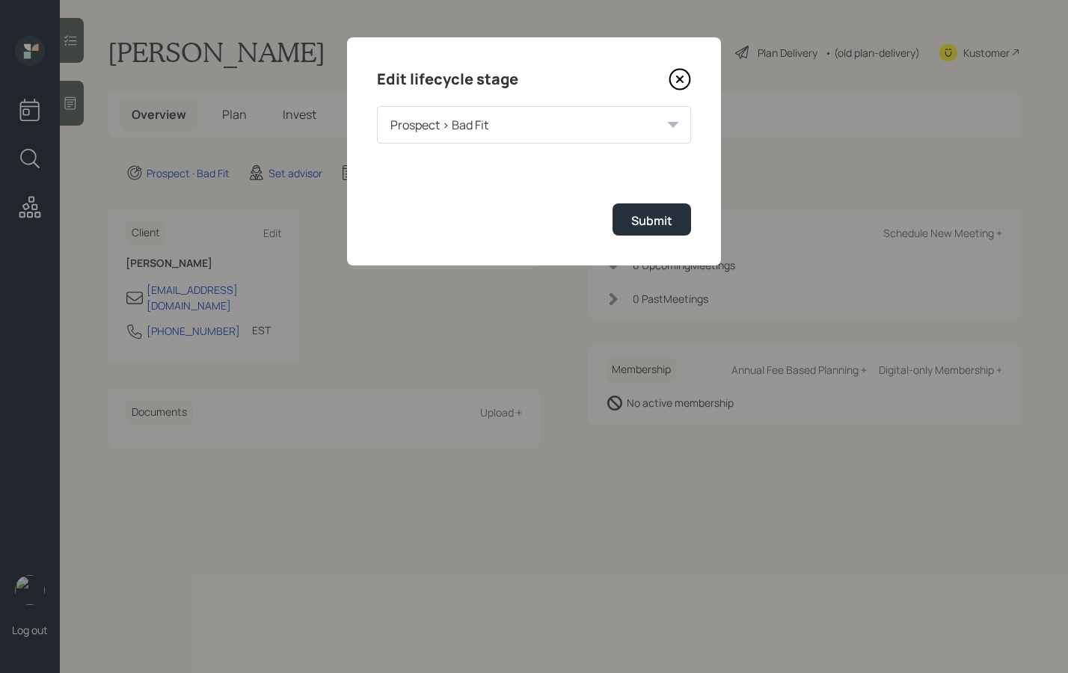
click at [635, 132] on div "Prospect > Bad Fit" at bounding box center [534, 124] width 314 height 37
click at [636, 131] on div "Prospect > Bad Fit" at bounding box center [534, 124] width 314 height 37
click at [683, 84] on icon at bounding box center [679, 79] width 22 height 22
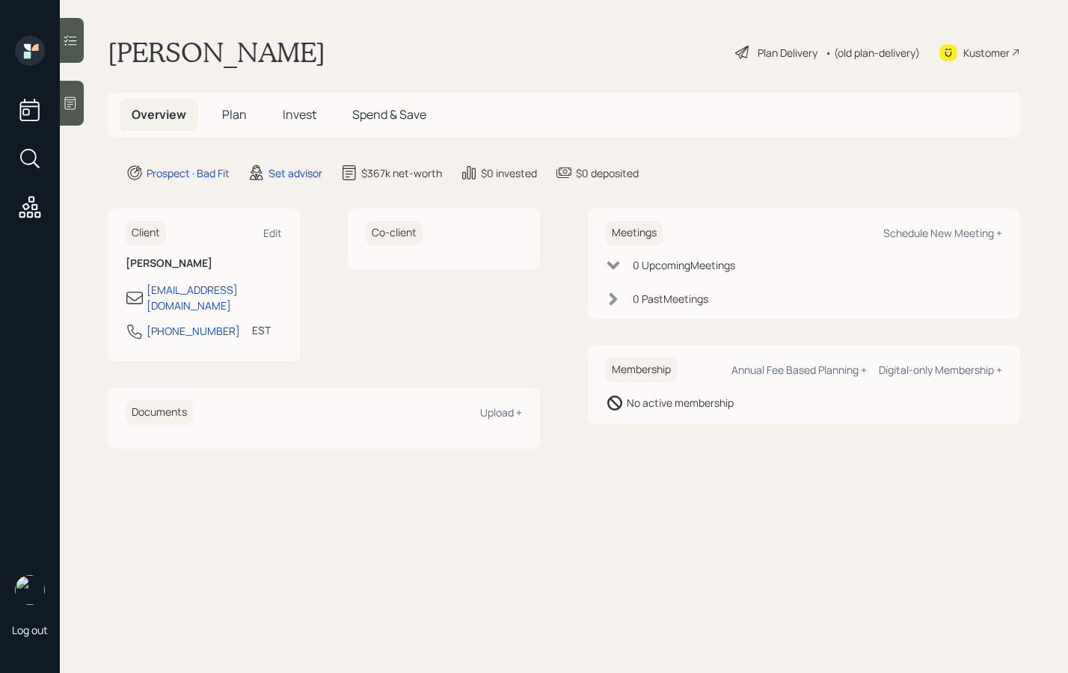
click at [775, 55] on div "Plan Delivery" at bounding box center [787, 53] width 60 height 16
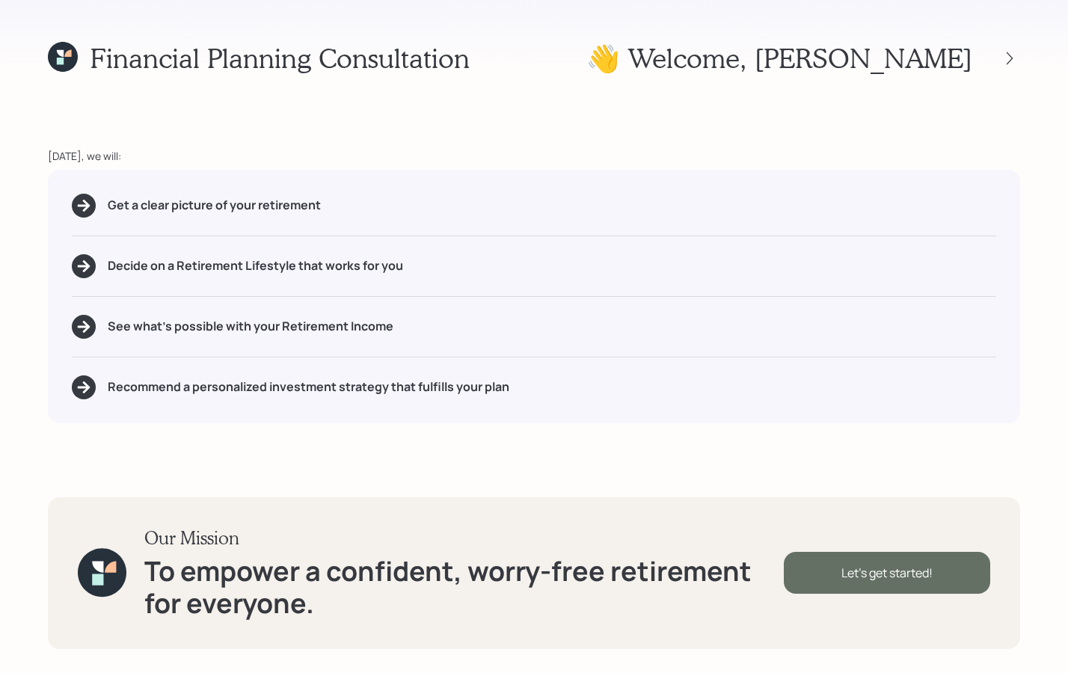
click at [882, 582] on div "Let's get started!" at bounding box center [887, 573] width 206 height 42
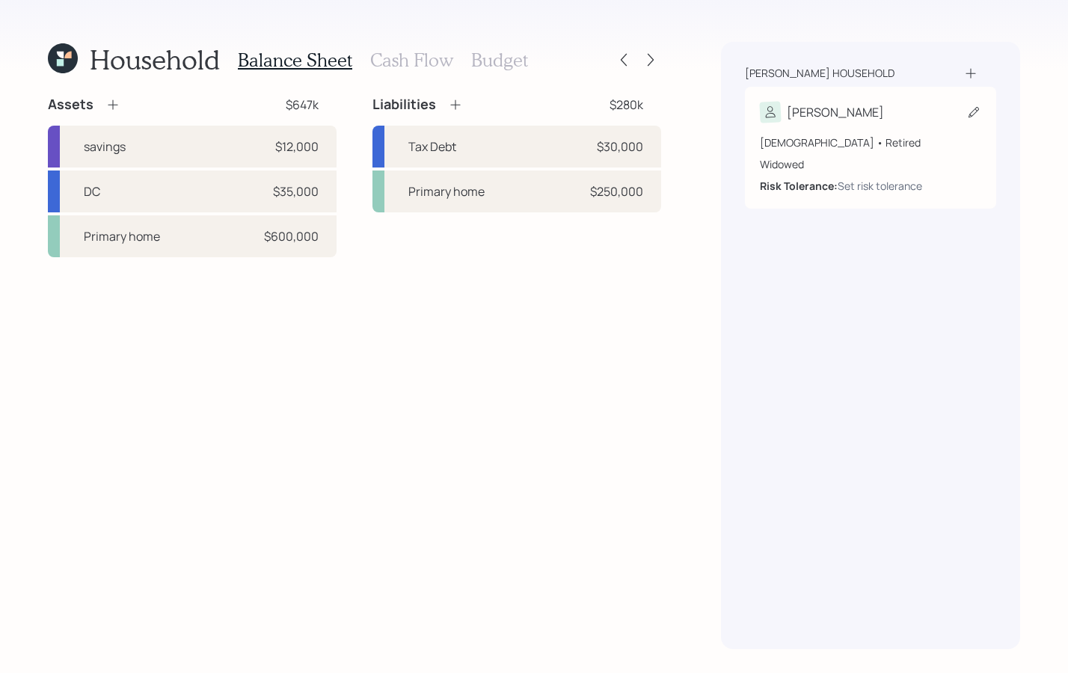
click at [916, 135] on div "[DEMOGRAPHIC_DATA] • Retired" at bounding box center [870, 143] width 221 height 16
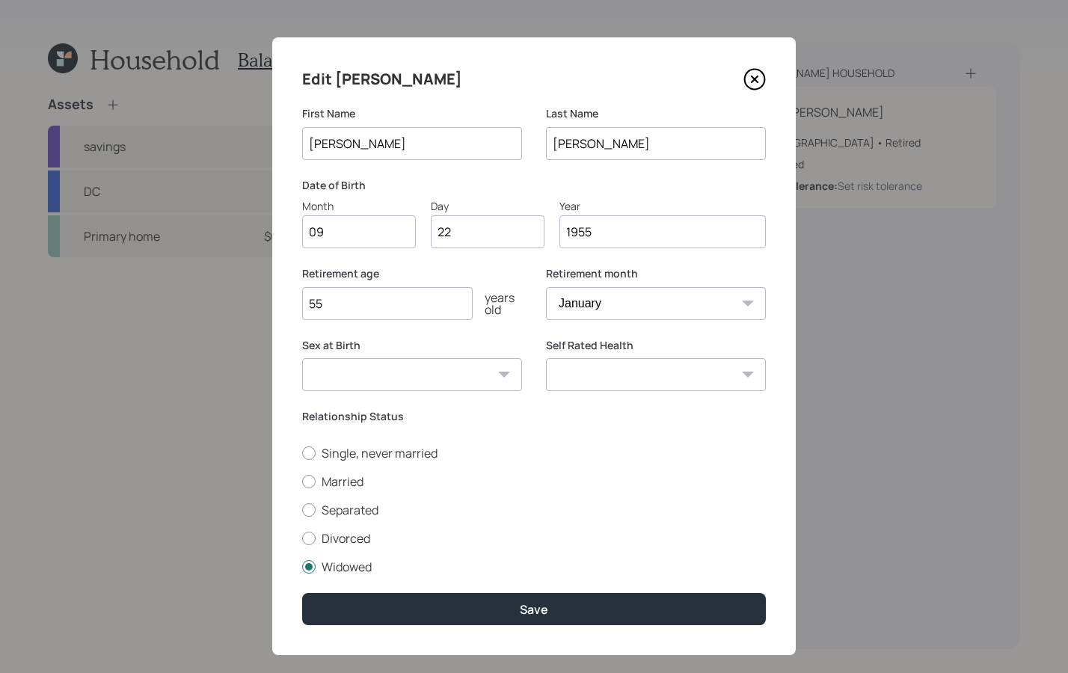
click at [750, 87] on icon at bounding box center [754, 79] width 22 height 22
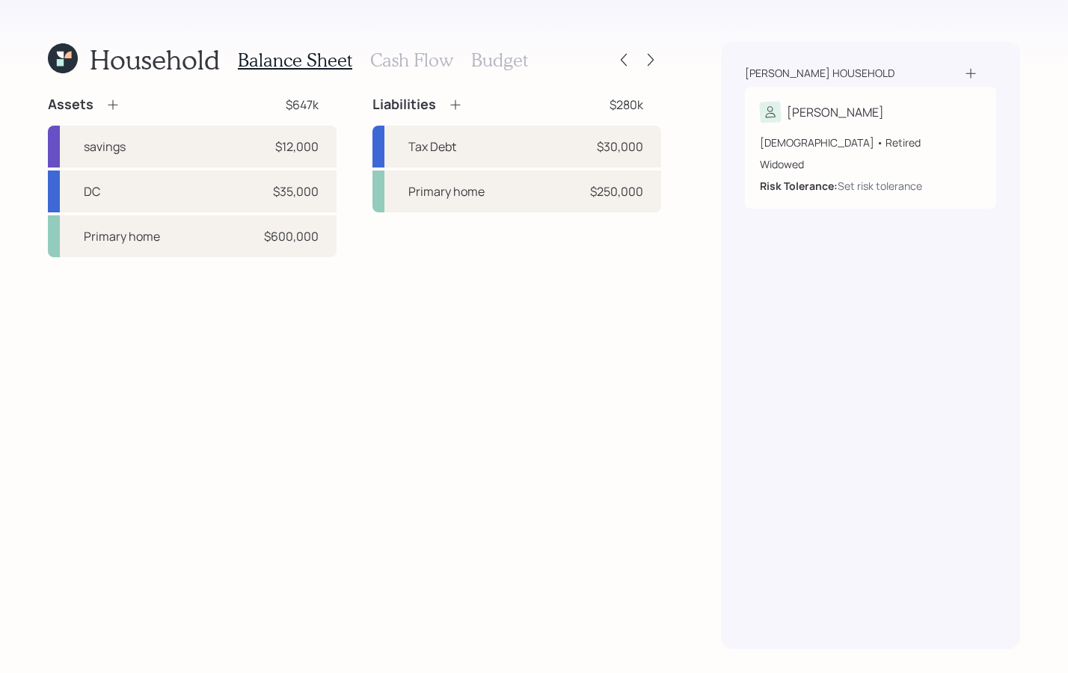
click at [803, 188] on b "Risk Tolerance:" at bounding box center [799, 186] width 78 height 14
click at [893, 185] on div "Set risk tolerance" at bounding box center [879, 186] width 84 height 16
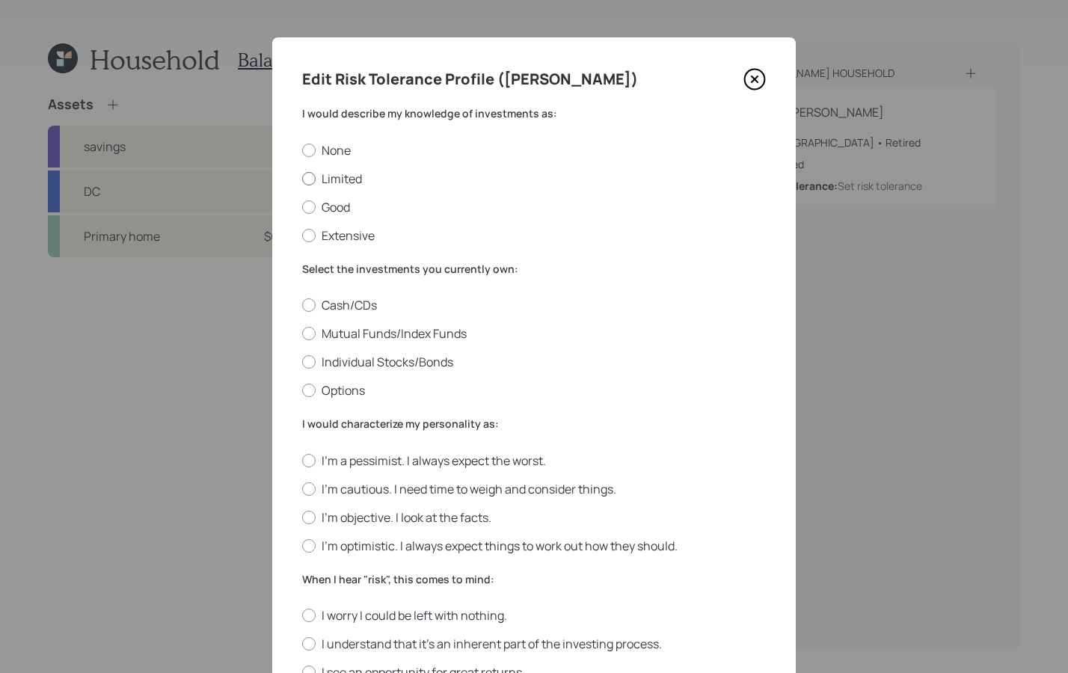
click at [302, 180] on div at bounding box center [308, 178] width 13 height 13
click at [301, 179] on input "Limited" at bounding box center [301, 178] width 1 height 1
radio input "true"
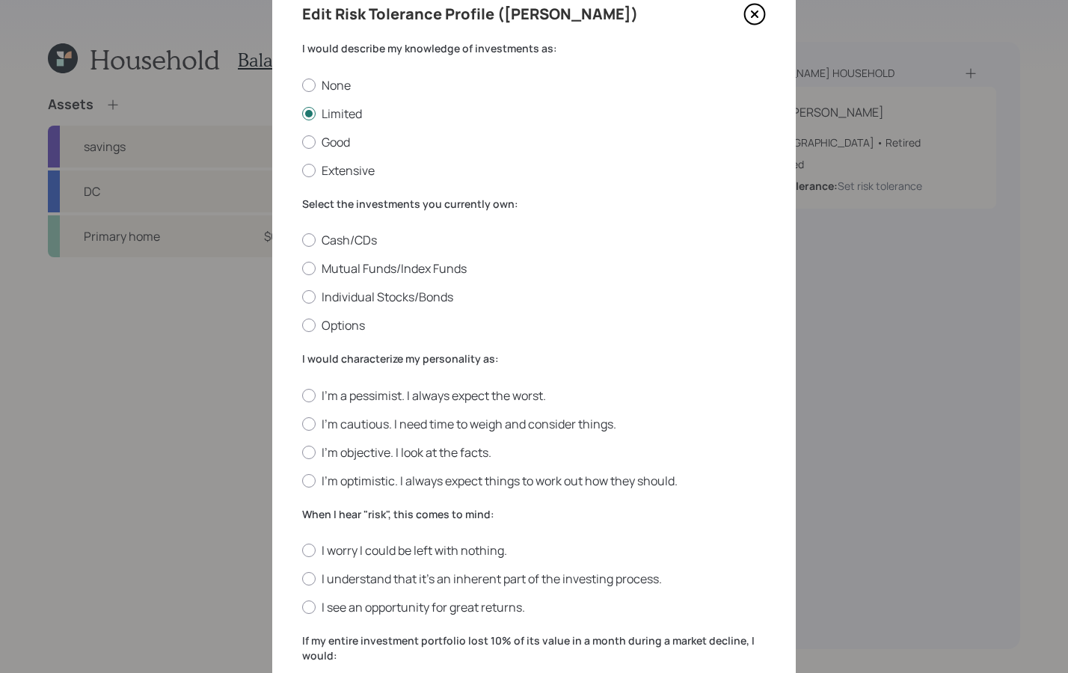
scroll to position [120, 0]
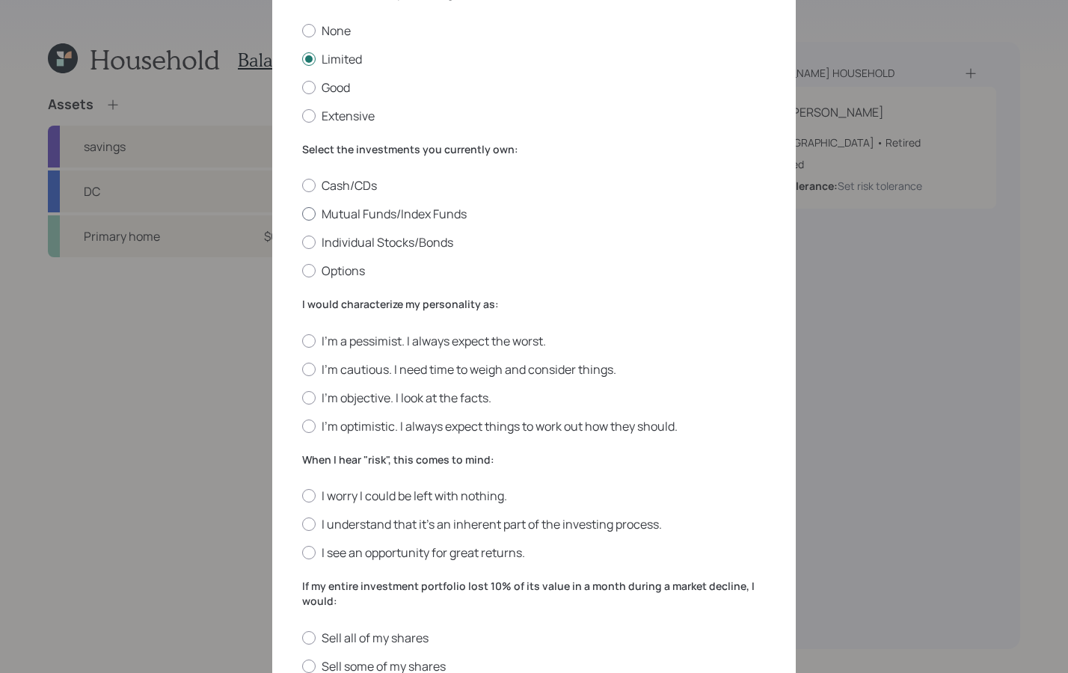
click at [303, 215] on div at bounding box center [308, 213] width 13 height 13
click at [302, 215] on input "Mutual Funds/Index Funds" at bounding box center [301, 214] width 1 height 1
radio input "true"
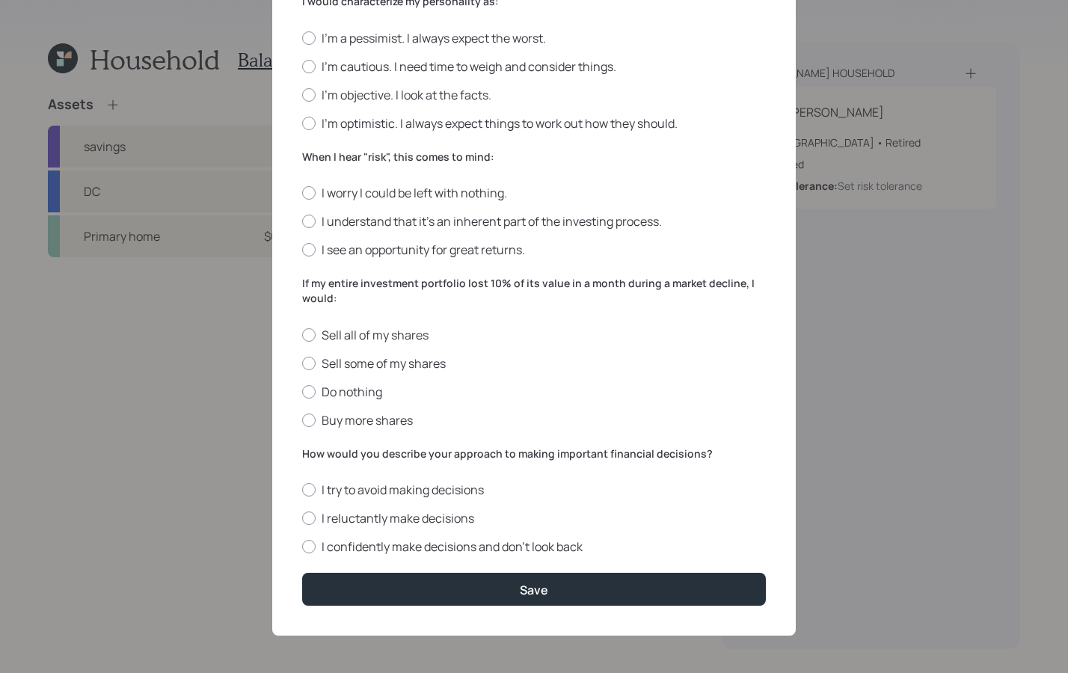
scroll to position [419, 0]
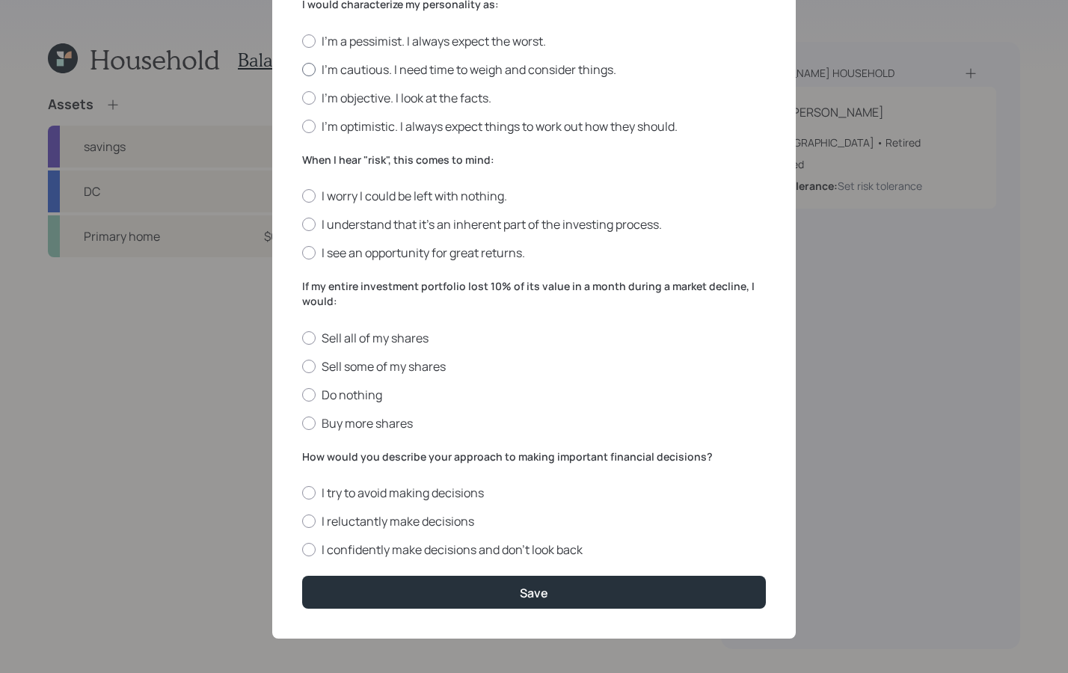
click at [310, 73] on label "I'm cautious. I need time to weigh and consider things." at bounding box center [534, 69] width 464 height 16
click at [302, 70] on input "I'm cautious. I need time to weigh and consider things." at bounding box center [301, 69] width 1 height 1
radio input "true"
click at [302, 197] on div at bounding box center [308, 195] width 13 height 13
click at [301, 197] on input "I worry I could be left with nothing." at bounding box center [301, 196] width 1 height 1
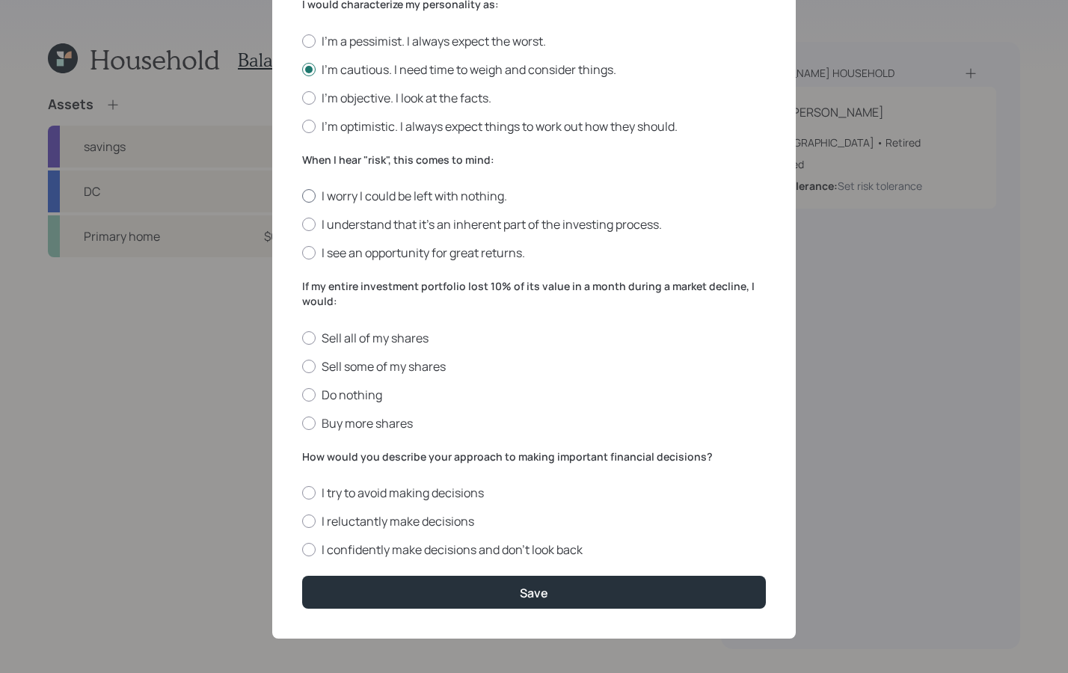
radio input "true"
click at [310, 397] on label "Do nothing" at bounding box center [534, 395] width 464 height 16
click at [302, 395] on input "Do nothing" at bounding box center [301, 394] width 1 height 1
radio input "true"
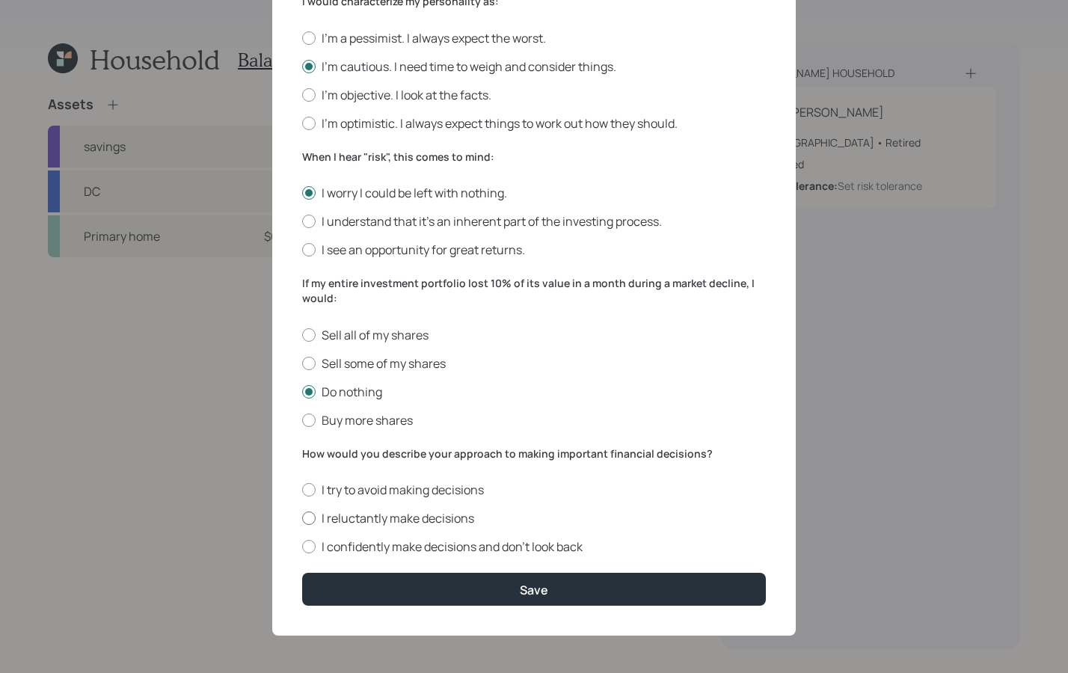
click at [305, 522] on div at bounding box center [308, 517] width 13 height 13
click at [302, 519] on input "I reluctantly make decisions" at bounding box center [301, 518] width 1 height 1
radio input "true"
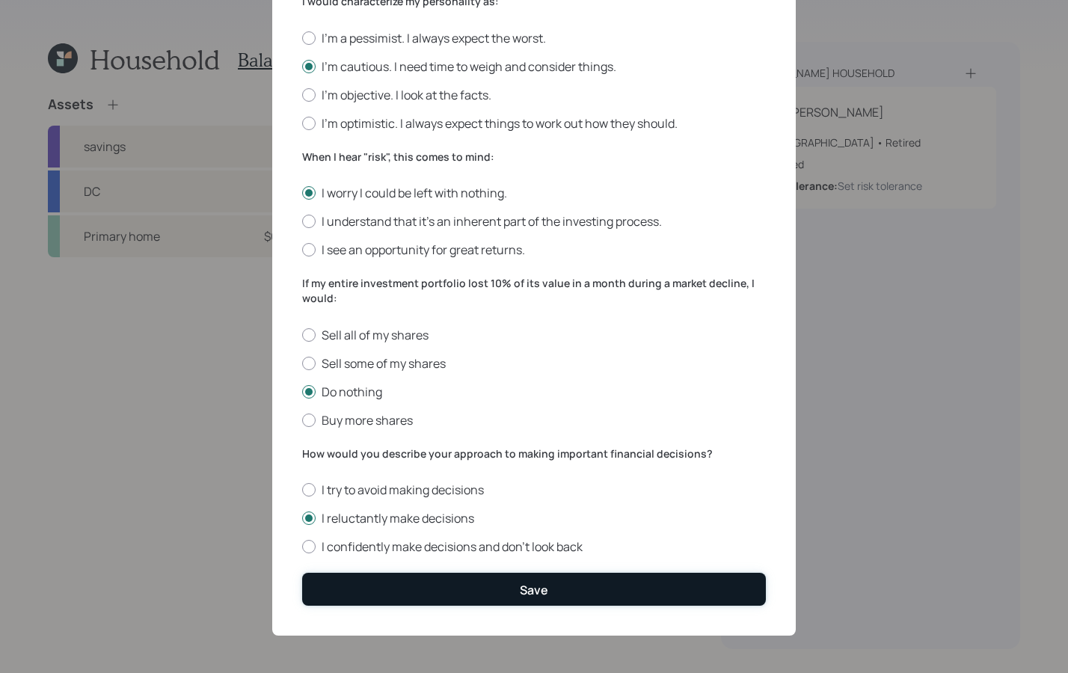
click at [498, 582] on button "Save" at bounding box center [534, 589] width 464 height 32
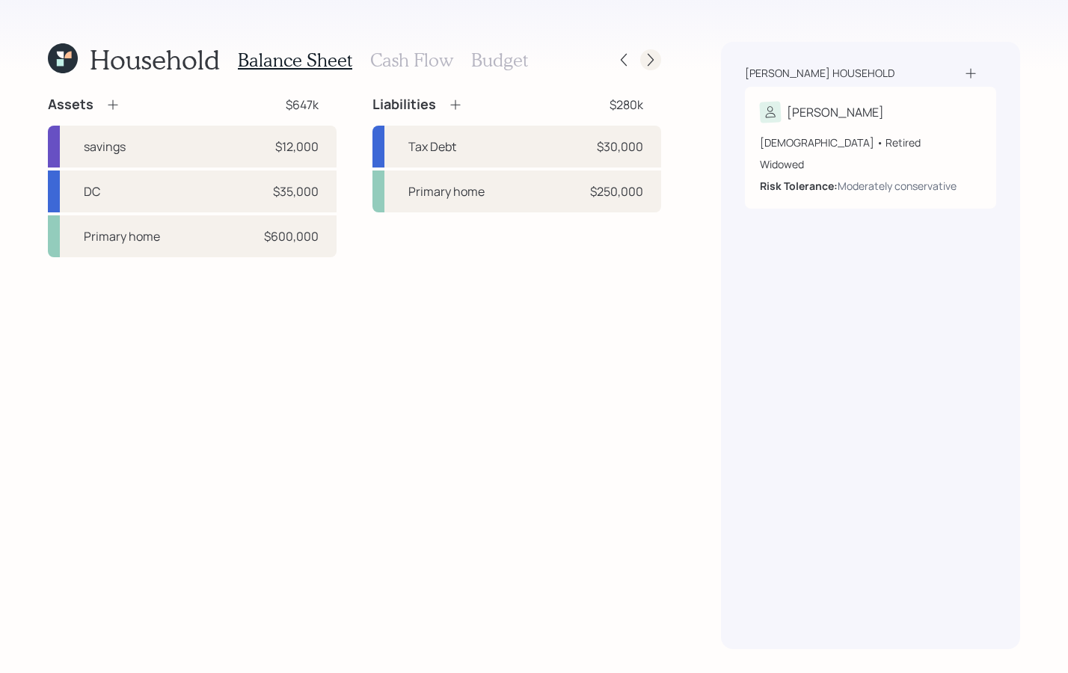
click at [655, 62] on icon at bounding box center [650, 59] width 15 height 15
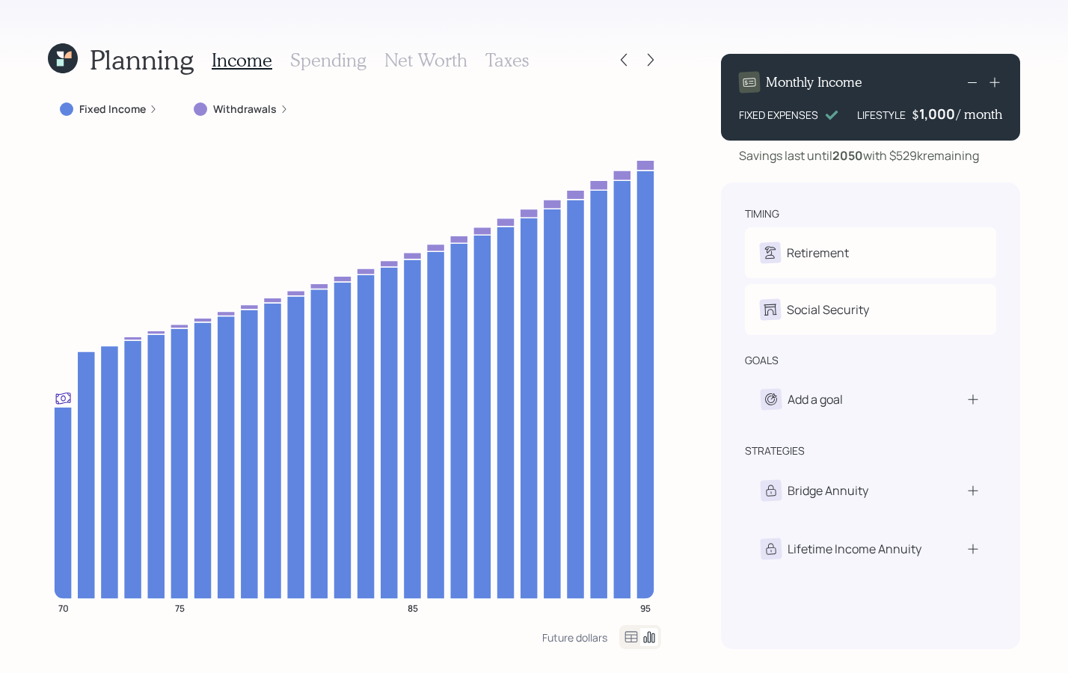
click at [141, 110] on label "Fixed Income" at bounding box center [112, 109] width 67 height 15
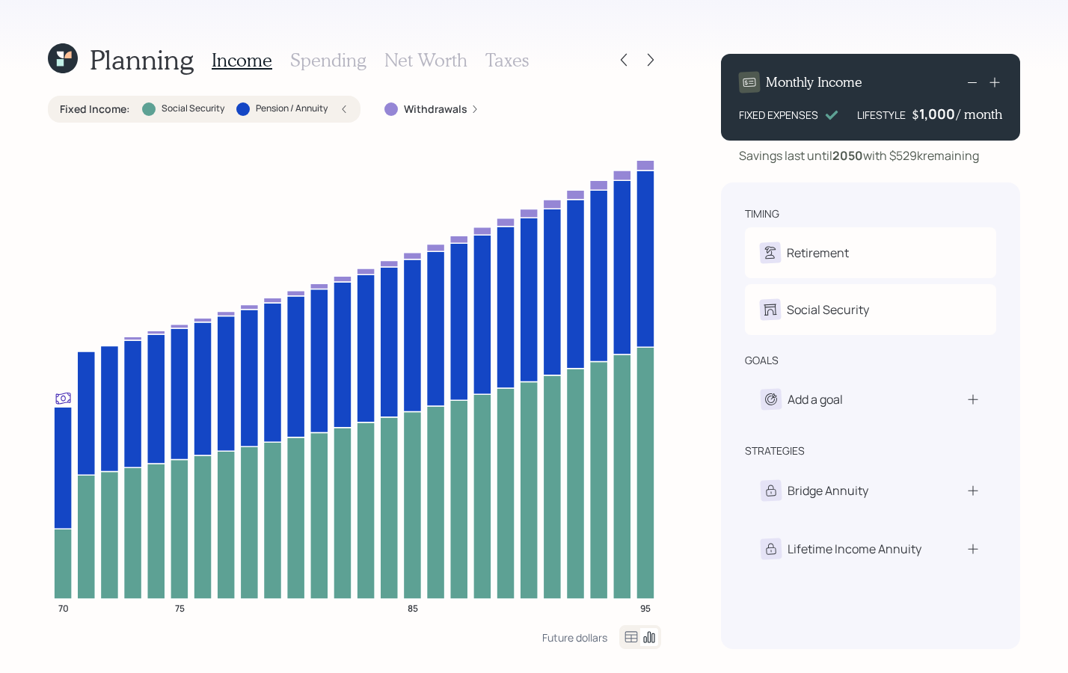
click at [334, 110] on div "Fixed Income : Social Security Pension / Annuity" at bounding box center [204, 109] width 289 height 15
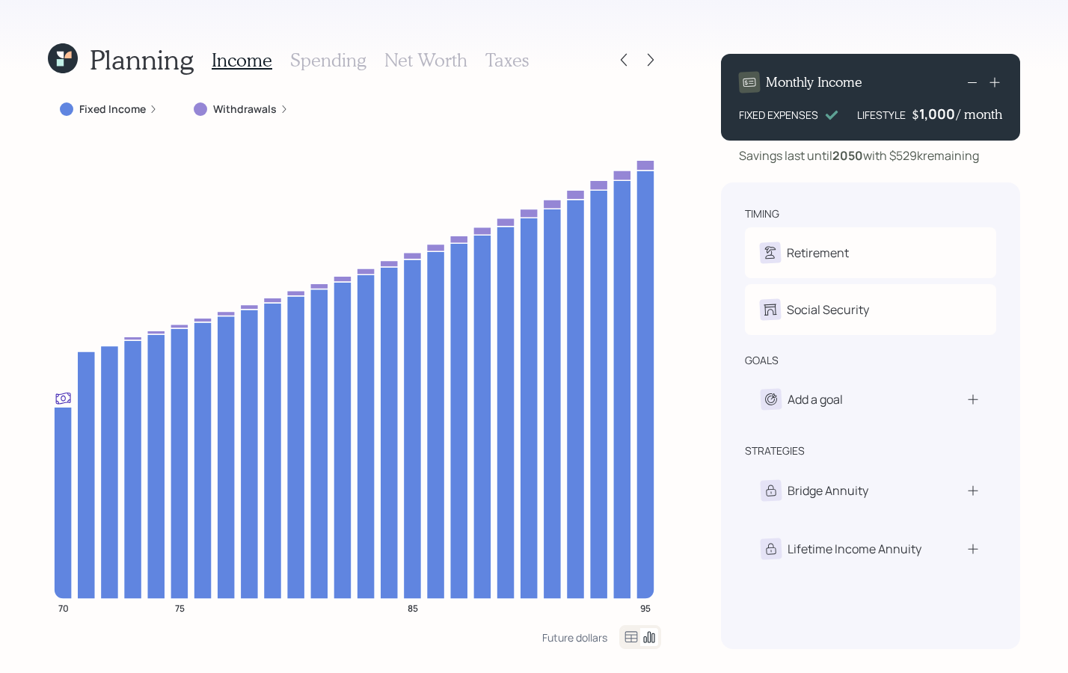
click at [256, 106] on label "Withdrawals" at bounding box center [245, 109] width 64 height 15
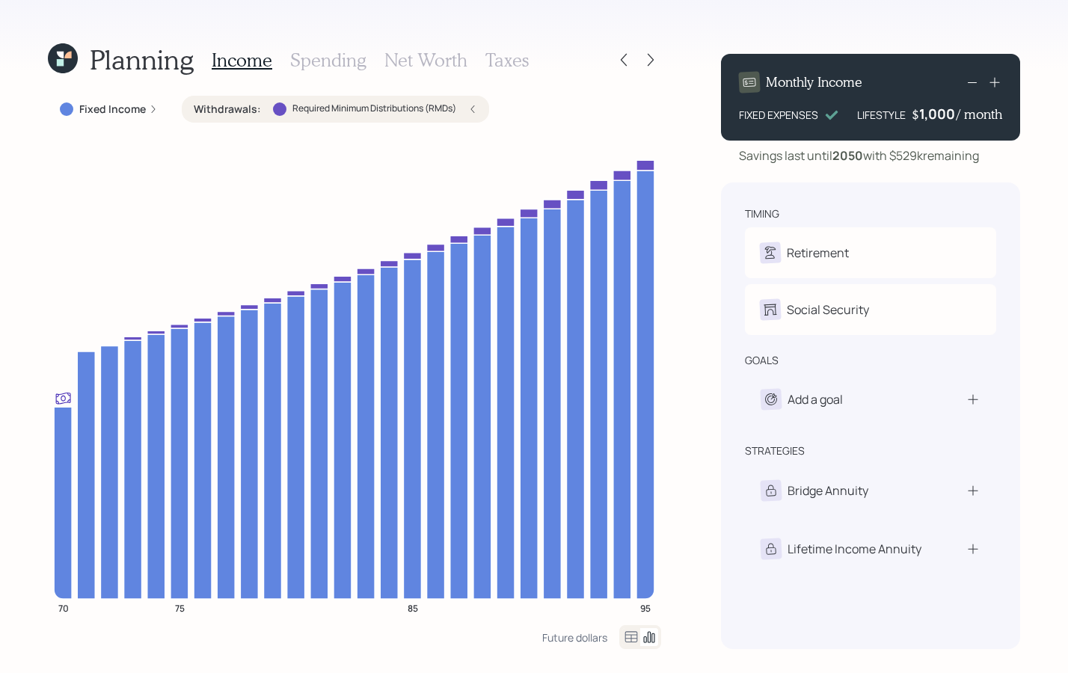
click at [481, 112] on div "Withdrawals : Required Minimum Distributions (RMDs)" at bounding box center [335, 109] width 307 height 27
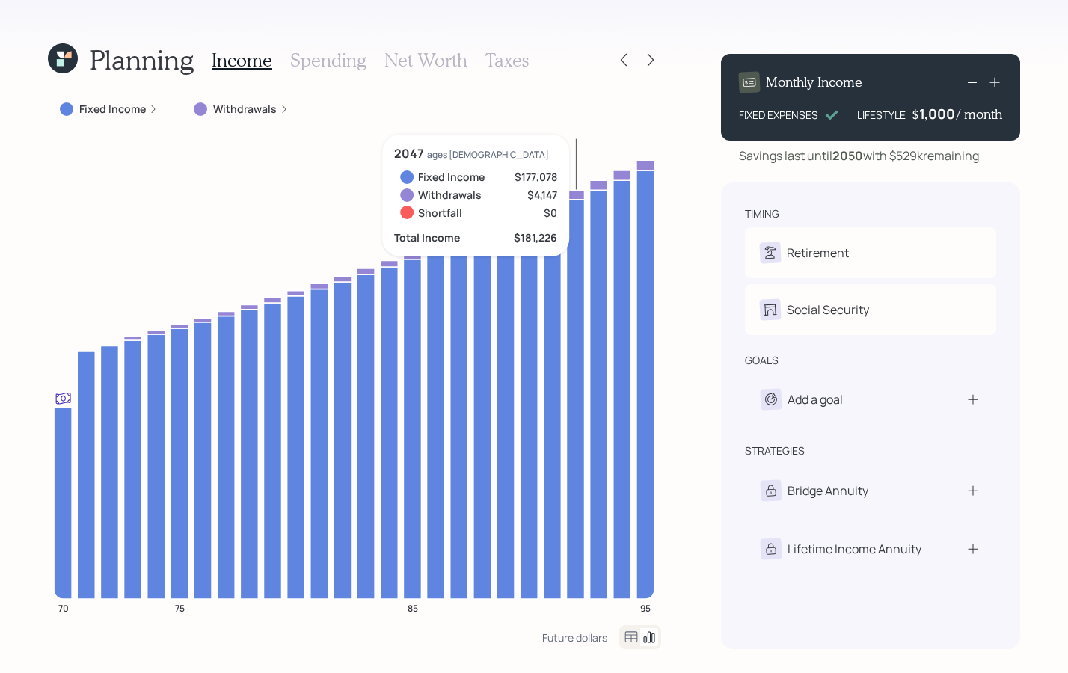
click at [398, 73] on div "Income Spending Net Worth Taxes" at bounding box center [370, 60] width 317 height 36
click at [404, 63] on h3 "Net Worth" at bounding box center [425, 60] width 83 height 22
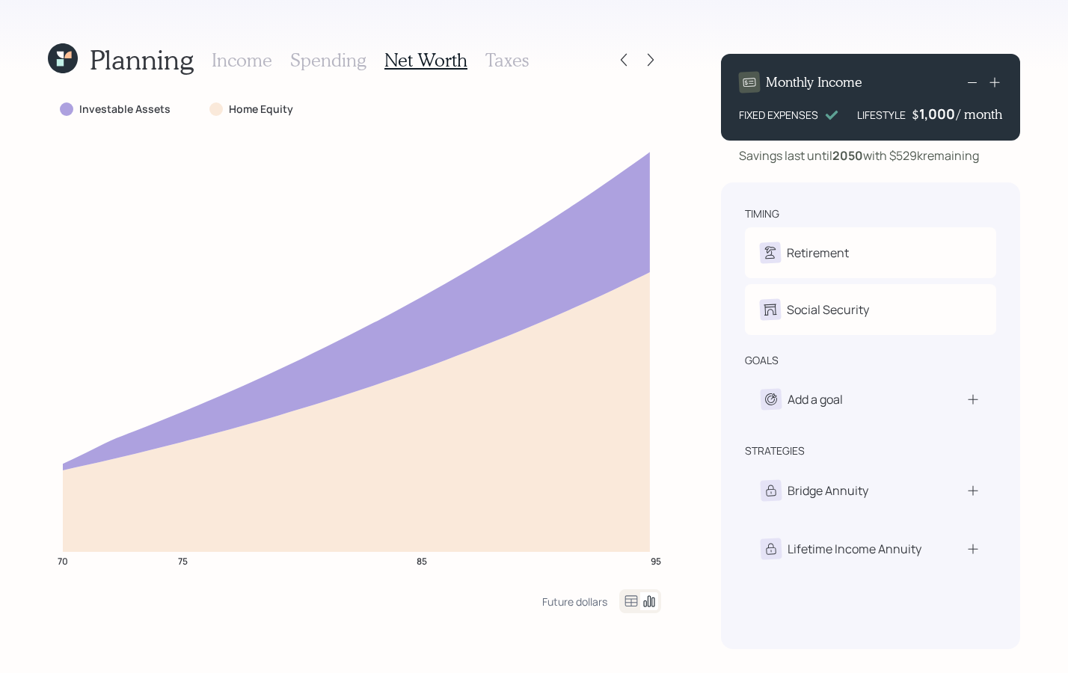
click at [313, 64] on h3 "Spending" at bounding box center [328, 60] width 76 height 22
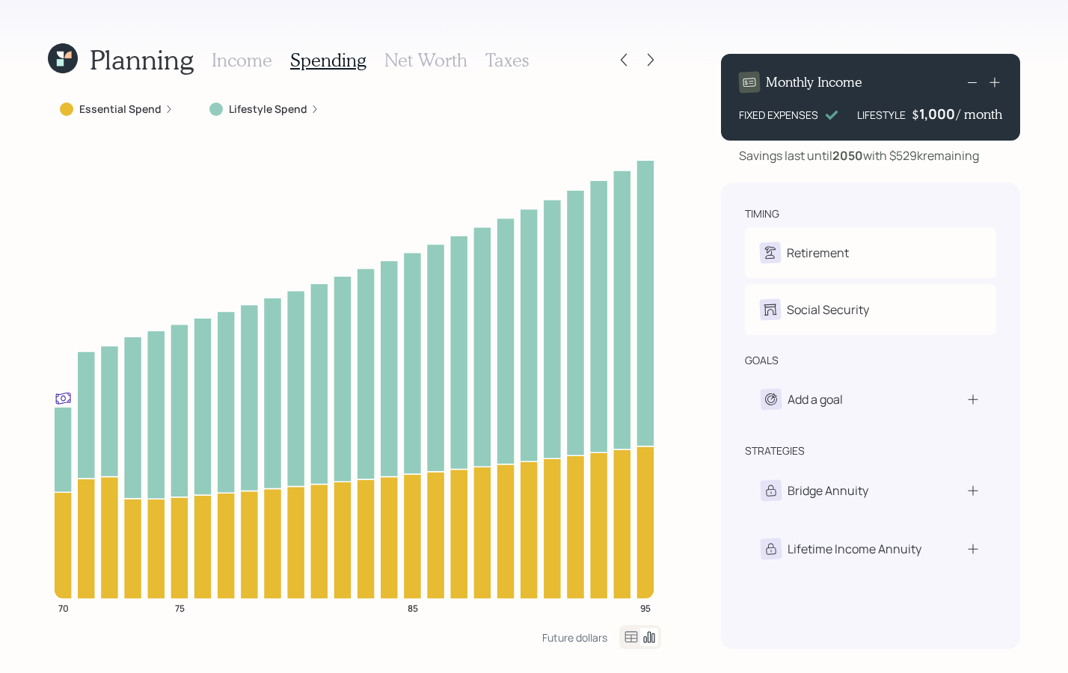
click at [497, 49] on h3 "Taxes" at bounding box center [506, 60] width 43 height 22
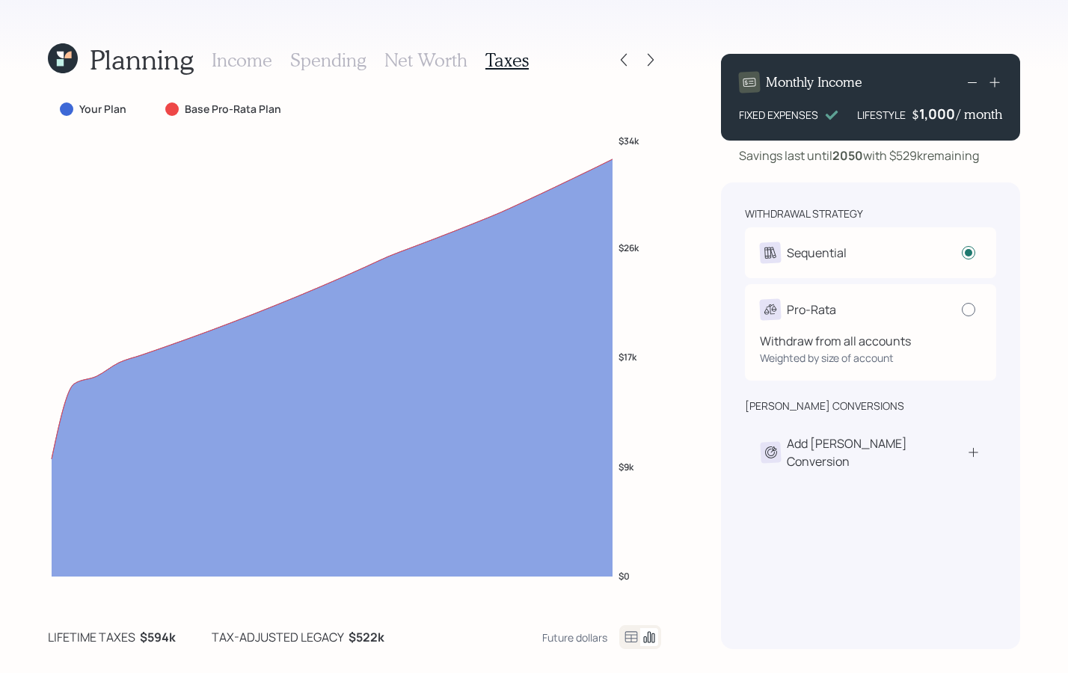
click at [970, 307] on div at bounding box center [967, 309] width 13 height 13
click at [961, 309] on input "radio" at bounding box center [961, 309] width 1 height 1
radio input "false"
radio input "true"
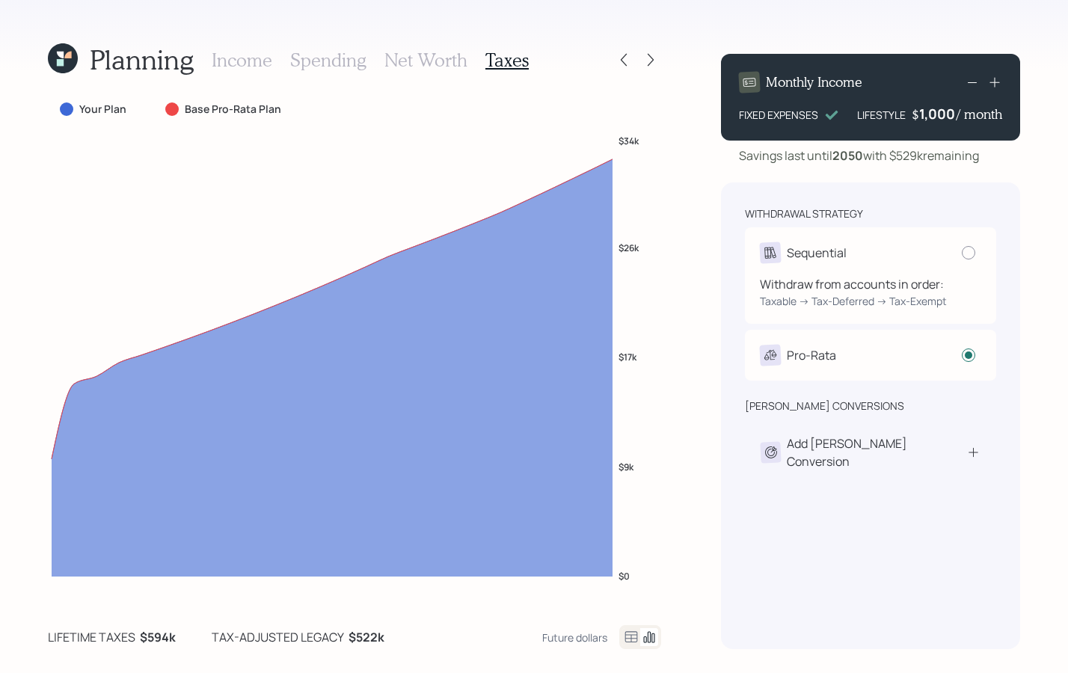
click at [963, 263] on div "Withdraw from accounts in order: Taxable → Tax-Deferred → Tax-Exempt" at bounding box center [870, 286] width 221 height 46
radio input "true"
radio input "false"
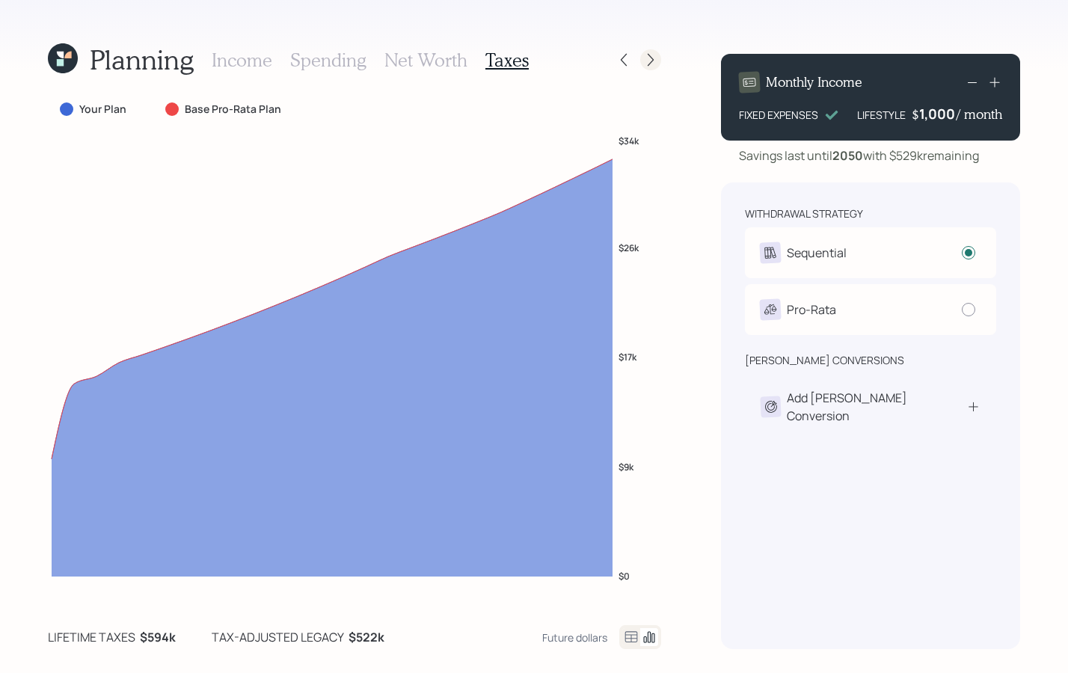
click at [650, 57] on icon at bounding box center [650, 59] width 15 height 15
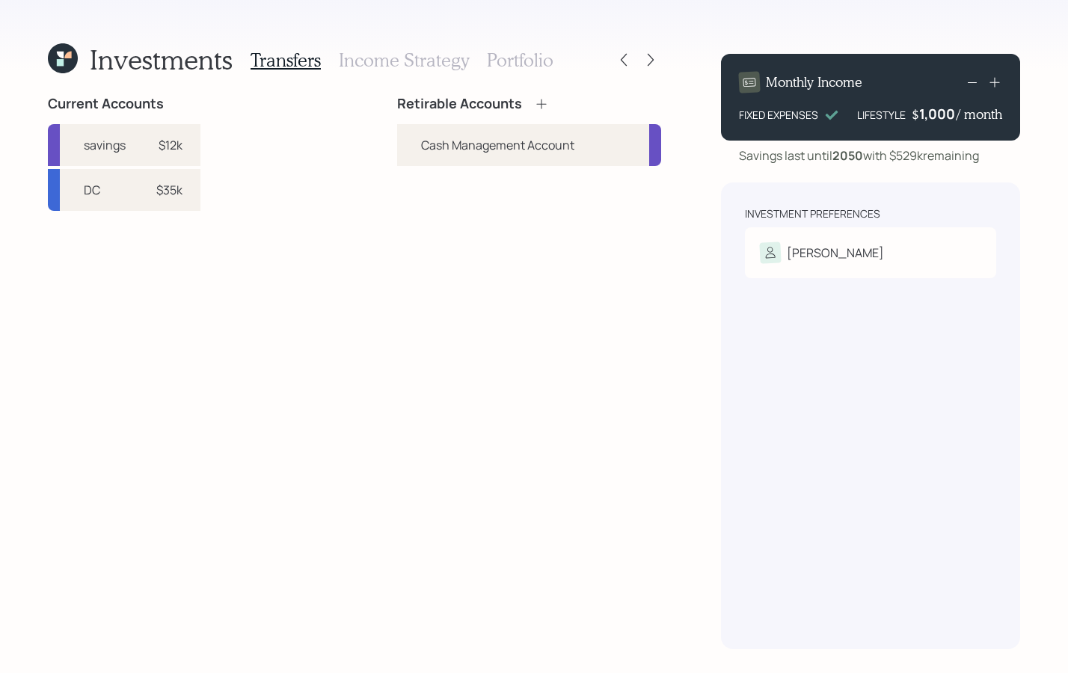
click at [544, 105] on icon at bounding box center [541, 103] width 15 height 15
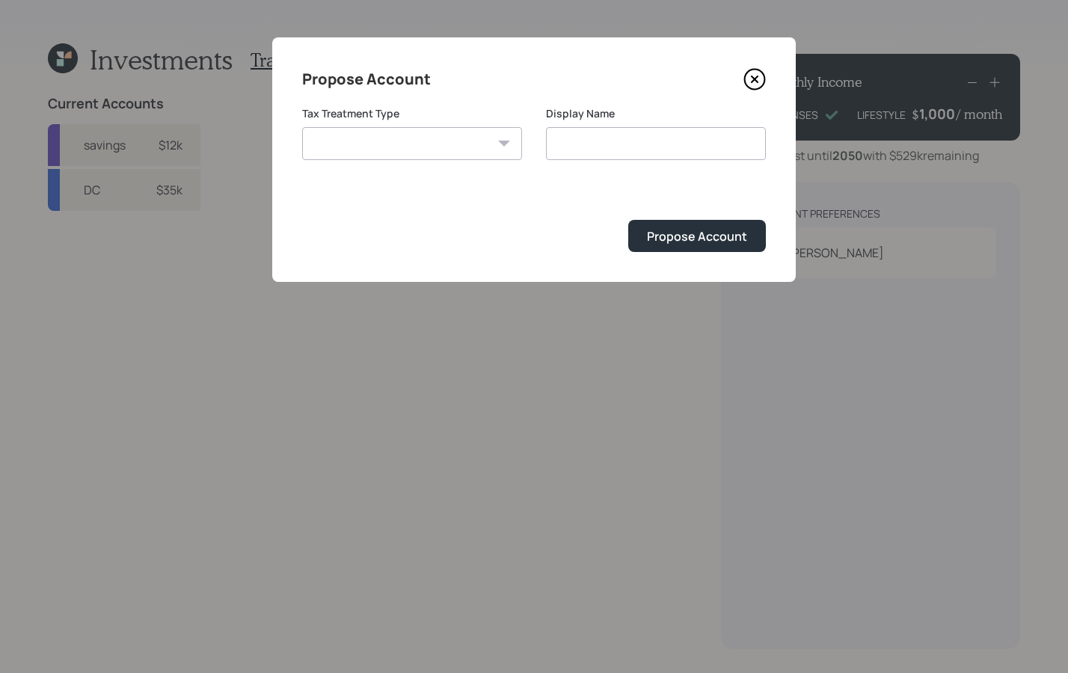
click at [428, 154] on select "Roth Taxable Traditional" at bounding box center [412, 143] width 220 height 33
select select "traditional"
click at [302, 127] on select "Roth Taxable Traditional" at bounding box center [412, 143] width 220 height 33
click at [669, 136] on input "Traditional" at bounding box center [656, 143] width 220 height 33
type input "Traditional IRA"
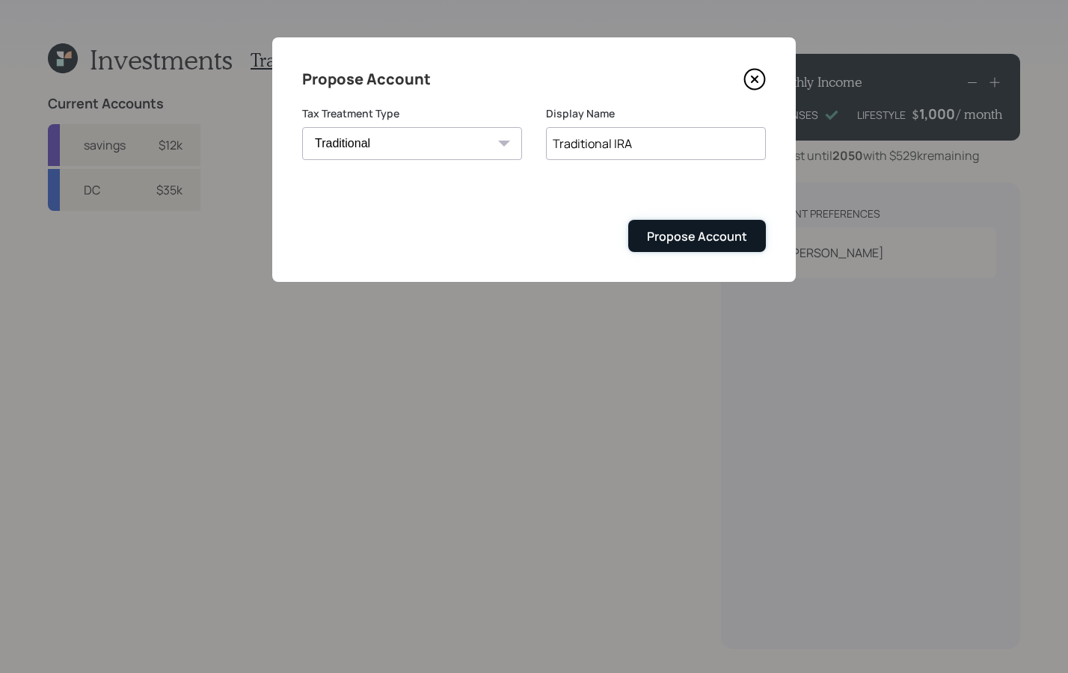
click at [720, 247] on button "Propose Account" at bounding box center [697, 236] width 138 height 32
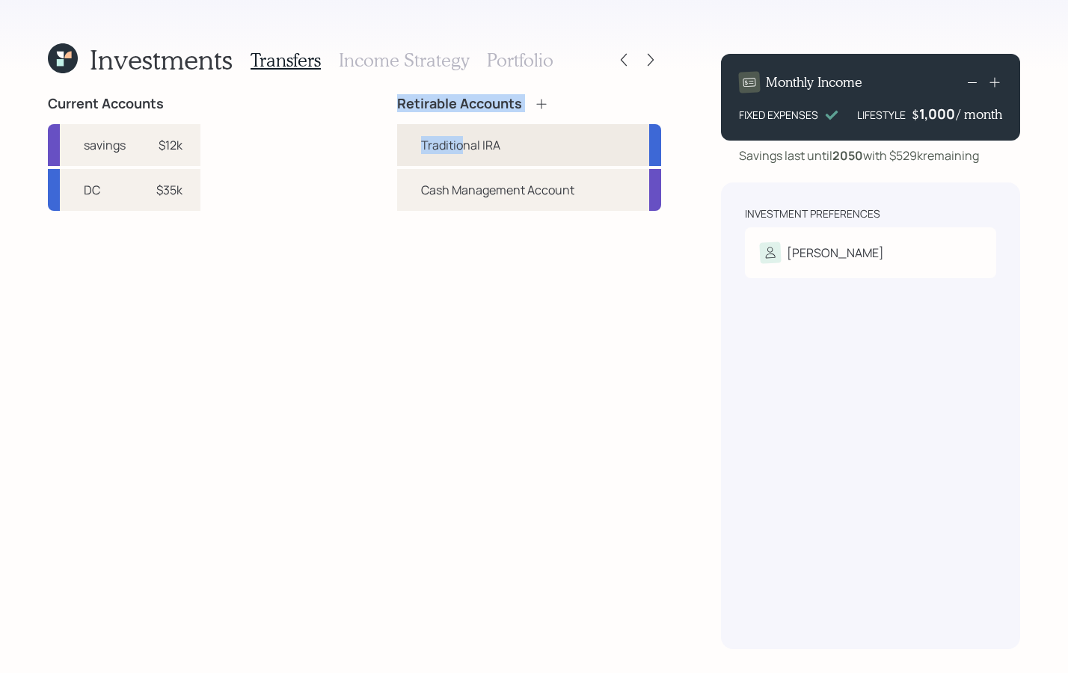
drag, startPoint x: 147, startPoint y: 206, endPoint x: 452, endPoint y: 148, distance: 310.4
click at [465, 145] on div "Current Accounts savings $12k DC $35k Retirable Accounts Traditional IRA Cash M…" at bounding box center [354, 372] width 613 height 553
click at [98, 191] on div "DC" at bounding box center [92, 190] width 16 height 18
drag, startPoint x: 105, startPoint y: 187, endPoint x: 219, endPoint y: 185, distance: 114.4
click at [220, 185] on div "Current Accounts savings $12k DC $35k Retirable Accounts Traditional IRA Cash M…" at bounding box center [354, 372] width 613 height 553
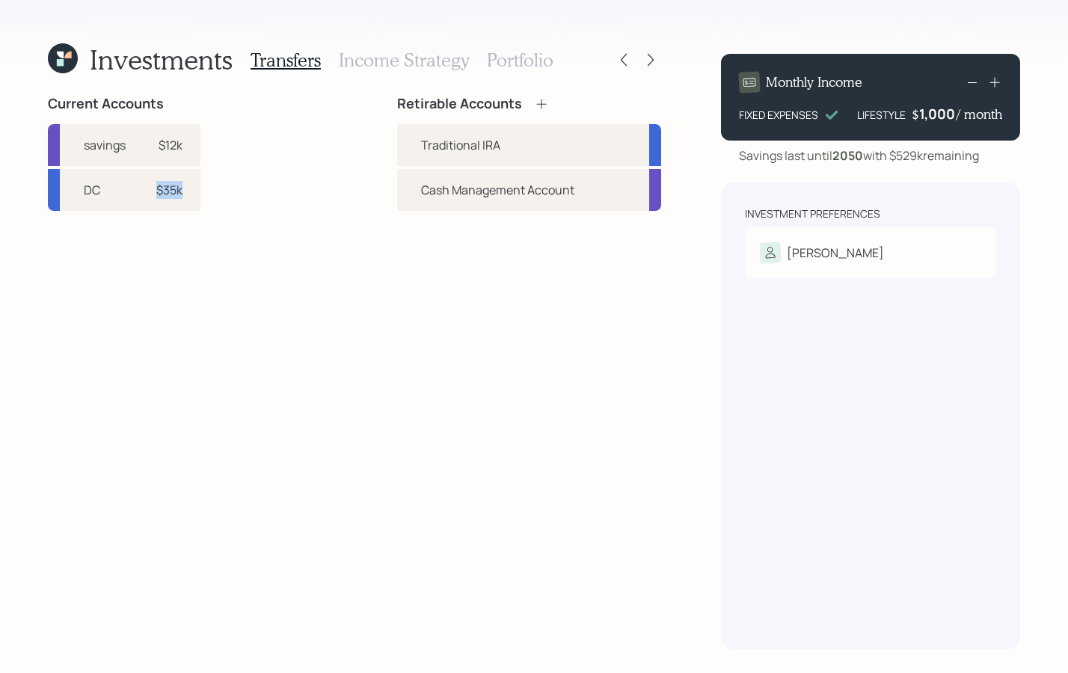
click at [221, 185] on div "Current Accounts savings $12k DC $35k Retirable Accounts Traditional IRA Cash M…" at bounding box center [354, 372] width 613 height 553
drag, startPoint x: 194, startPoint y: 185, endPoint x: 435, endPoint y: 128, distance: 248.3
click at [437, 126] on div "Current Accounts savings $12k DC $35k Retirable Accounts Traditional IRA Cash M…" at bounding box center [354, 372] width 613 height 553
click at [458, 140] on div "Traditional IRA" at bounding box center [460, 145] width 79 height 18
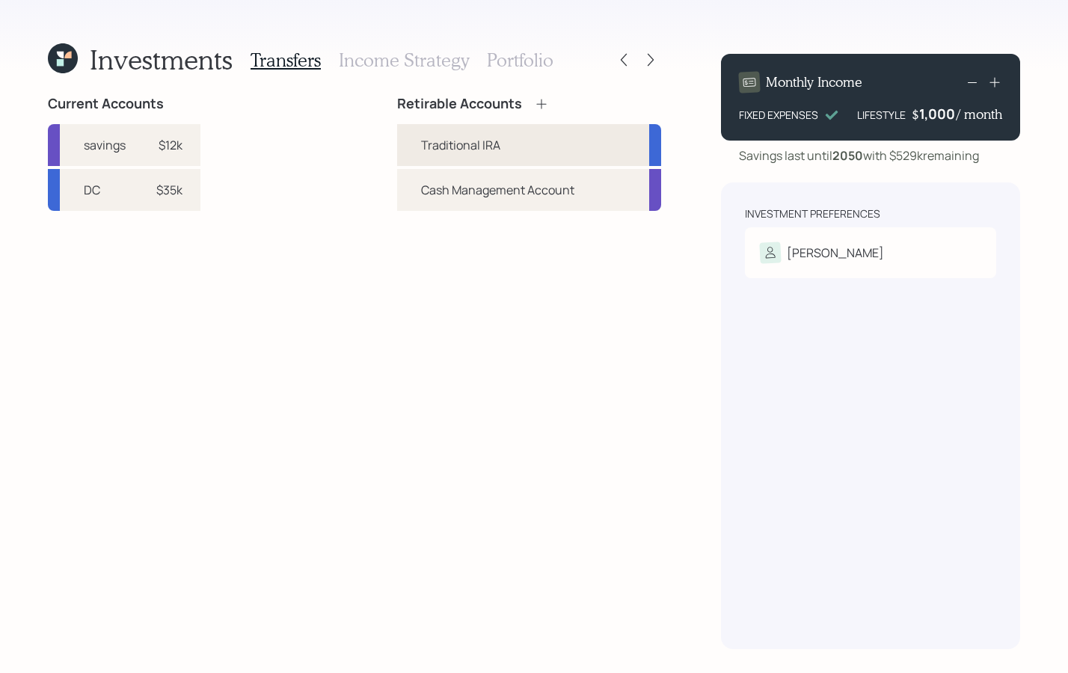
select select "traditional"
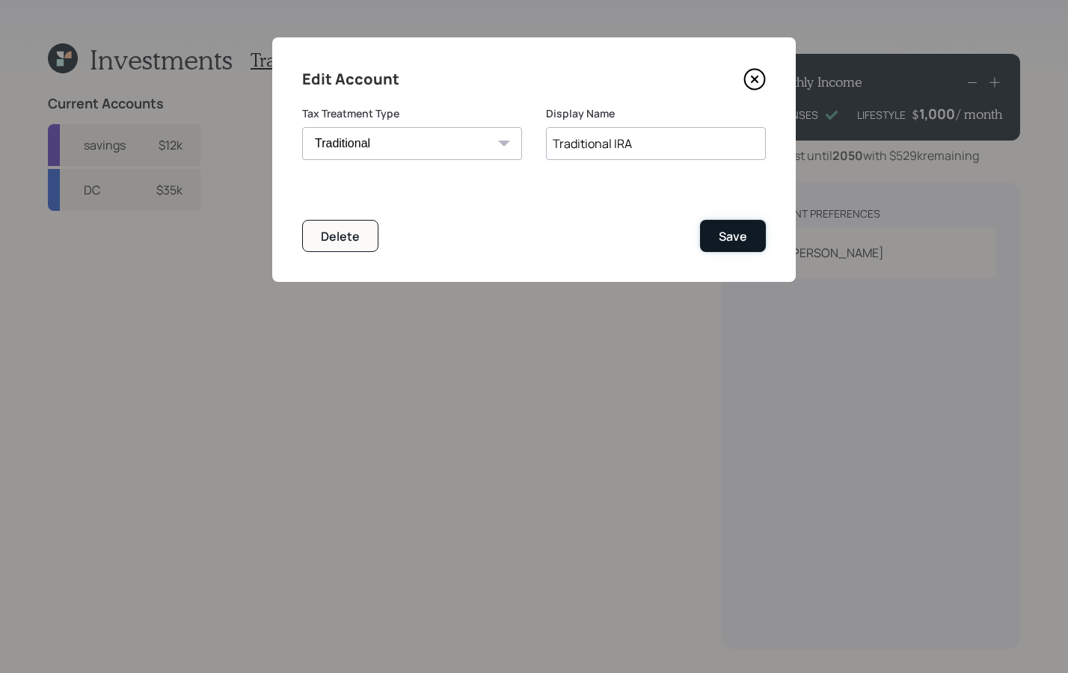
click at [719, 230] on div "Save" at bounding box center [732, 236] width 28 height 16
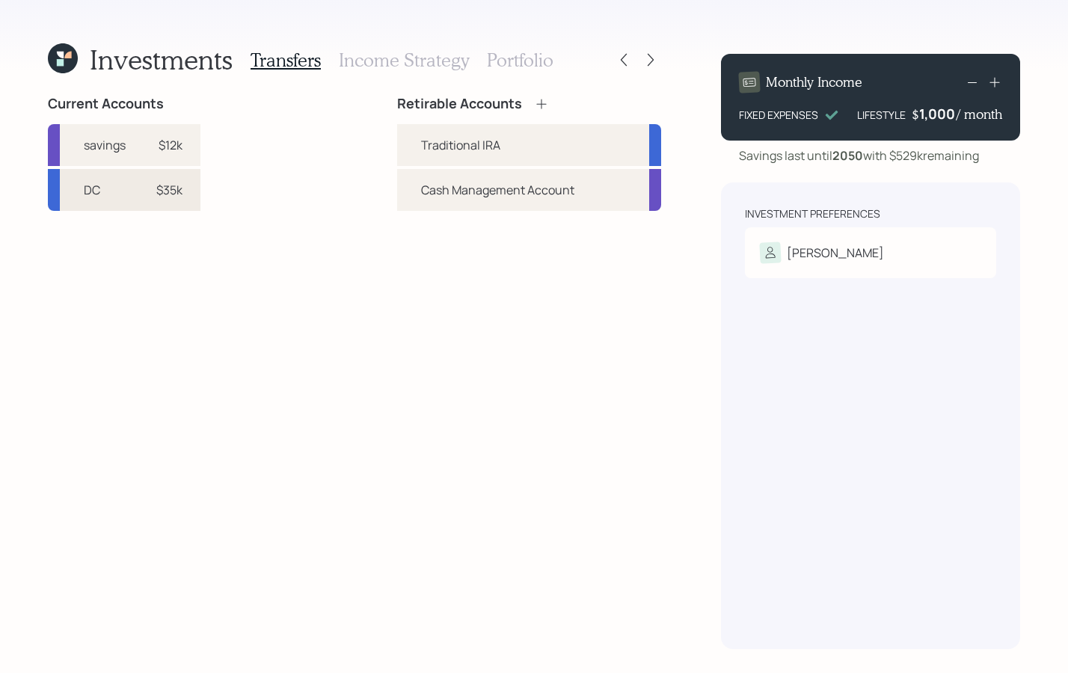
click at [148, 195] on div "$35k" at bounding box center [160, 190] width 45 height 18
click at [483, 133] on div "Traditional IRA" at bounding box center [529, 145] width 264 height 42
select select "a9040cc7-ffff-4b9e-b889-409176648bb4"
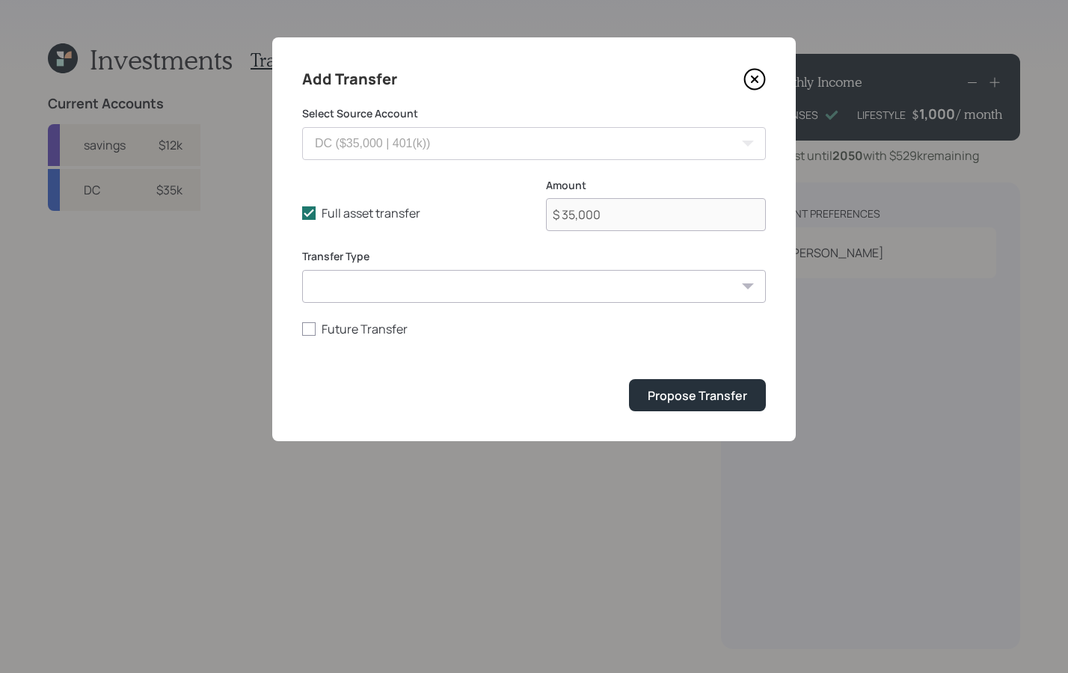
click at [482, 258] on label "Transfer Type" at bounding box center [534, 256] width 464 height 15
click at [473, 274] on select "ACAT Transfer Non ACAT Transfer Capitalize Rollover Rollover Deposit" at bounding box center [534, 286] width 464 height 33
select select "acat_transfer"
click at [302, 270] on select "ACAT Transfer Non ACAT Transfer Capitalize Rollover Rollover Deposit" at bounding box center [534, 286] width 464 height 33
click at [712, 399] on div "Propose Transfer" at bounding box center [696, 395] width 99 height 16
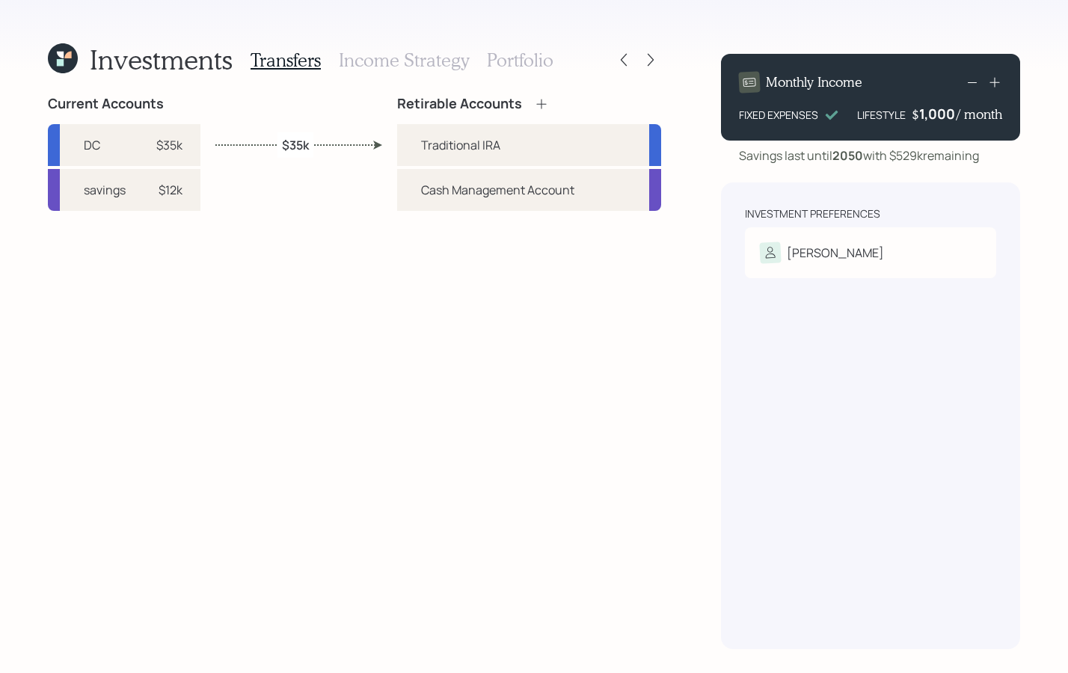
drag, startPoint x: 487, startPoint y: 477, endPoint x: 593, endPoint y: 588, distance: 153.4
click at [597, 562] on div "Retirable Accounts Traditional IRA Cash Management Account" at bounding box center [529, 372] width 264 height 553
click at [435, 62] on h3 "Income Strategy" at bounding box center [404, 60] width 130 height 22
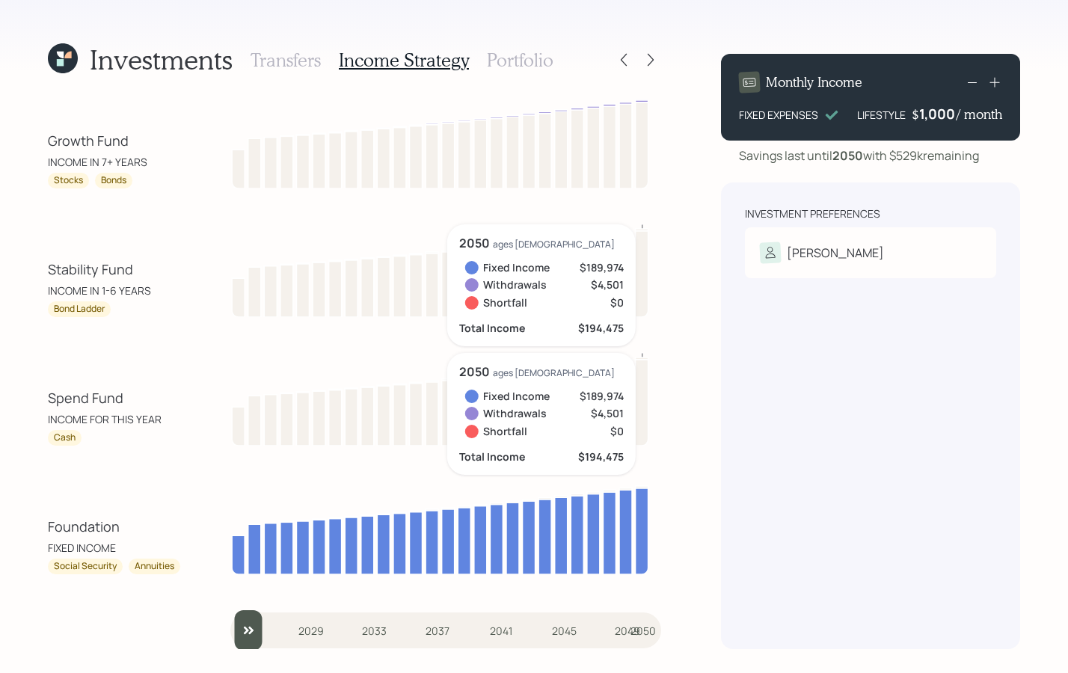
click at [505, 51] on h3 "Portfolio" at bounding box center [520, 60] width 67 height 22
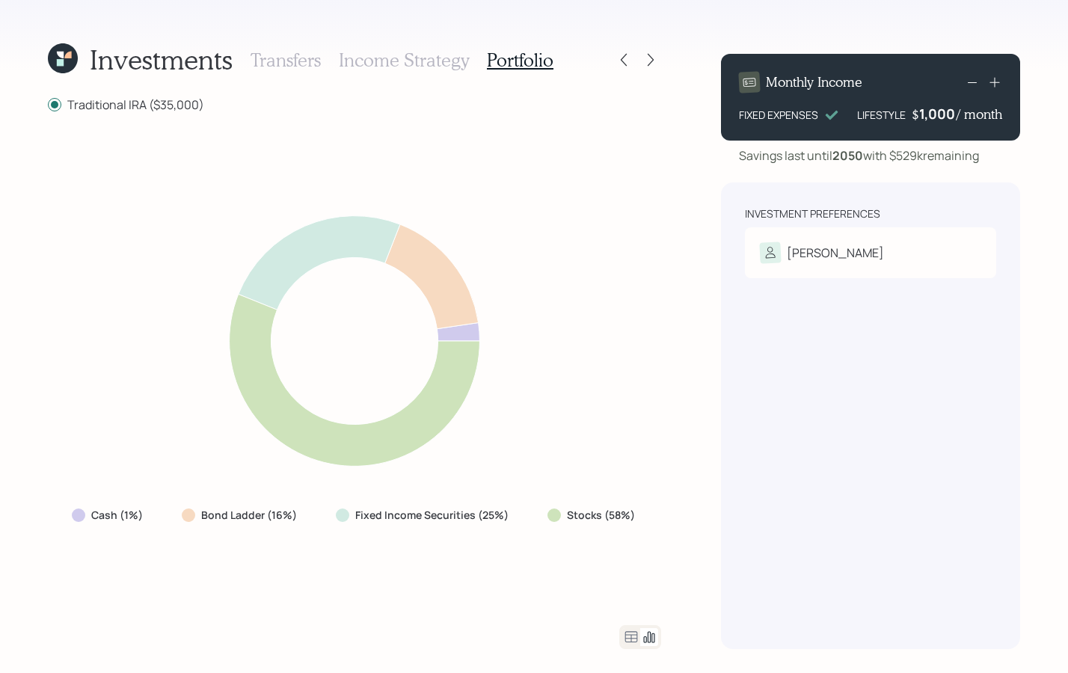
click at [630, 638] on icon at bounding box center [631, 636] width 13 height 11
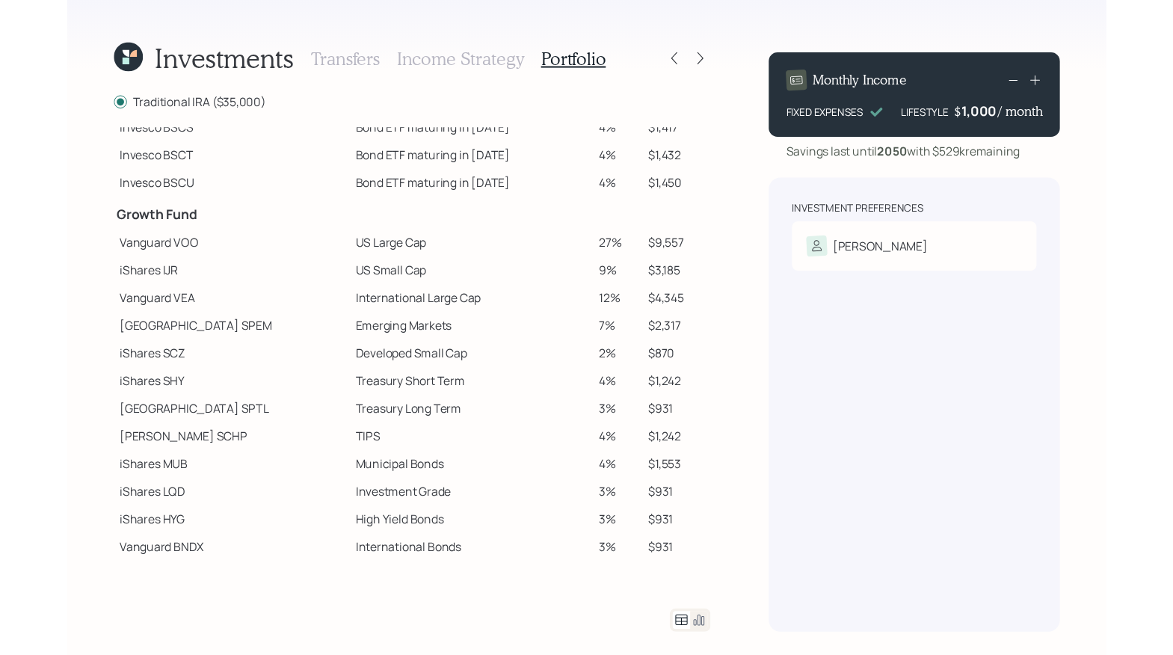
scroll to position [183, 0]
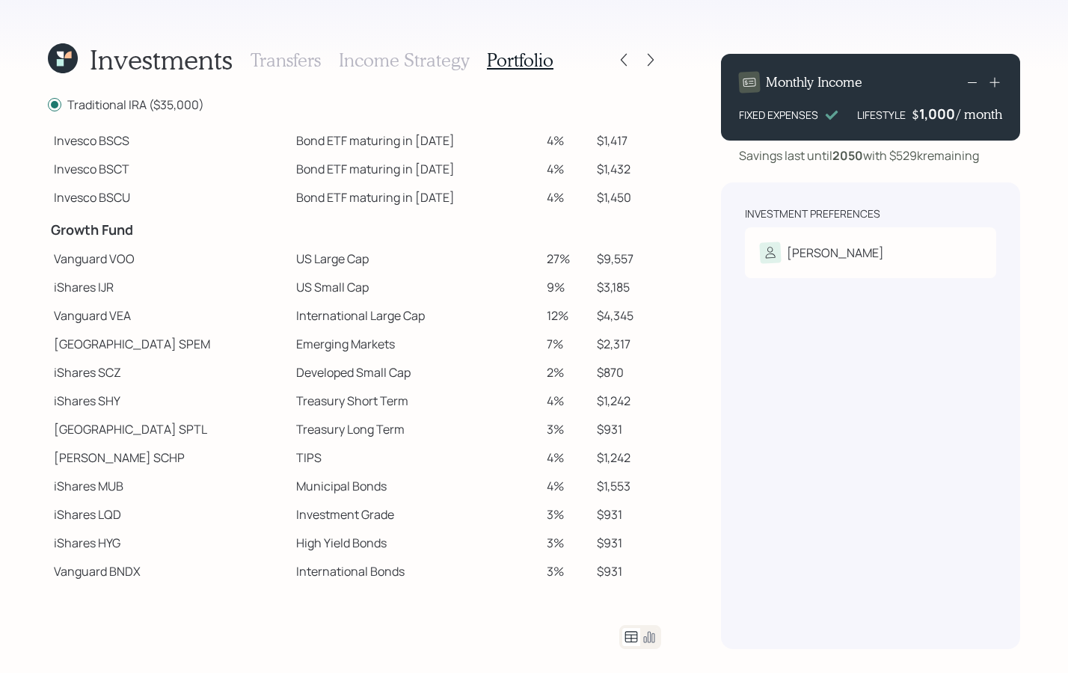
click at [436, 59] on h3 "Income Strategy" at bounding box center [404, 60] width 130 height 22
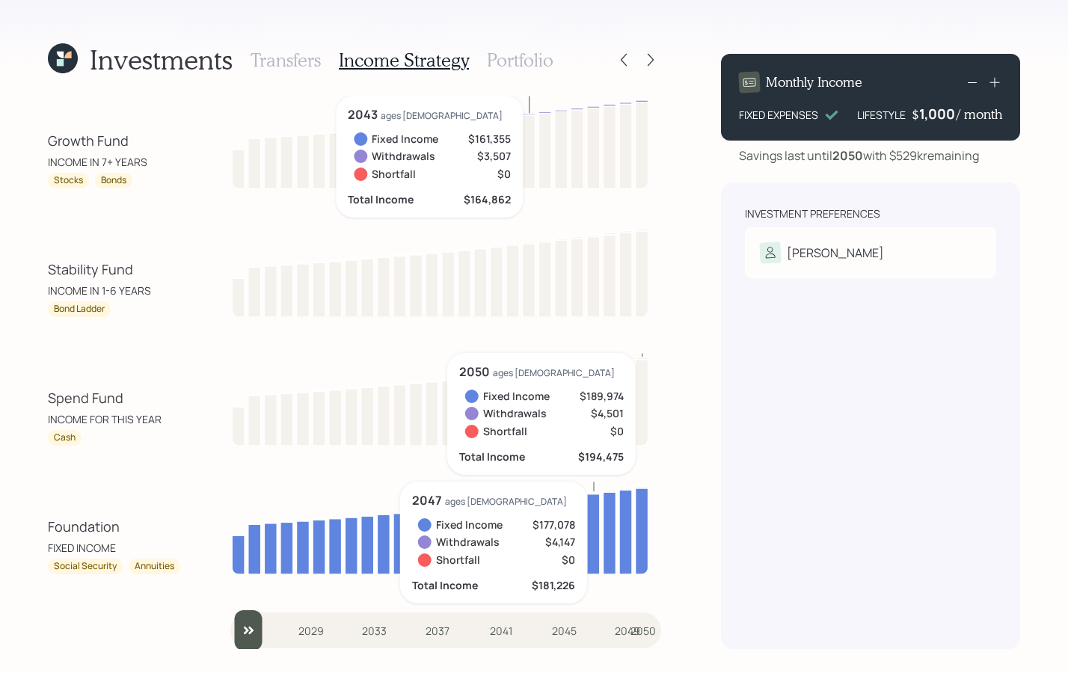
click at [541, 62] on h3 "Portfolio" at bounding box center [520, 60] width 67 height 22
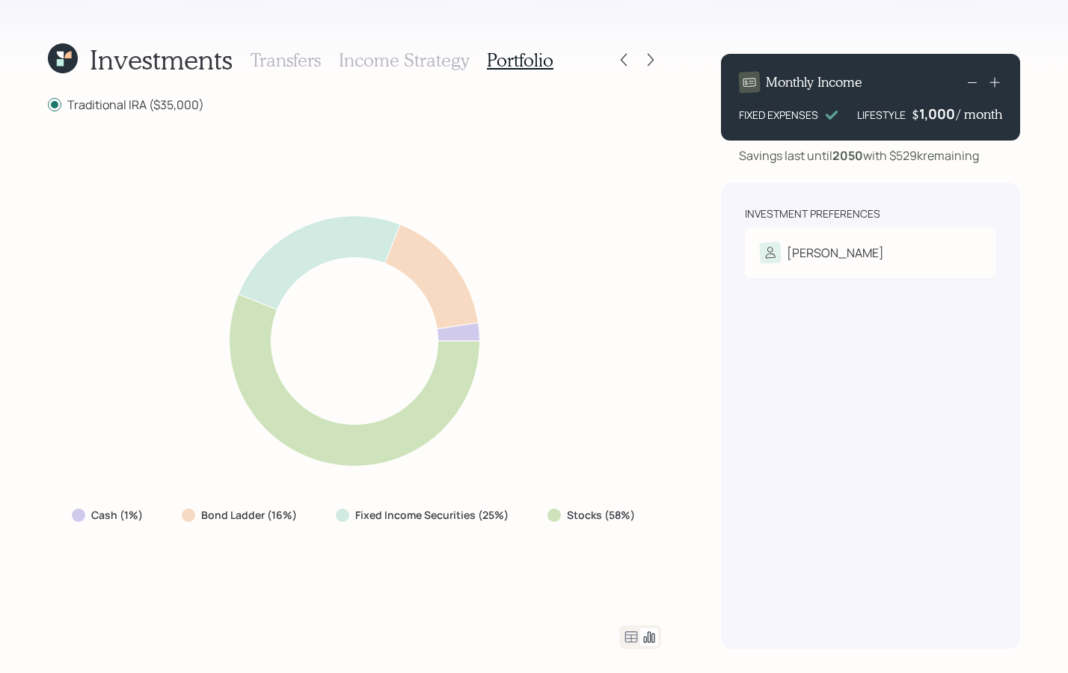
click at [638, 636] on div at bounding box center [640, 637] width 42 height 24
click at [636, 638] on icon at bounding box center [631, 637] width 18 height 18
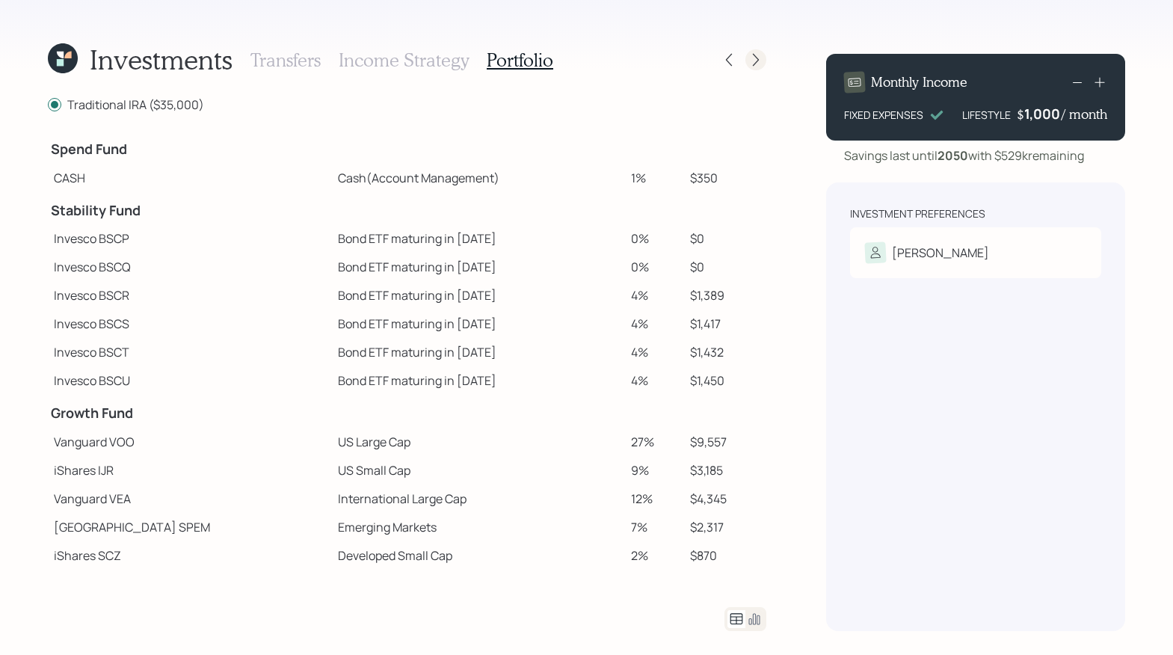
click at [759, 60] on icon at bounding box center [755, 59] width 15 height 15
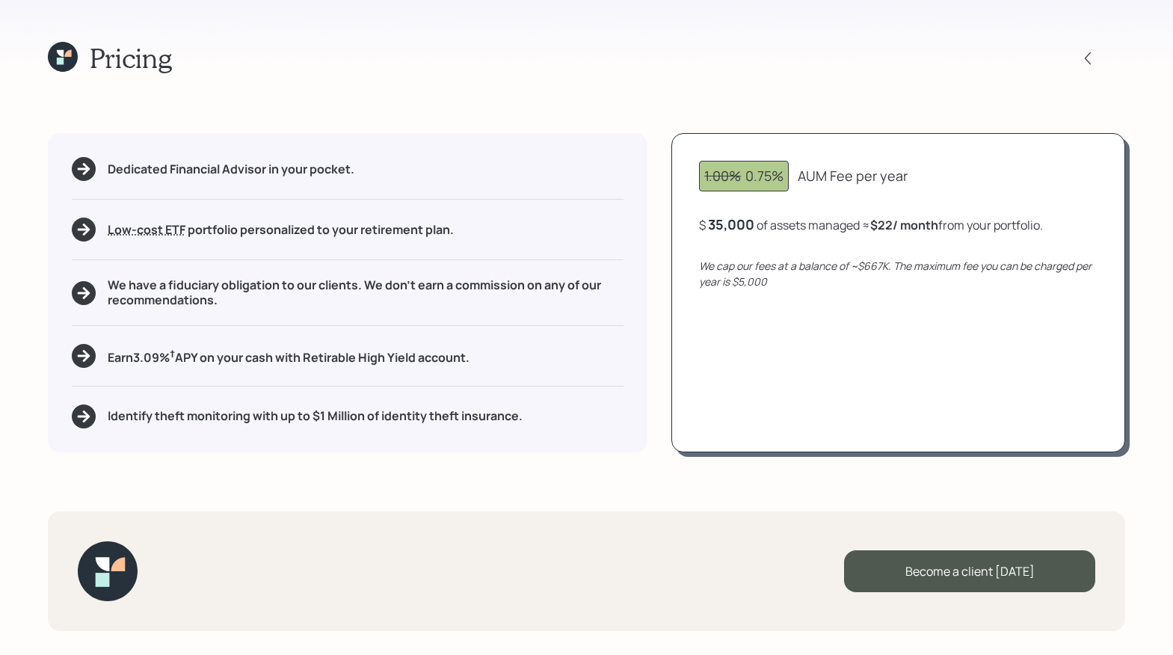
click at [46, 47] on div "Pricing Dedicated Financial Advisor in your pocket. Low-cost ETF Retirable uses…" at bounding box center [586, 327] width 1173 height 655
click at [50, 50] on icon at bounding box center [63, 57] width 30 height 30
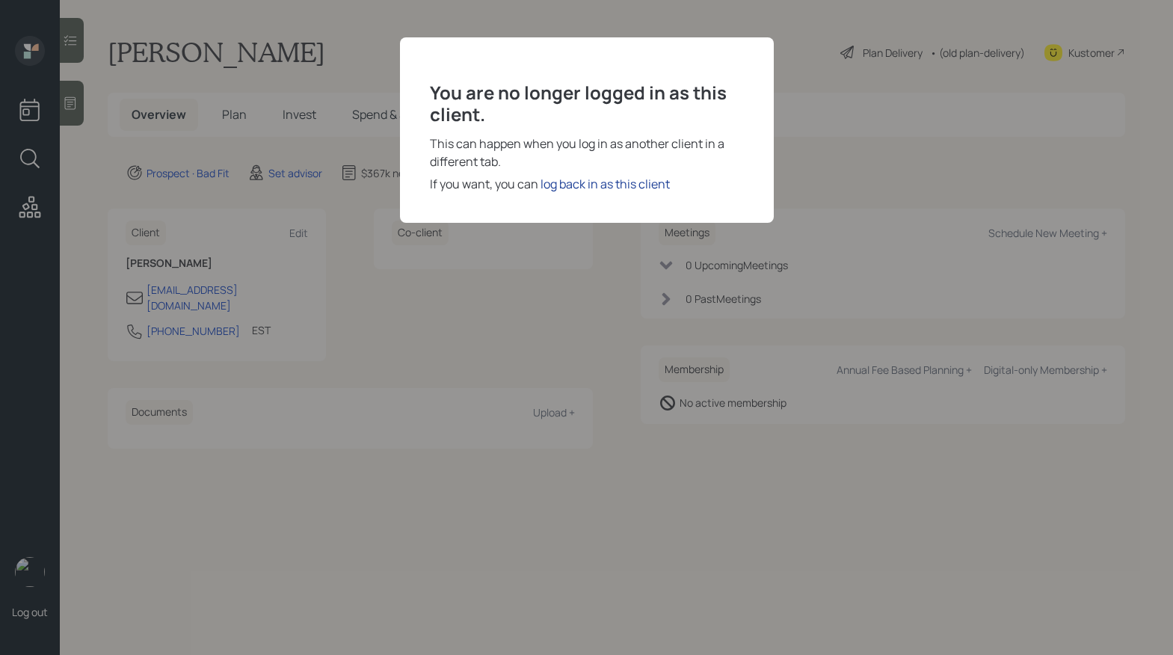
click at [621, 184] on div "log back in as this client" at bounding box center [605, 184] width 129 height 18
